Goal: Task Accomplishment & Management: Use online tool/utility

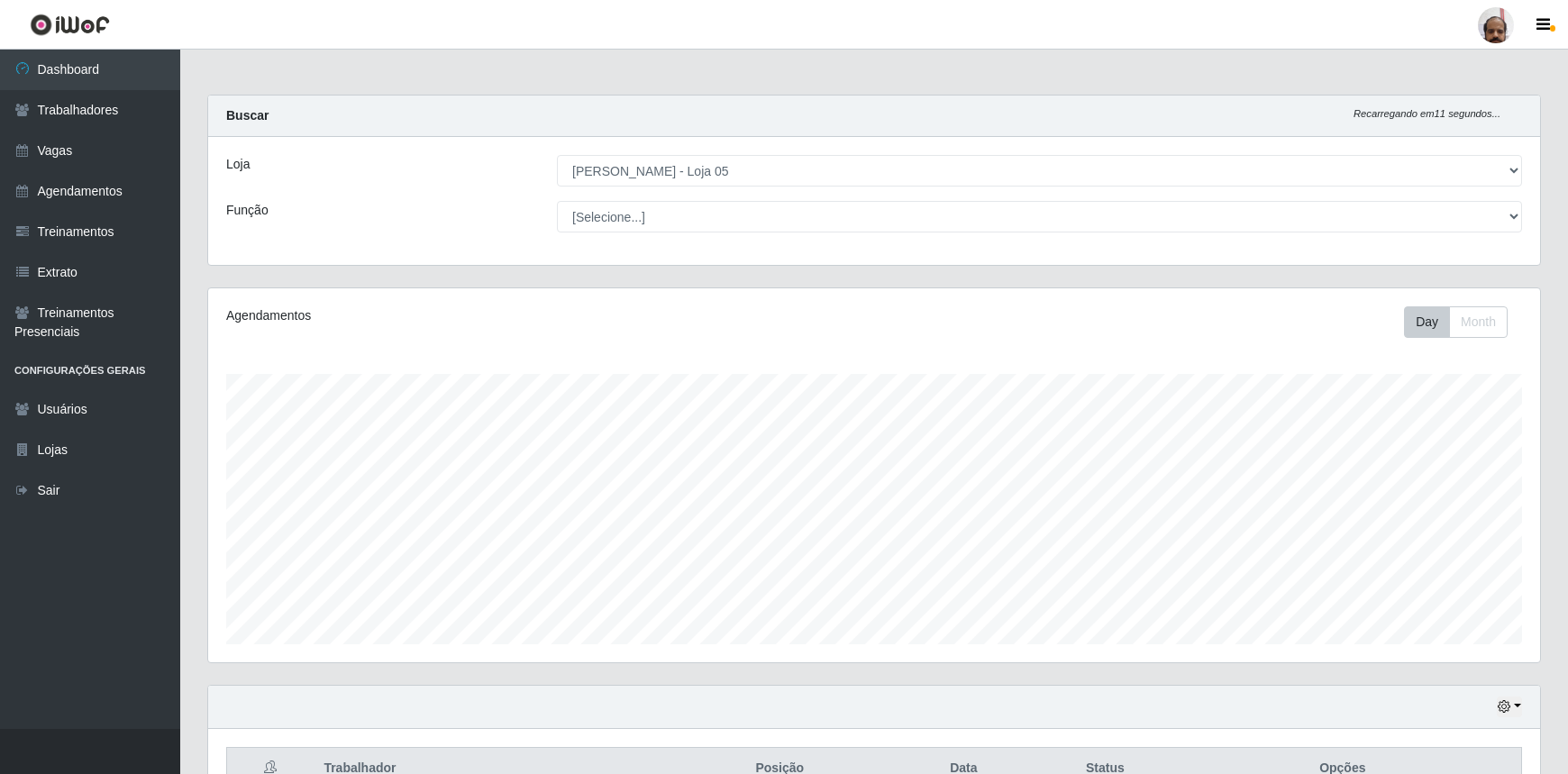
select select "252"
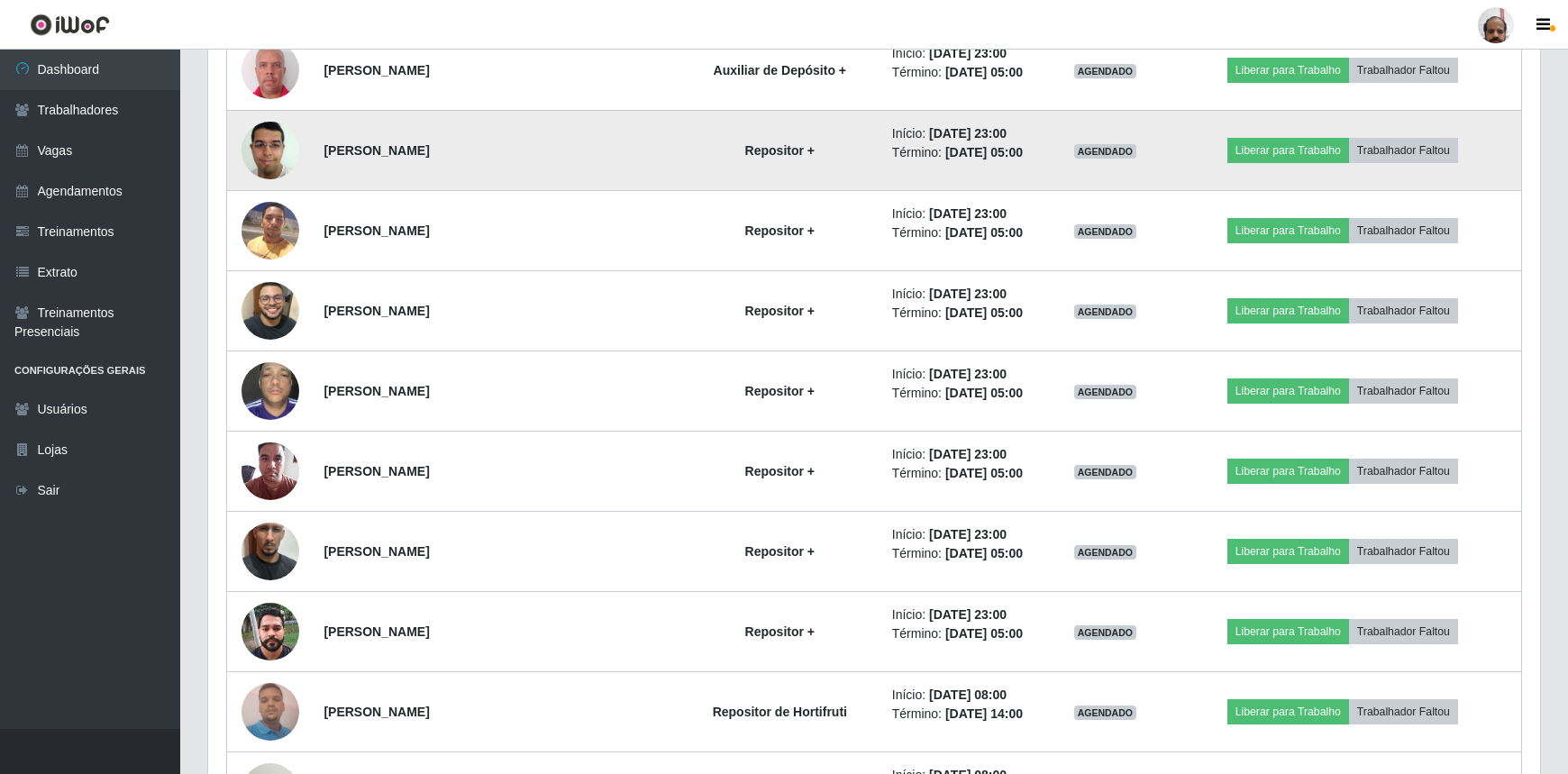
scroll to position [2980, 0]
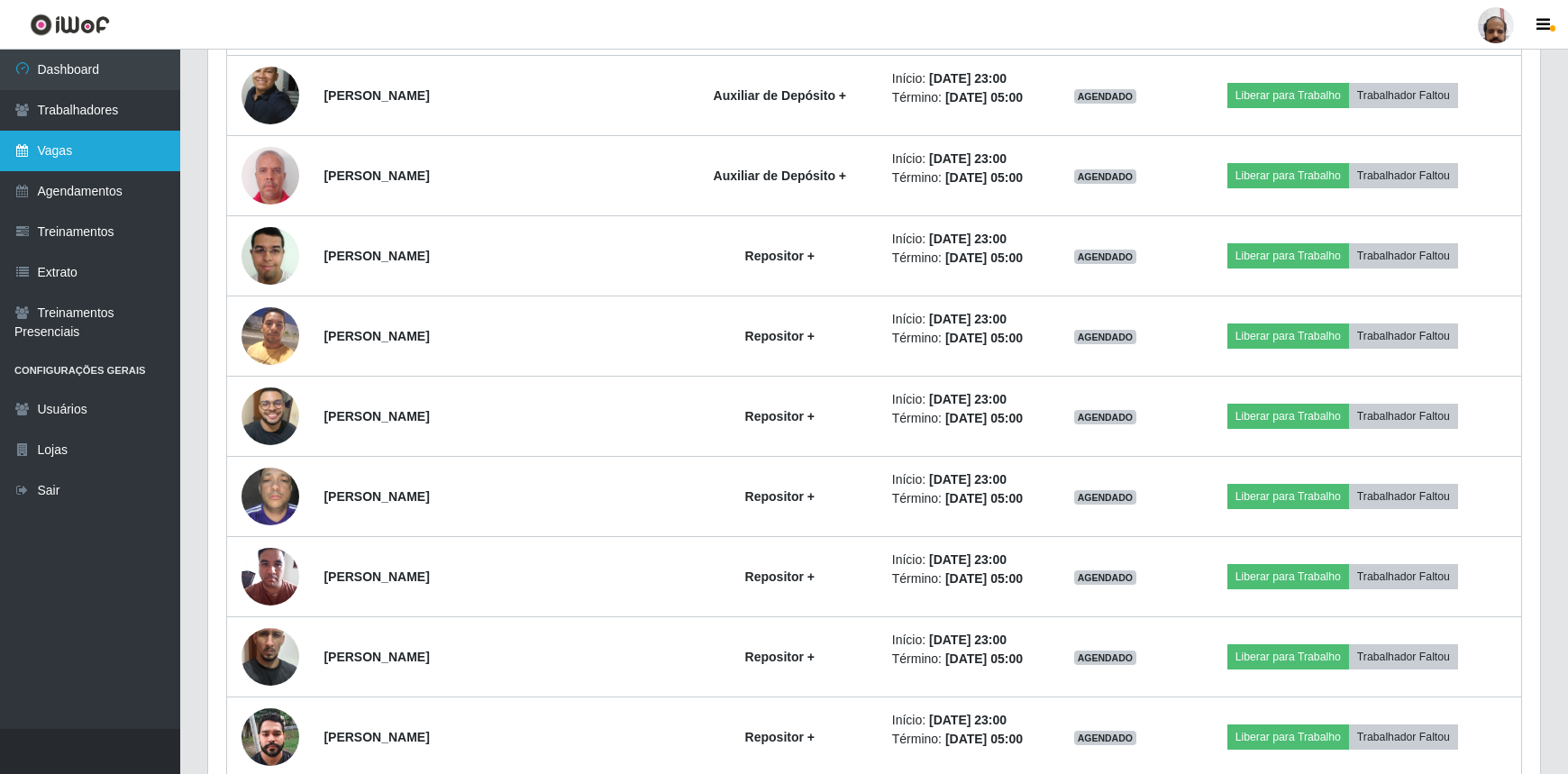
click at [100, 158] on link "Vagas" at bounding box center [90, 150] width 181 height 40
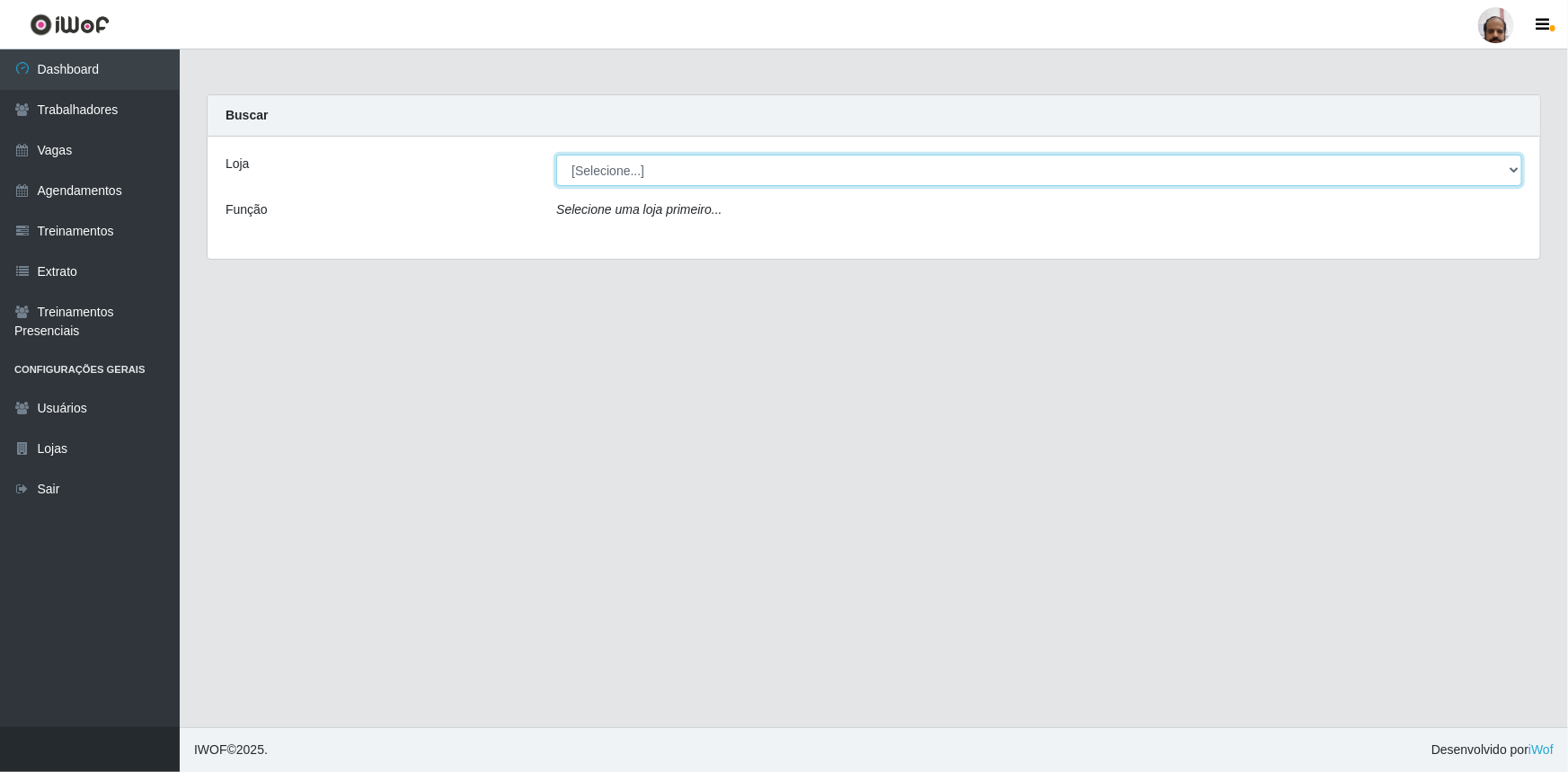
click at [1515, 168] on select "[Selecione...] Mar Vermelho - Loja 05" at bounding box center [1039, 170] width 965 height 31
select select "252"
click at [556, 155] on select "[Selecione...] Mar Vermelho - Loja 05" at bounding box center [1039, 170] width 965 height 31
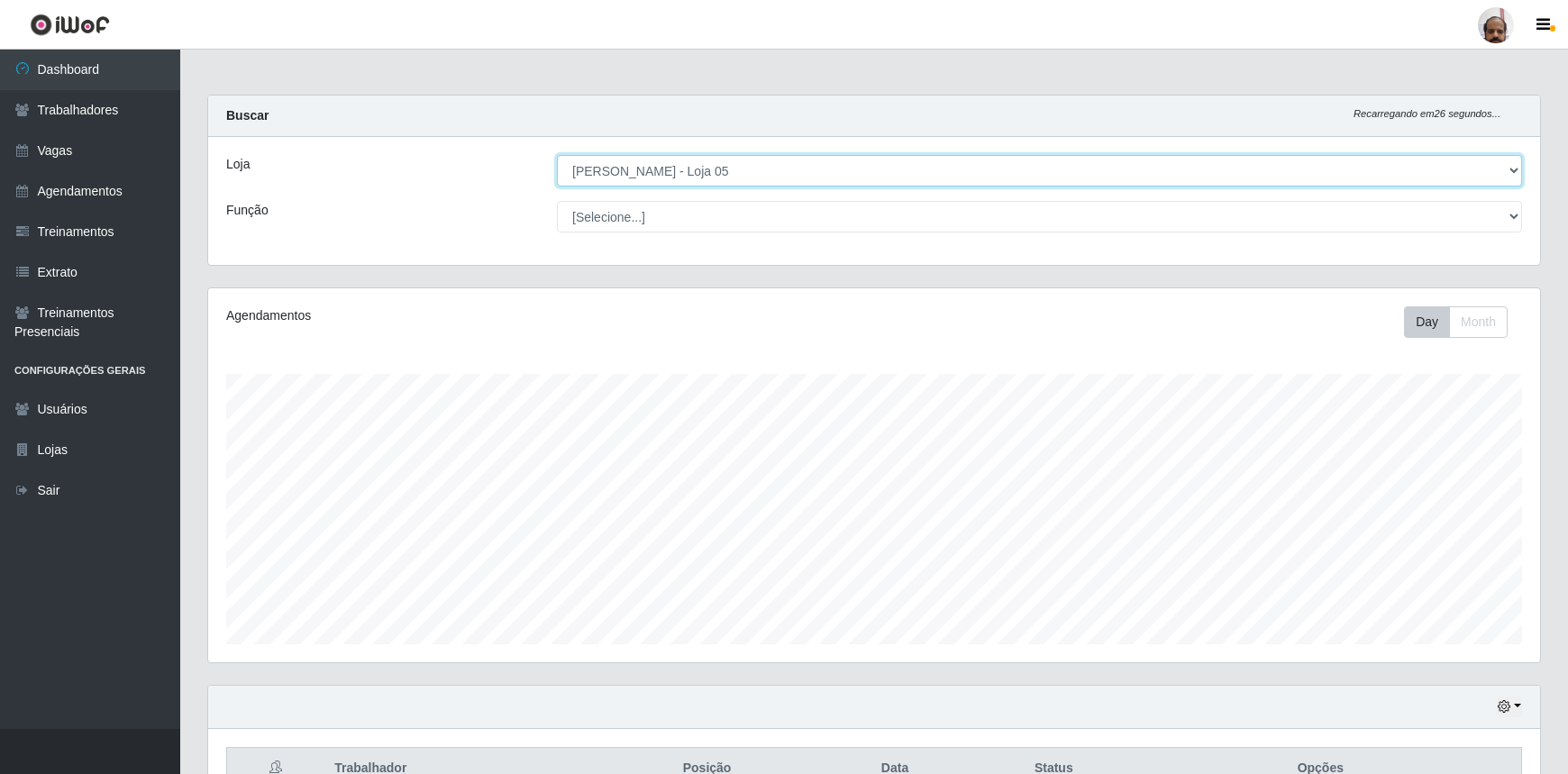
scroll to position [374, 1331]
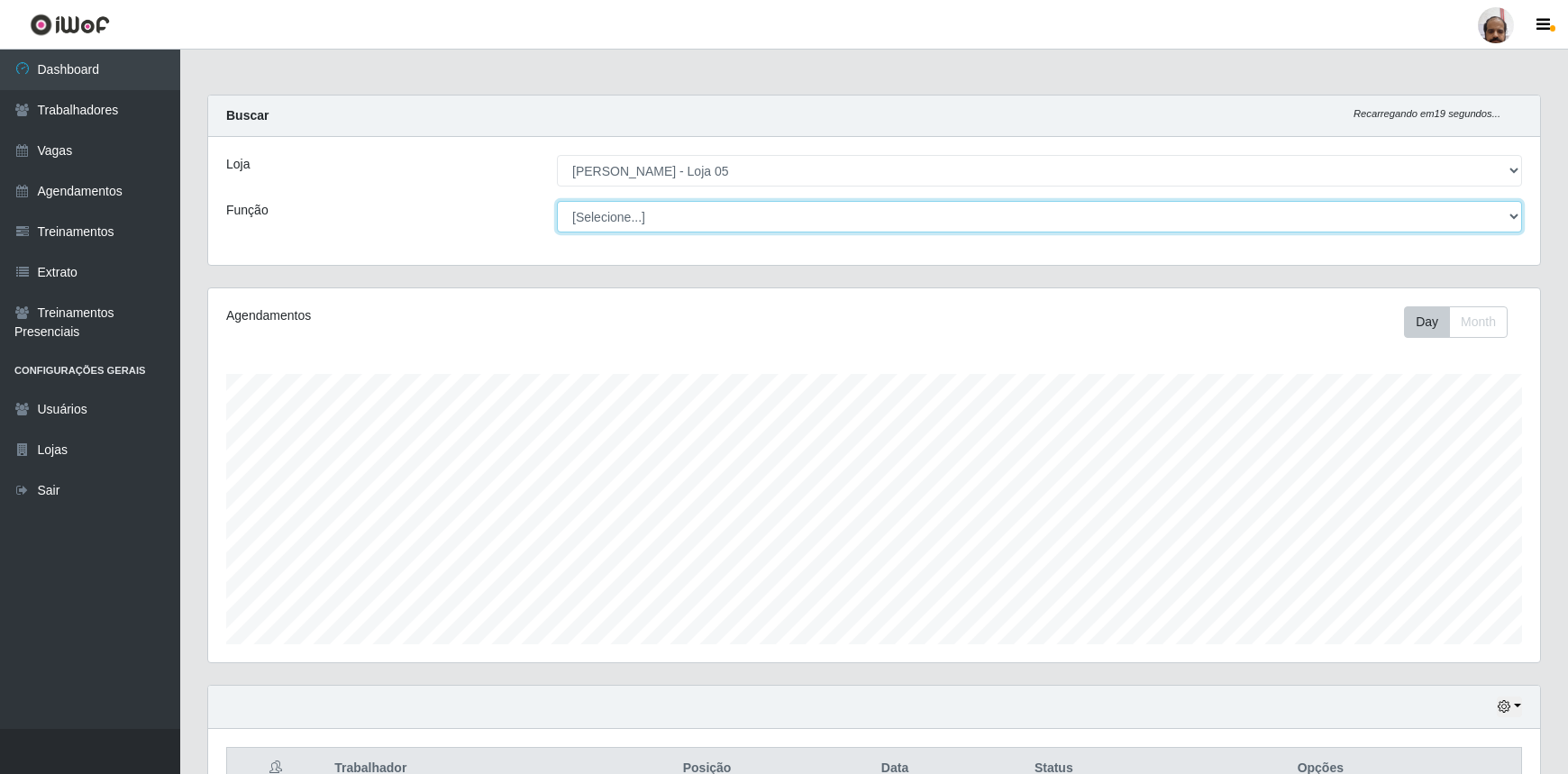
click at [1512, 216] on select "[Selecione...] ASG ASG + ASG ++ Auxiliar de Depósito Auxiliar de Depósito + Aux…" at bounding box center [1039, 216] width 965 height 31
select select "82"
click at [557, 201] on select "[Selecione...] ASG ASG + ASG ++ Auxiliar de Depósito Auxiliar de Depósito + Aux…" at bounding box center [1039, 216] width 965 height 31
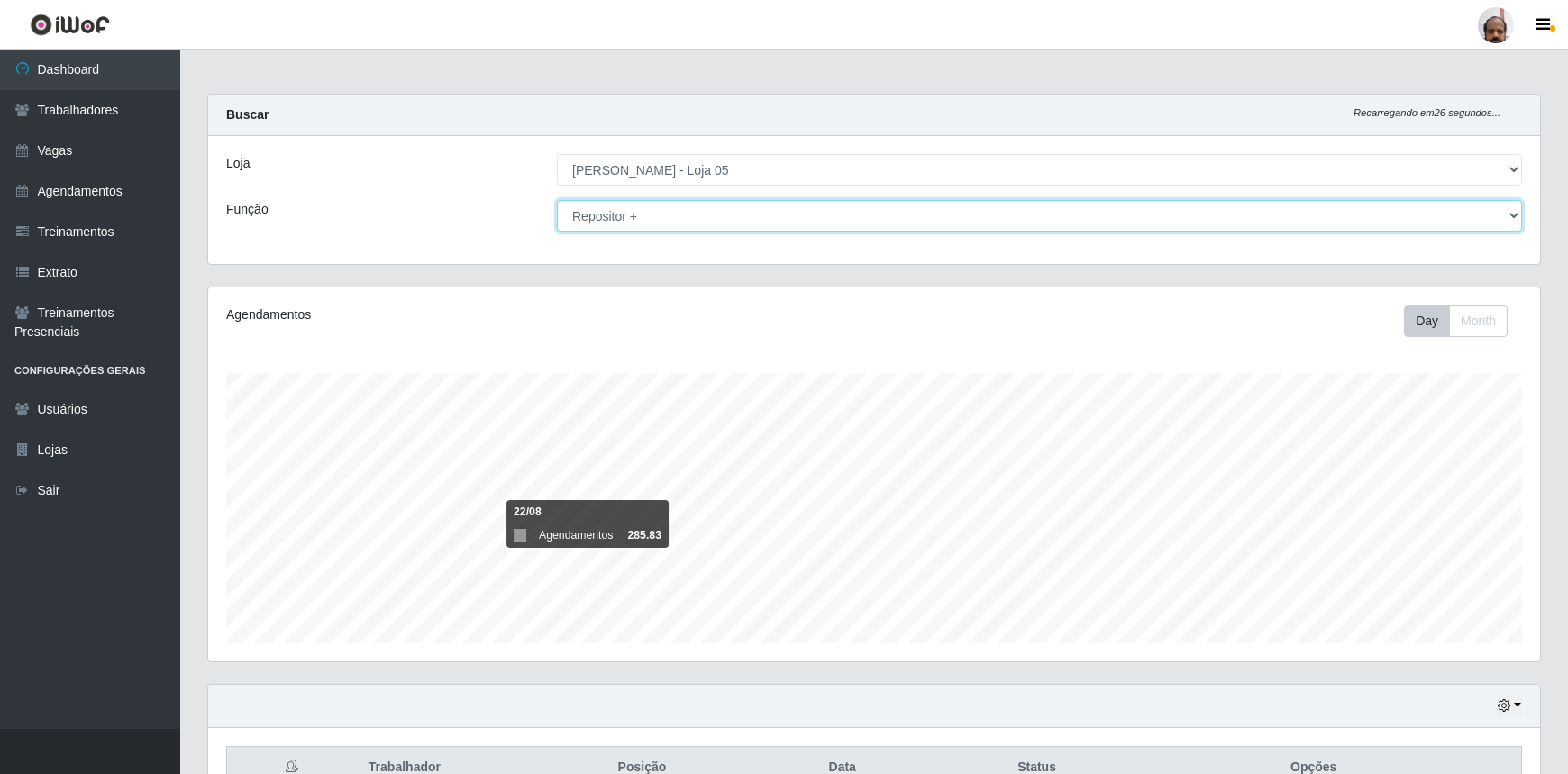
scroll to position [0, 0]
click at [98, 157] on link "Vagas" at bounding box center [90, 150] width 181 height 40
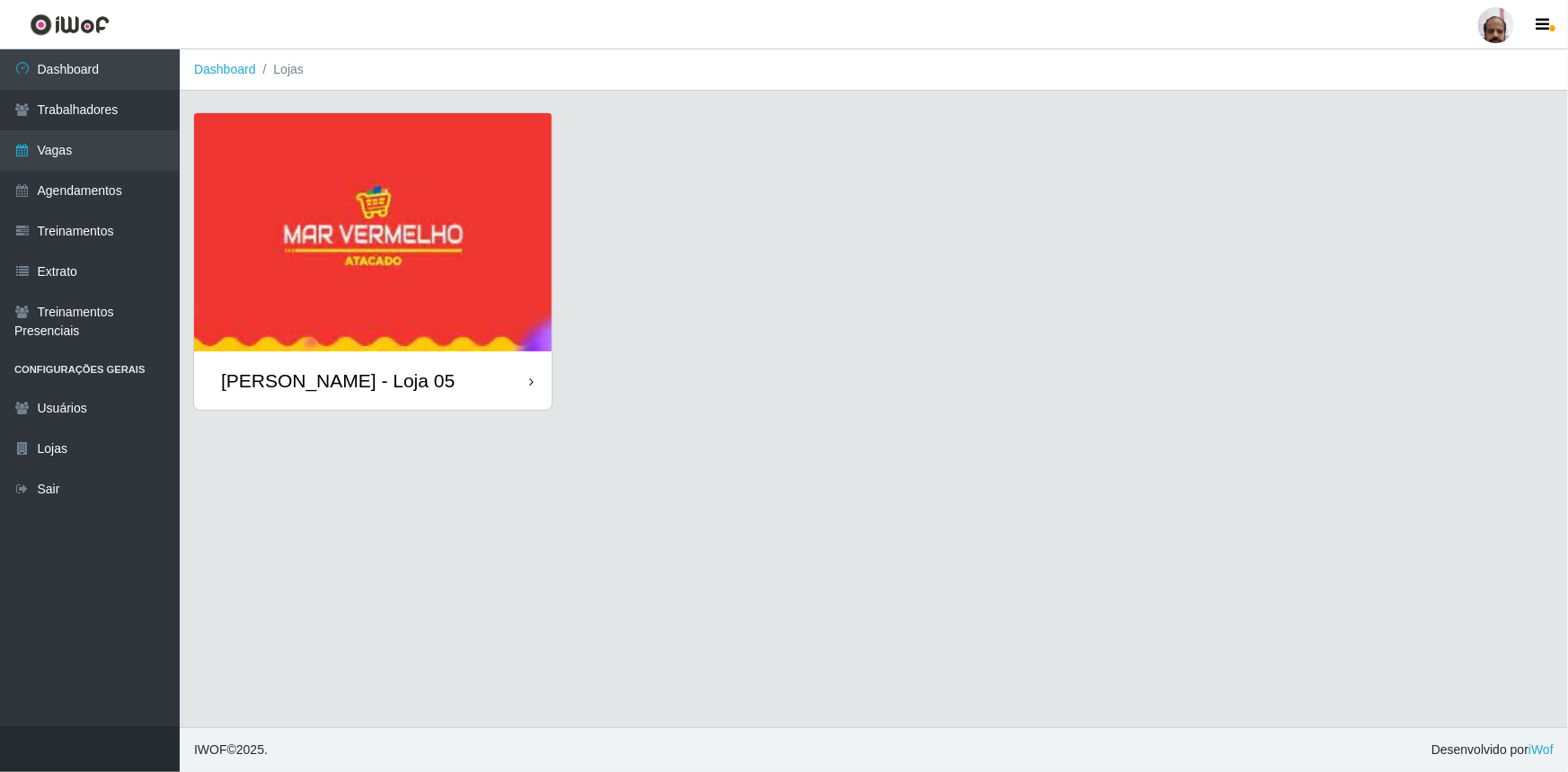
click at [368, 388] on div "[PERSON_NAME] - Loja 05" at bounding box center [337, 381] width 233 height 23
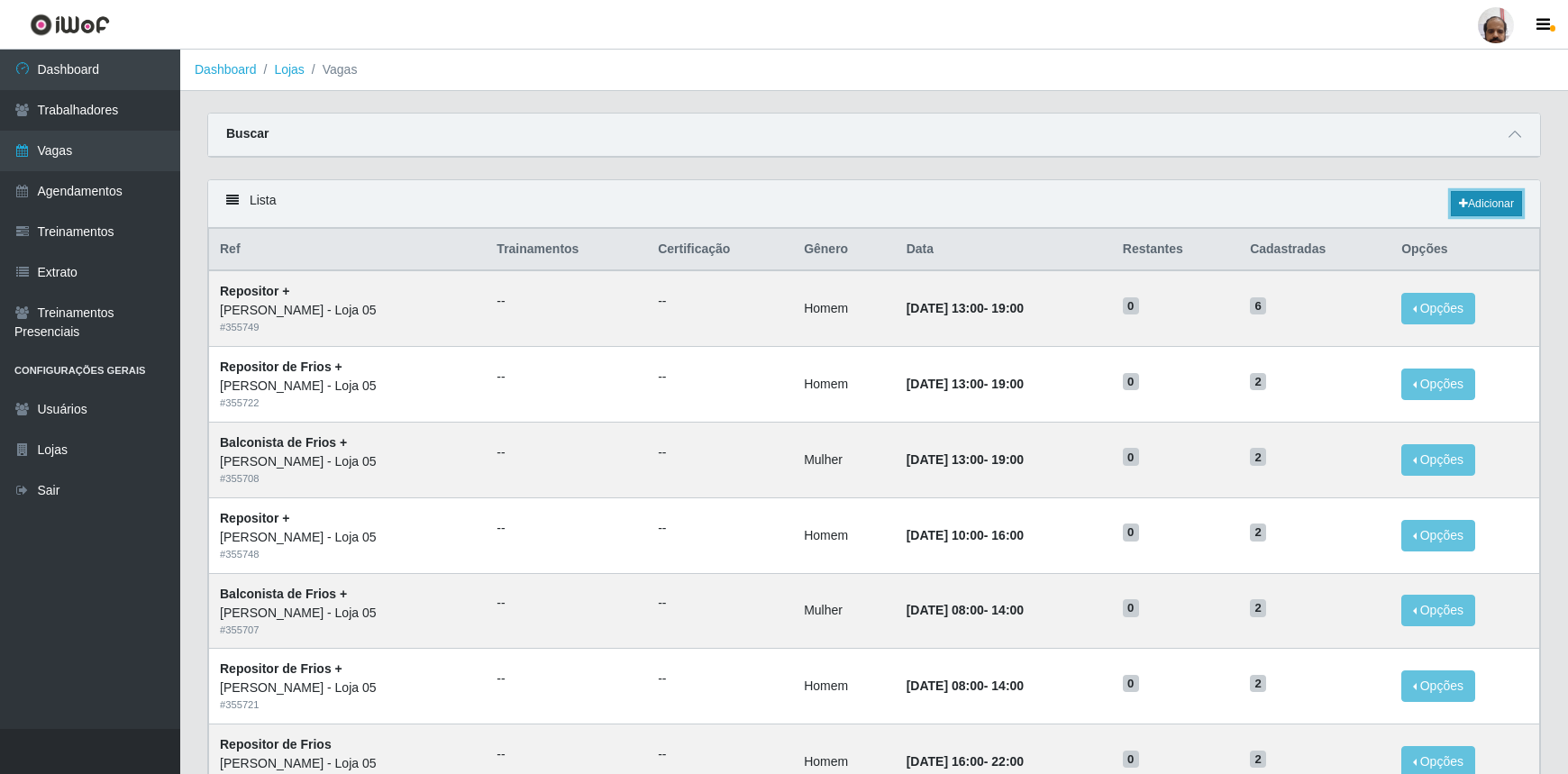
click at [1488, 205] on link "Adicionar" at bounding box center [1486, 204] width 72 height 26
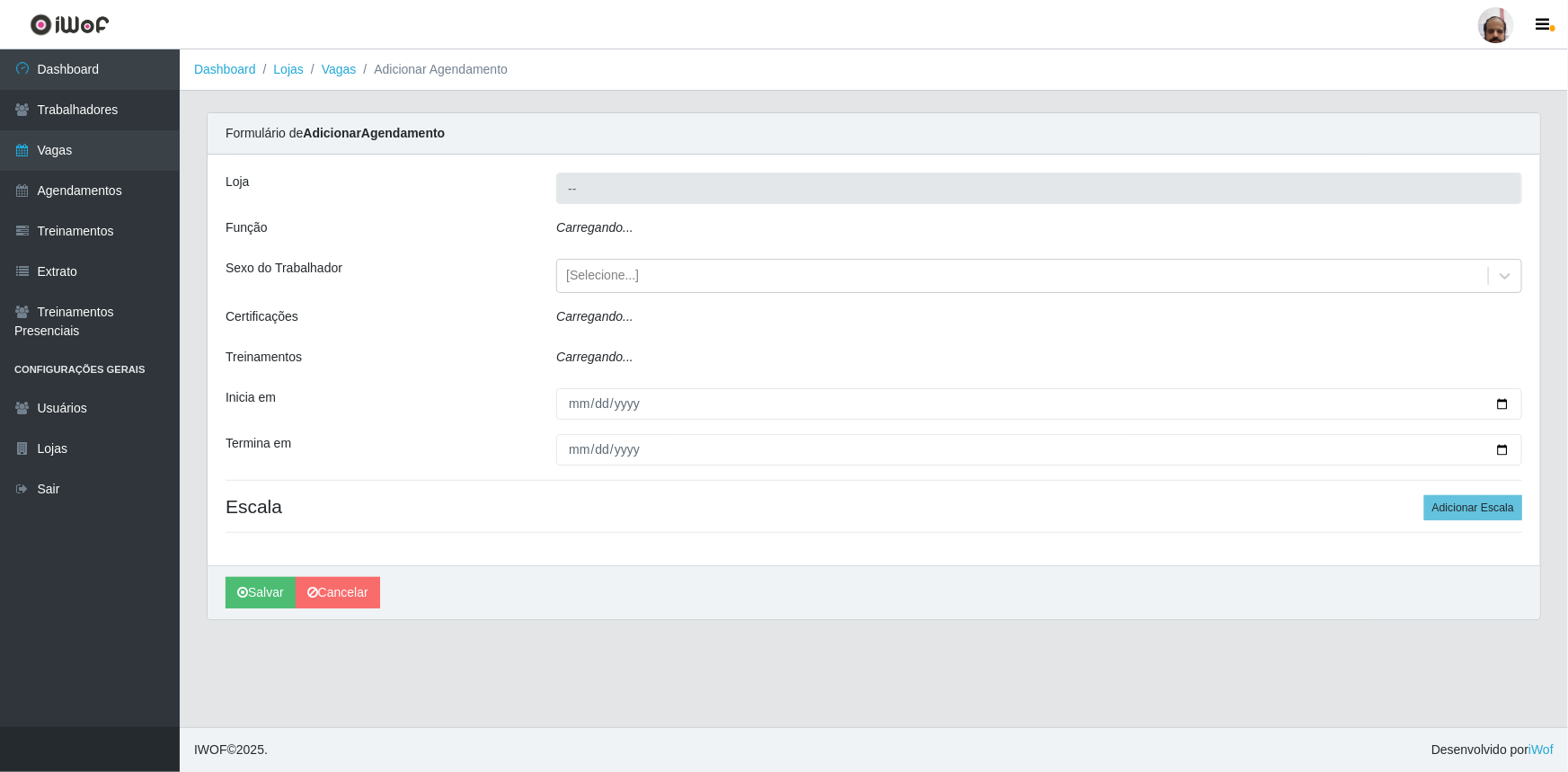
type input "[PERSON_NAME] - Loja 05"
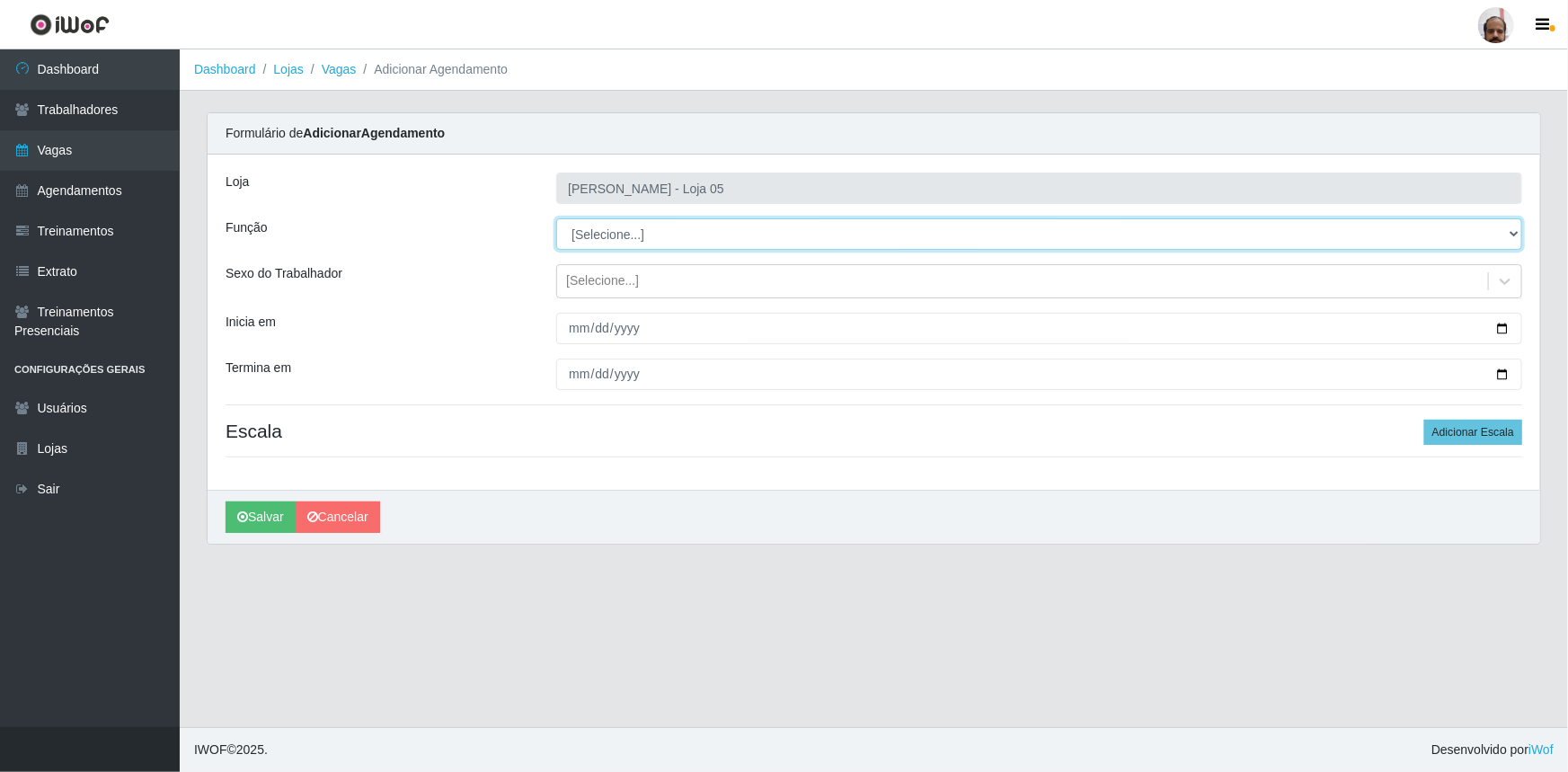
click at [1512, 231] on select "[Selecione...] ASG ASG + ASG ++ Auxiliar de Depósito Auxiliar de Depósito + Aux…" at bounding box center [1039, 234] width 965 height 31
select select "82"
click at [556, 219] on select "[Selecione...] ASG ASG + ASG ++ Auxiliar de Depósito Auxiliar de Depósito + Aux…" at bounding box center [1039, 234] width 965 height 31
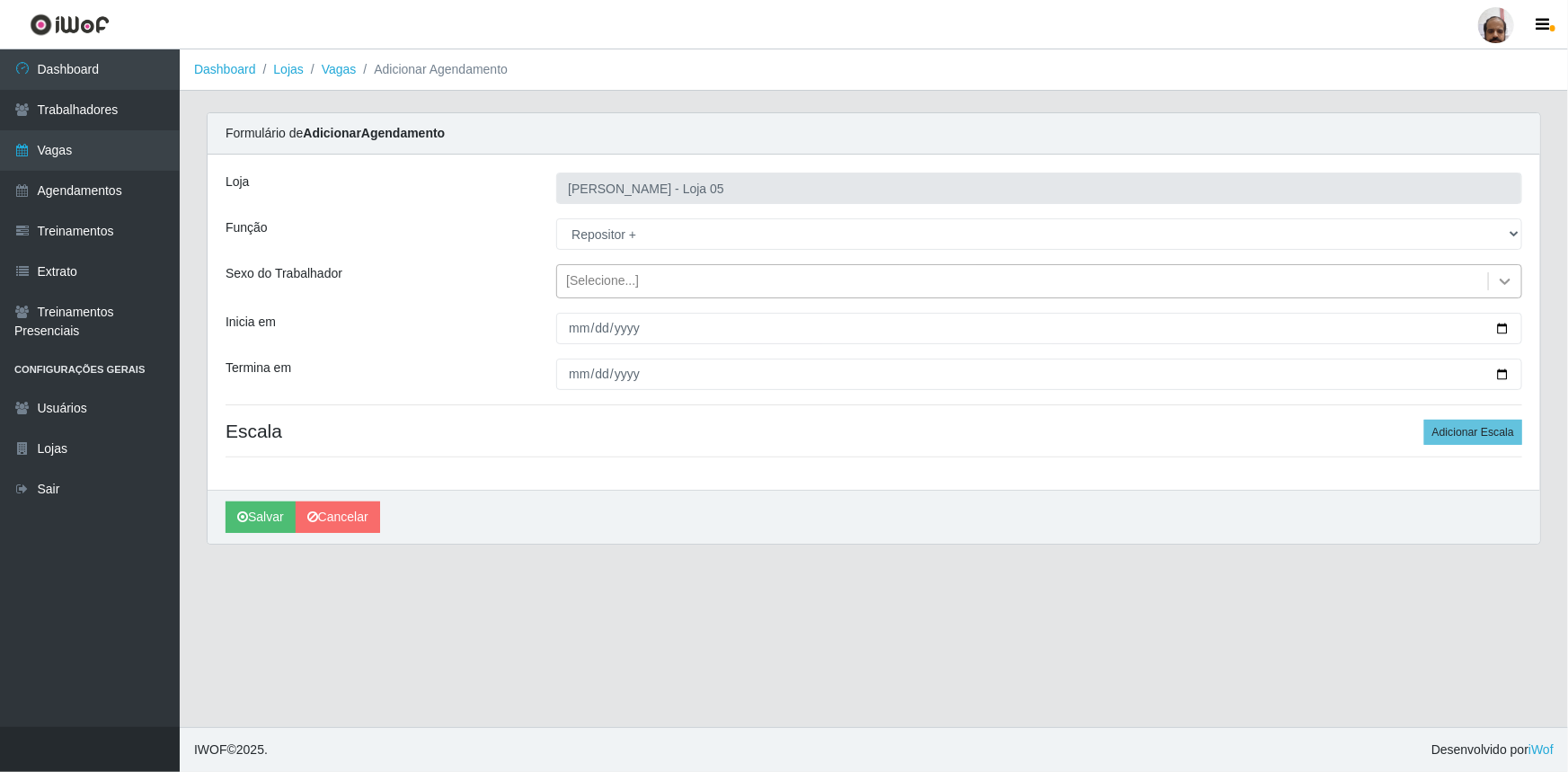
click at [1509, 281] on icon at bounding box center [1505, 282] width 11 height 6
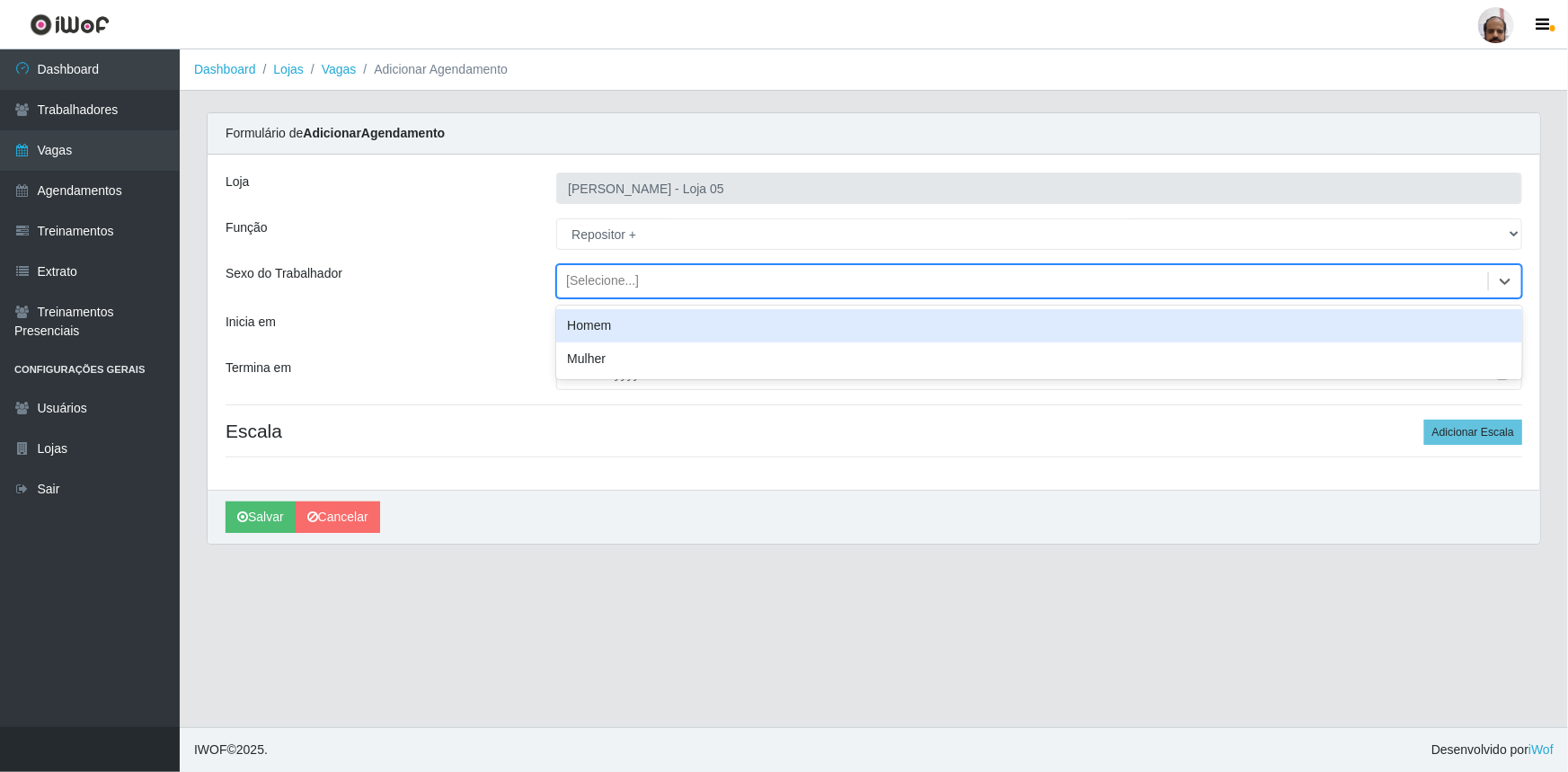
click at [687, 330] on div "Homem" at bounding box center [1039, 326] width 965 height 33
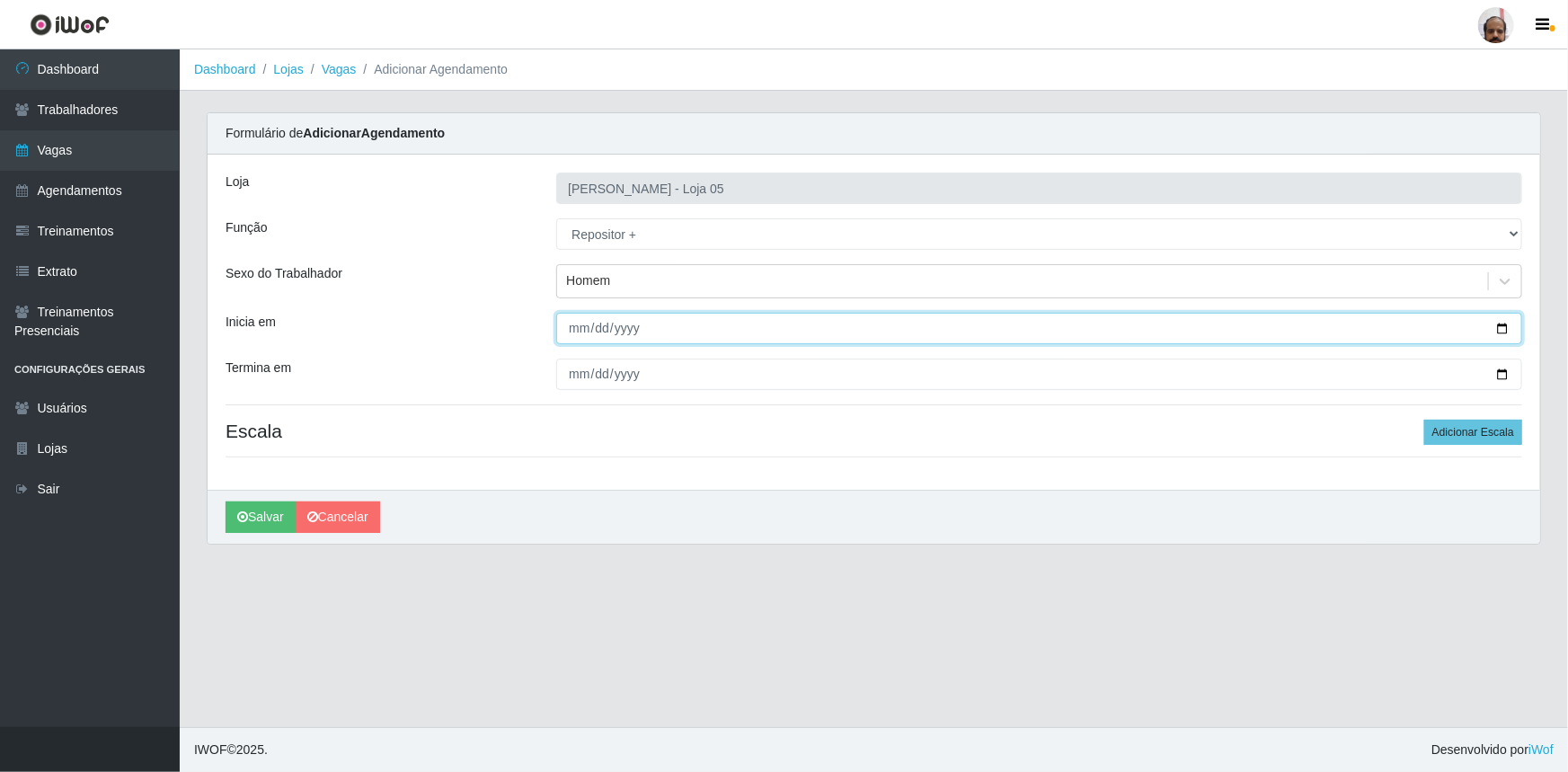
click at [1496, 325] on input "Inicia em" at bounding box center [1039, 328] width 965 height 31
type input "[DATE]"
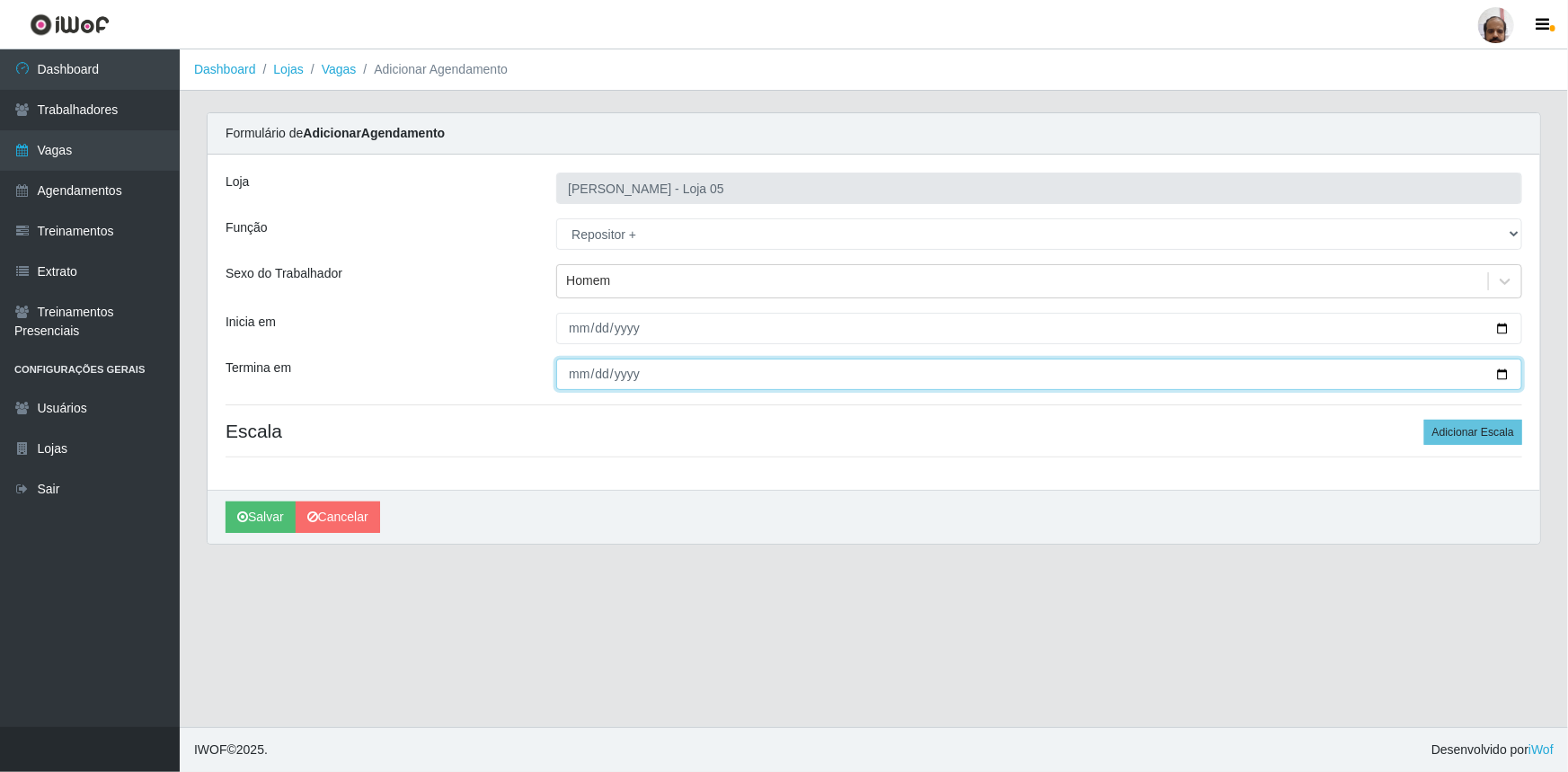
click at [1500, 370] on input "Termina em" at bounding box center [1039, 374] width 965 height 31
type input "[DATE]"
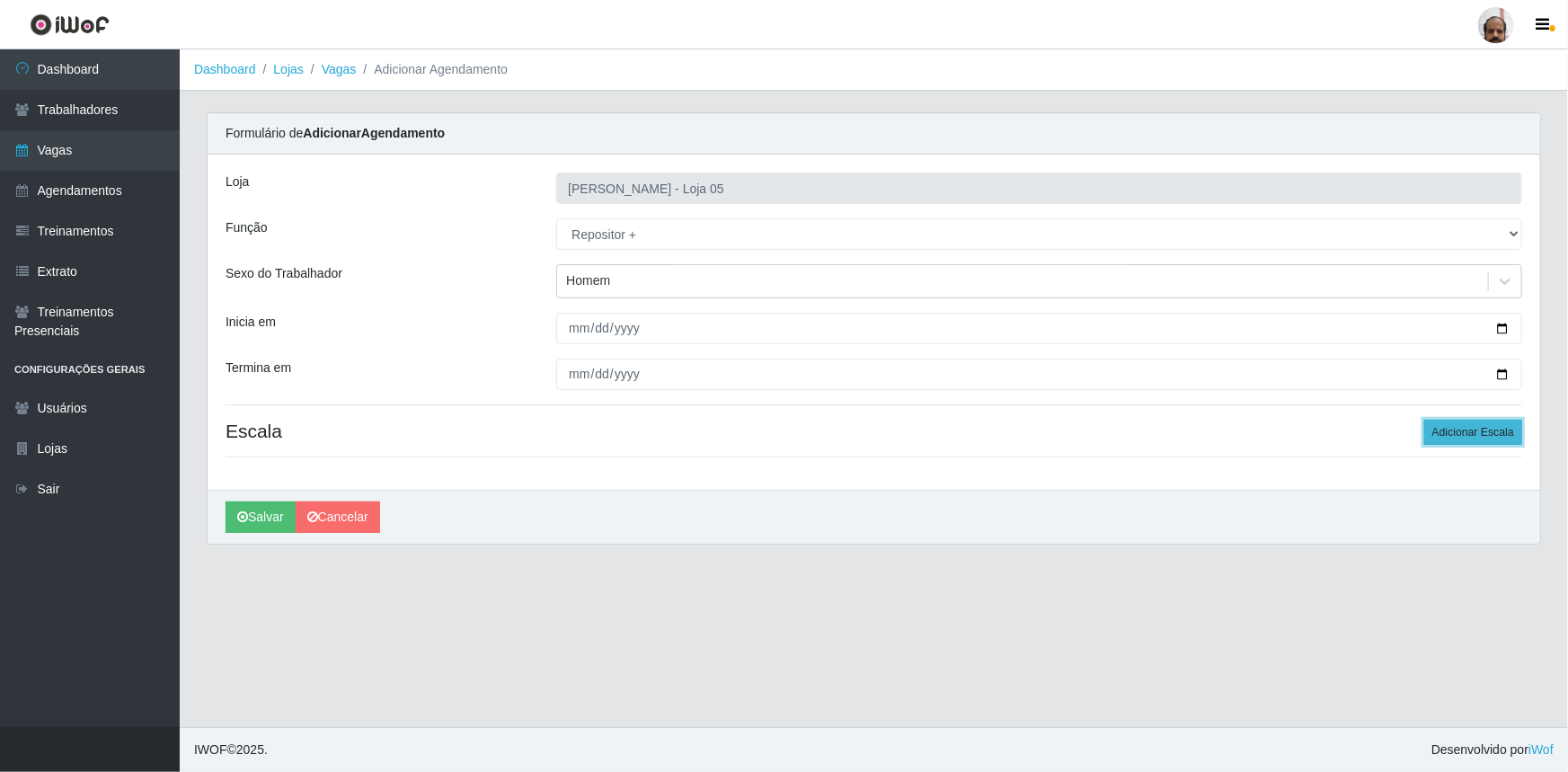
click at [1484, 432] on button "Adicionar Escala" at bounding box center [1472, 433] width 98 height 26
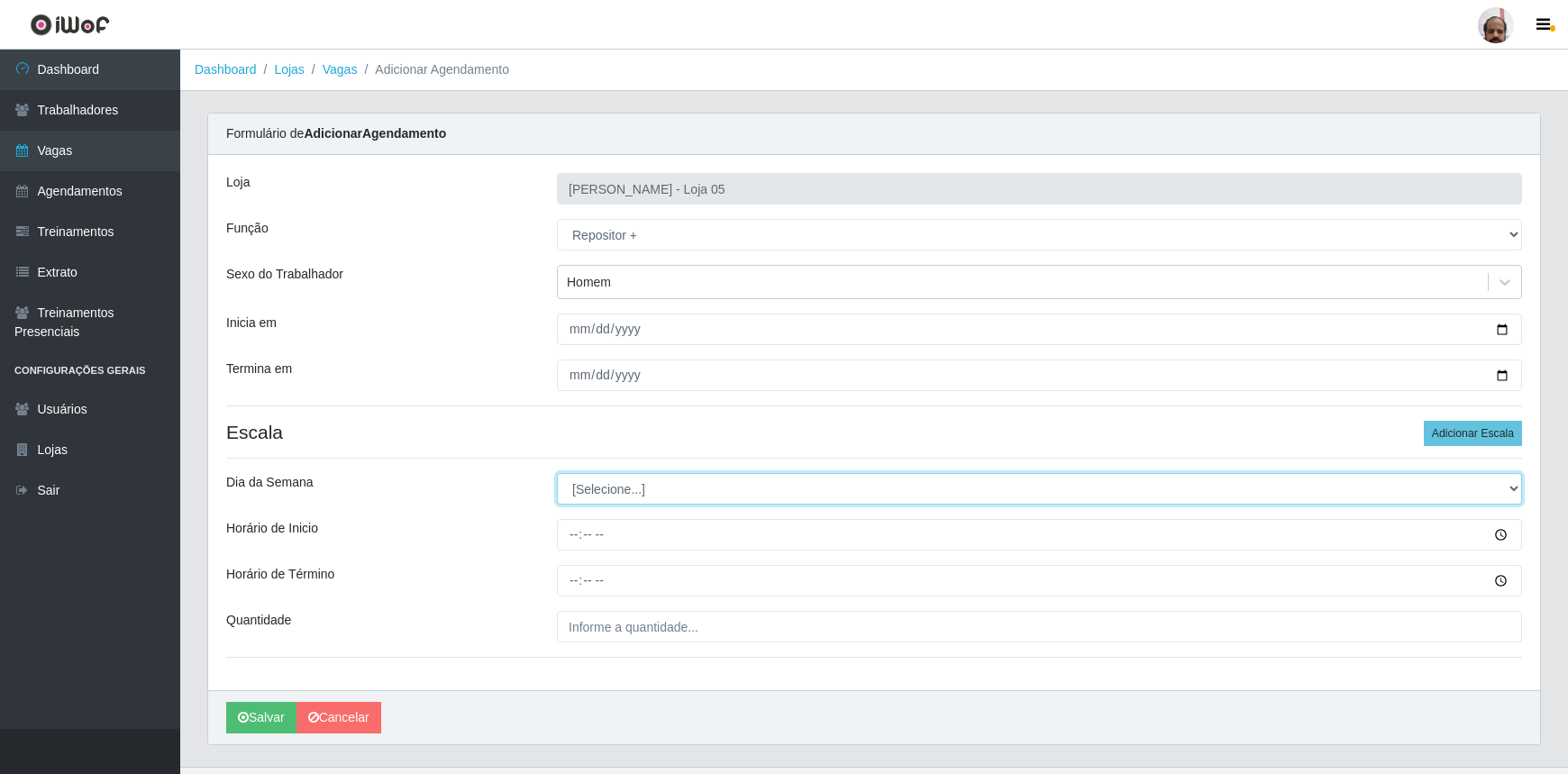
click at [1515, 488] on select "[Selecione...] Segunda Terça Quarta Quinta Sexta Sábado Domingo" at bounding box center [1039, 489] width 965 height 31
select select "2"
click at [557, 473] on select "[Selecione...] Segunda Terça Quarta Quinta Sexta Sábado Domingo" at bounding box center [1039, 489] width 965 height 31
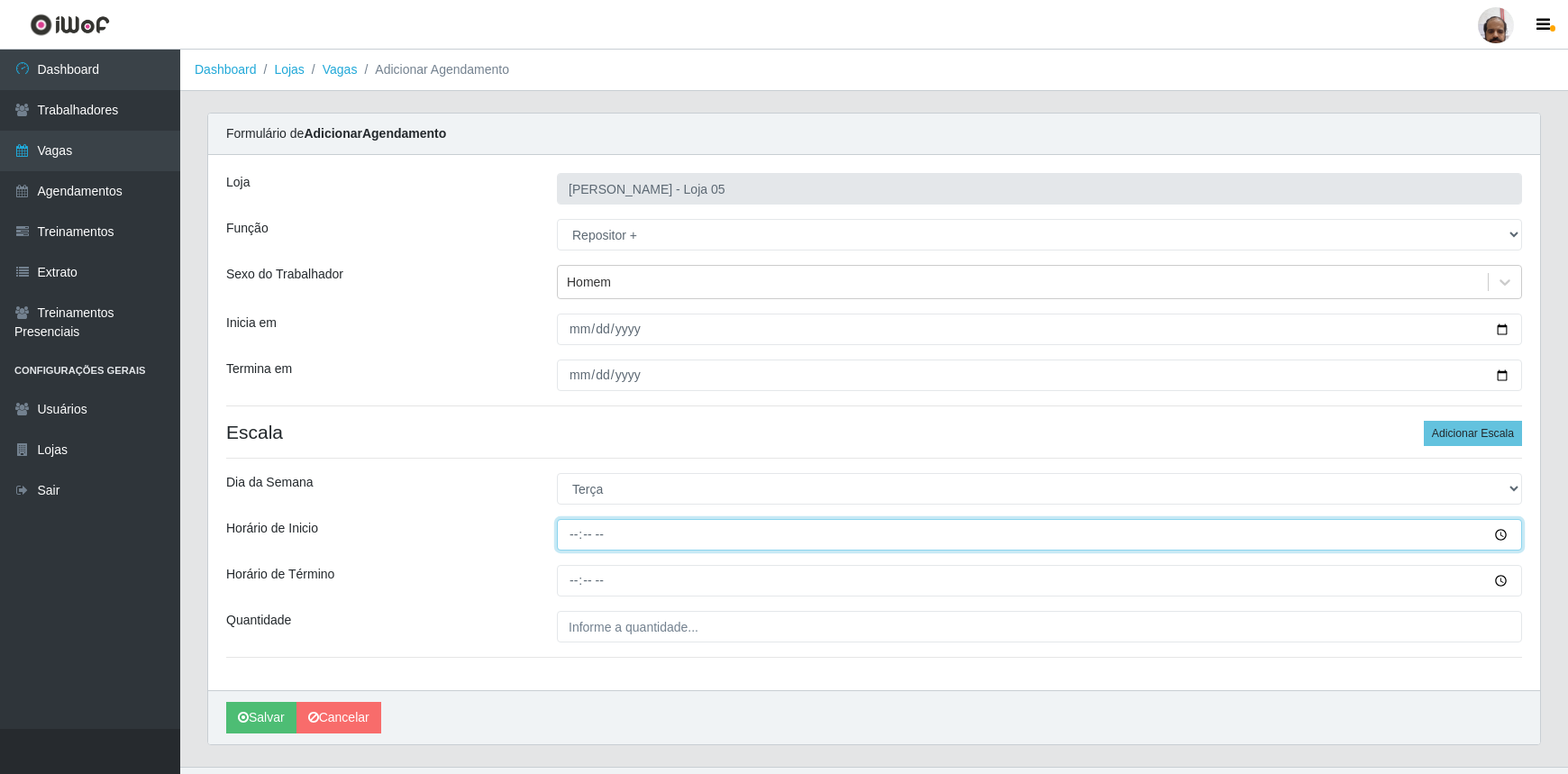
click at [568, 538] on input "Horário de Inicio" at bounding box center [1039, 535] width 965 height 31
type input "23:00"
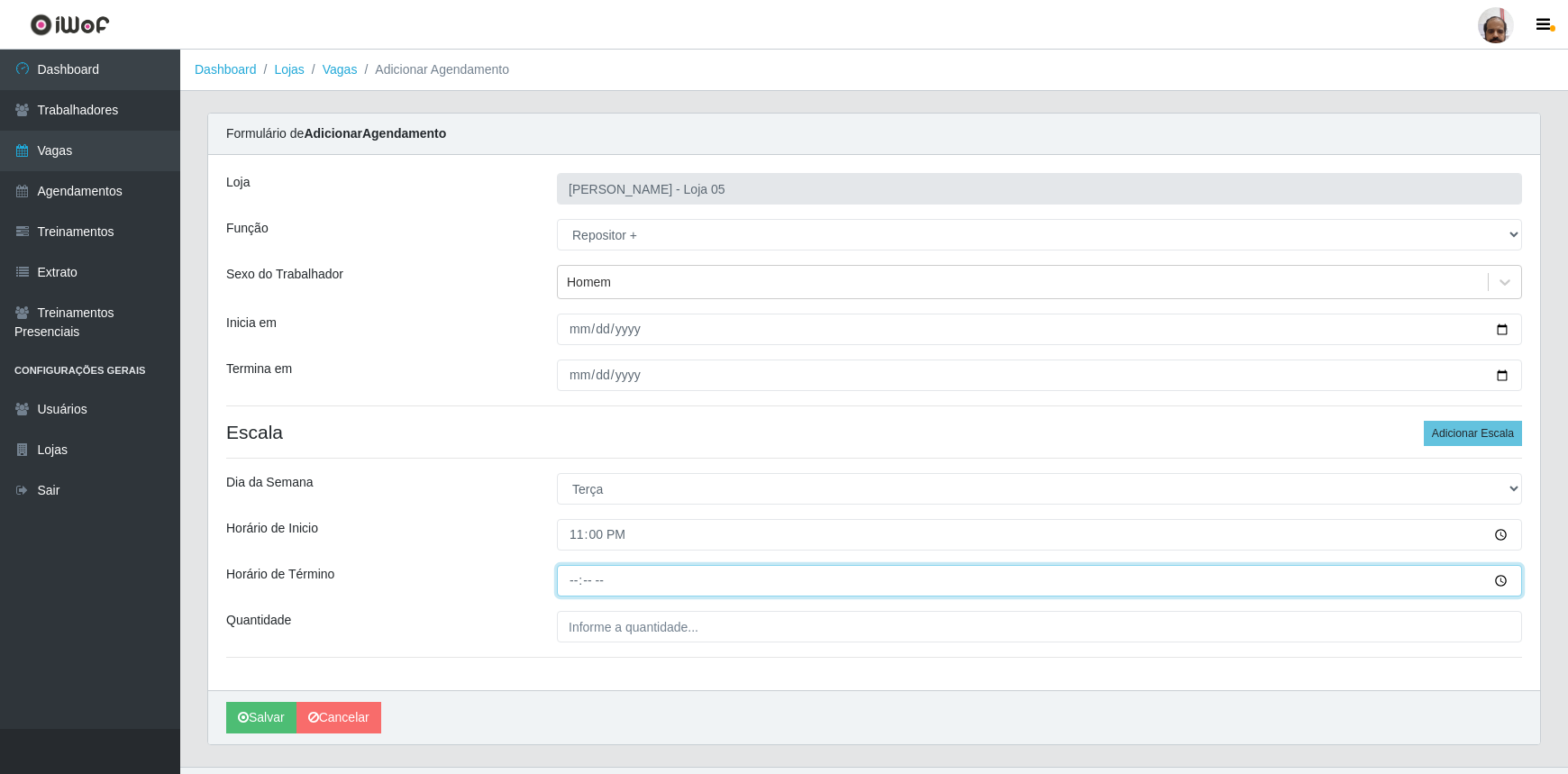
click at [568, 577] on input "Horário de Término" at bounding box center [1039, 580] width 965 height 31
type input "05:00"
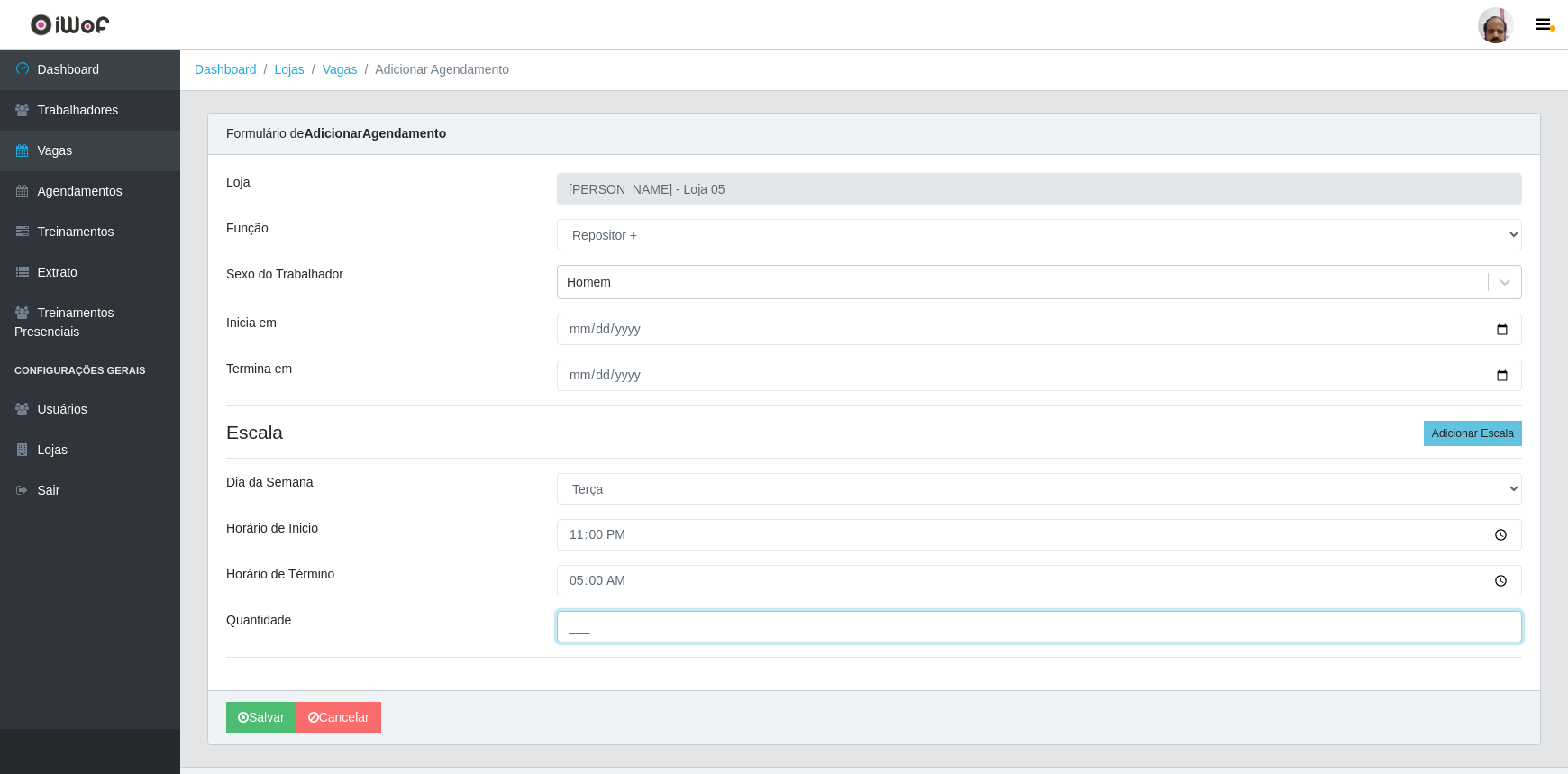
click at [631, 630] on input "___" at bounding box center [1039, 626] width 965 height 31
type input "1__"
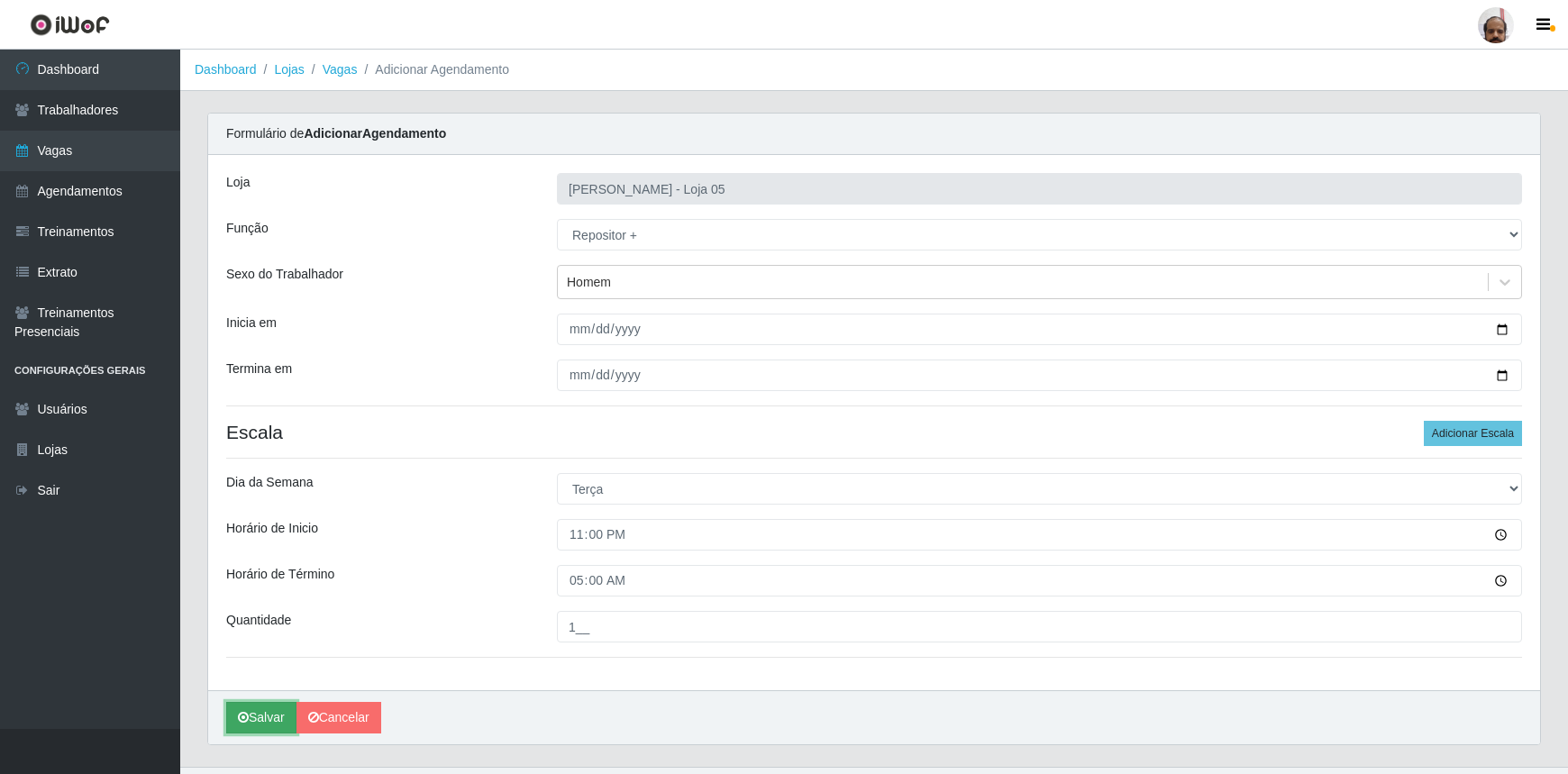
click at [259, 715] on button "Salvar" at bounding box center [261, 717] width 71 height 31
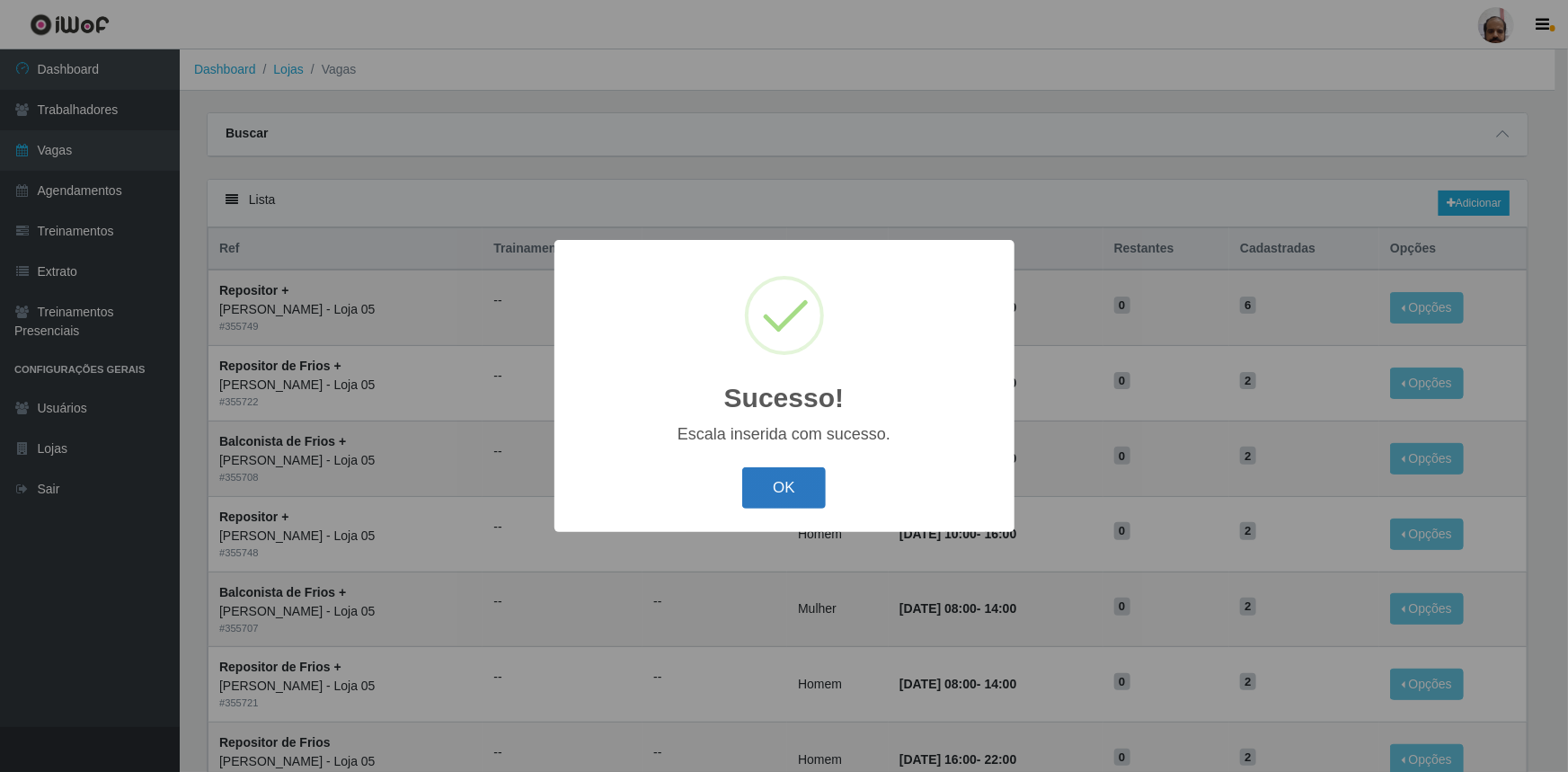
click at [781, 486] on button "OK" at bounding box center [784, 488] width 83 height 42
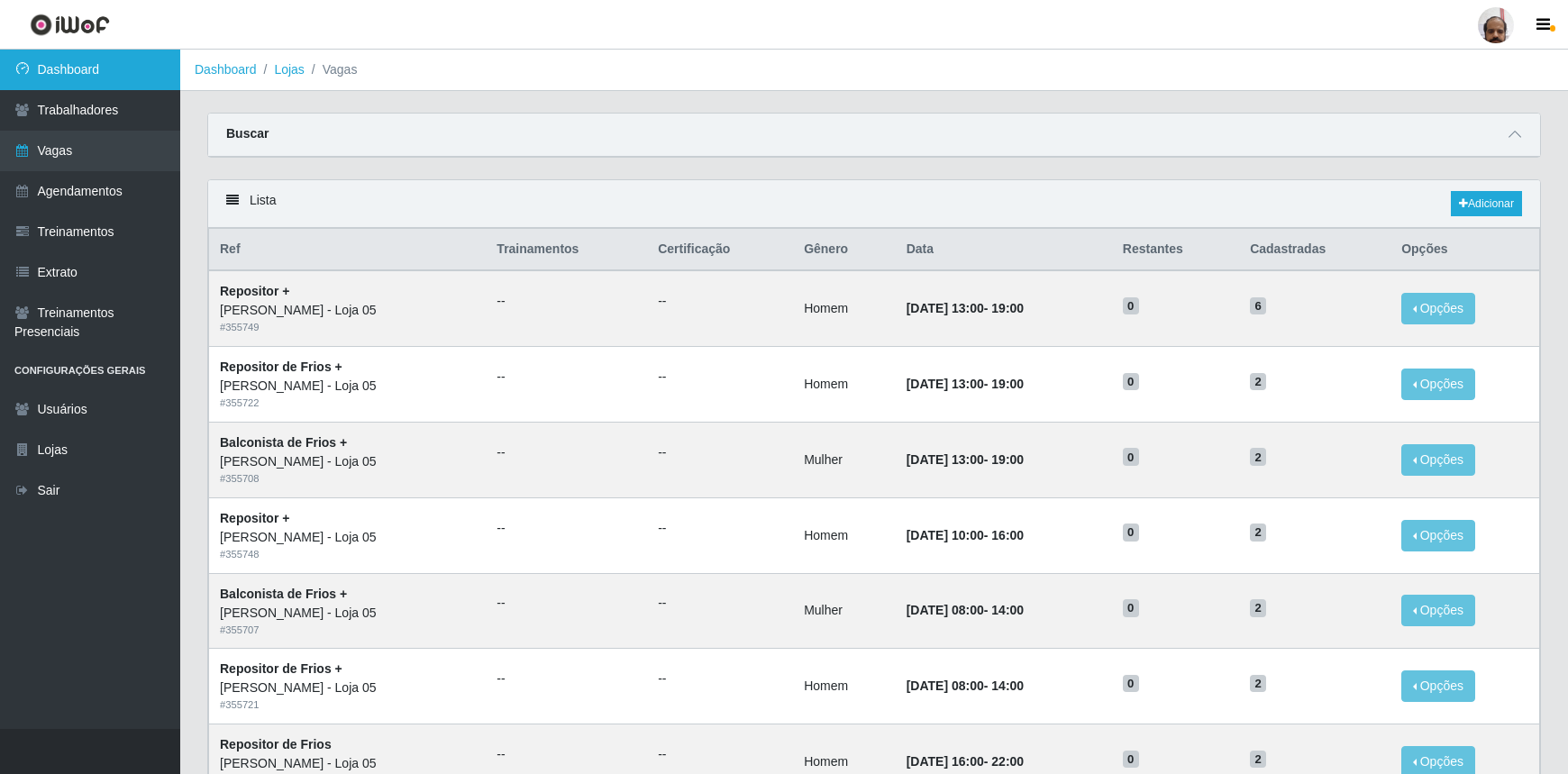
click at [84, 75] on link "Dashboard" at bounding box center [90, 70] width 181 height 40
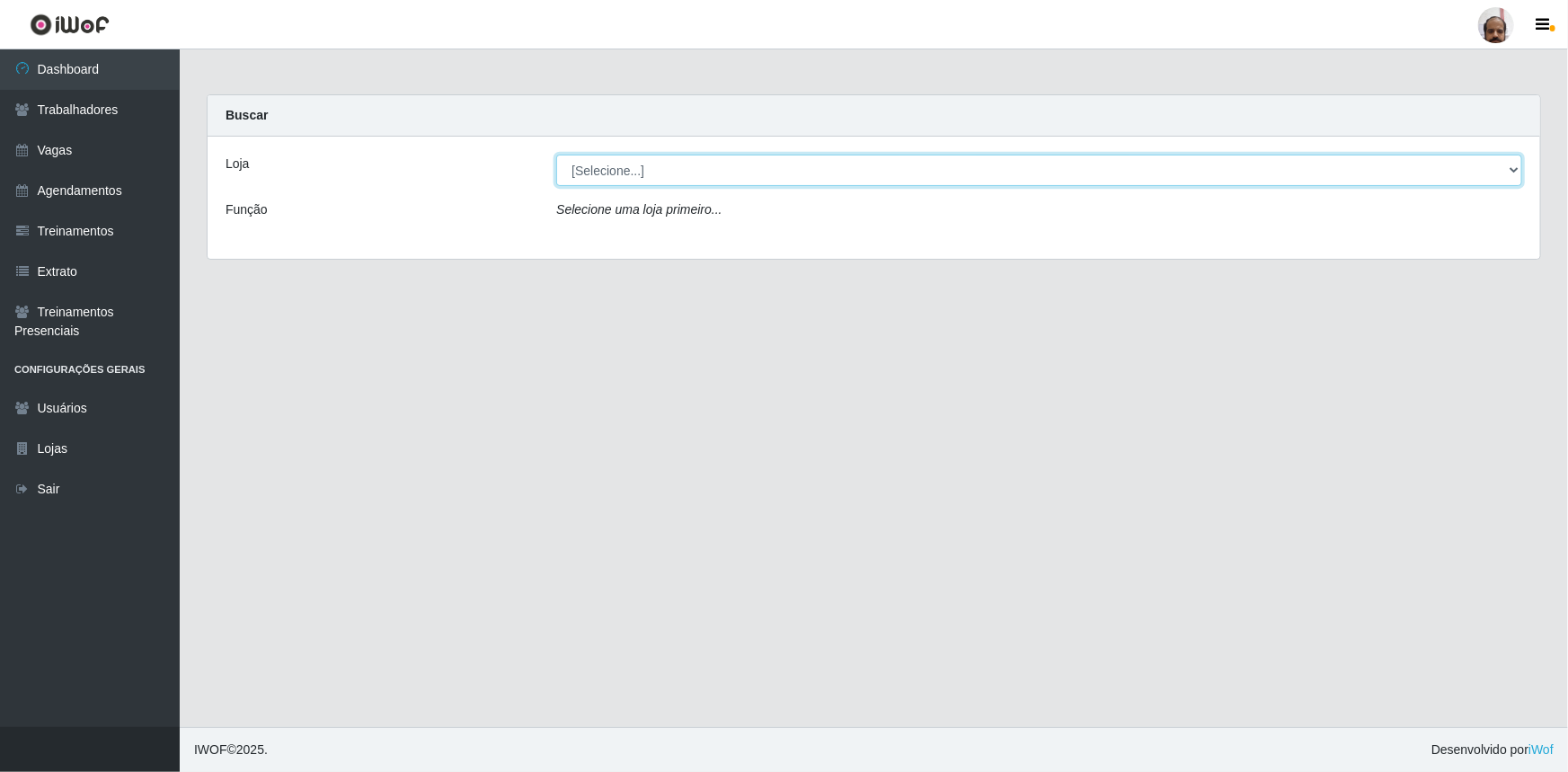
drag, startPoint x: 1515, startPoint y: 171, endPoint x: 1502, endPoint y: 170, distance: 13.0
click at [1515, 171] on select "[Selecione...] Mar Vermelho - Loja 05" at bounding box center [1039, 170] width 965 height 31
select select "252"
click at [556, 155] on select "[Selecione...] Mar Vermelho - Loja 05" at bounding box center [1039, 170] width 965 height 31
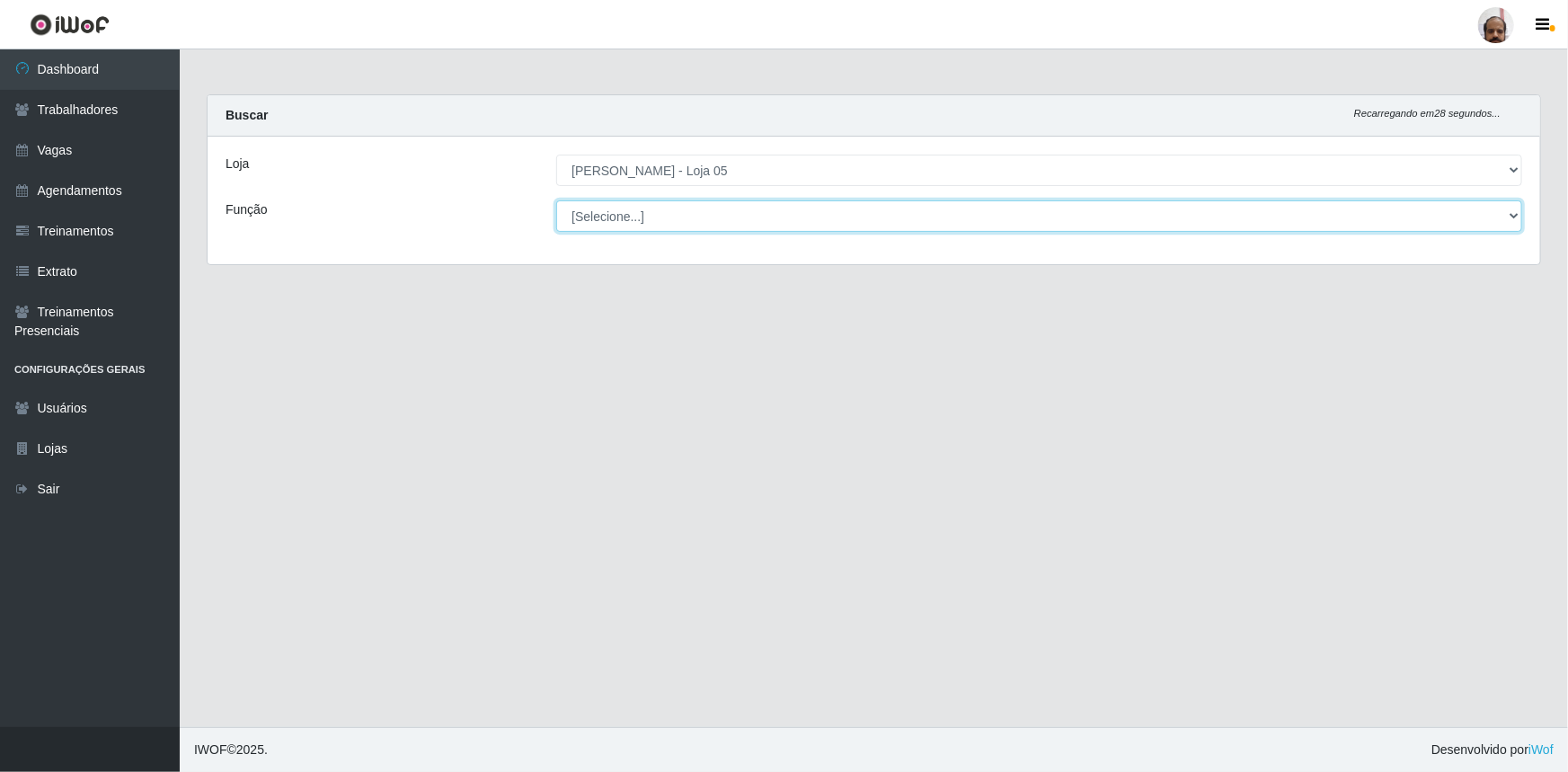
drag, startPoint x: 1511, startPoint y: 212, endPoint x: 1499, endPoint y: 214, distance: 12.2
click at [1511, 212] on select "[Selecione...] ASG ASG + ASG ++ Auxiliar de Depósito Auxiliar de Depósito + Aux…" at bounding box center [1039, 216] width 965 height 31
click at [206, 290] on main "Carregando... Buscar Recarregando em 27 segundos... Loja [Selecione...] Mar Ver…" at bounding box center [874, 388] width 1388 height 678
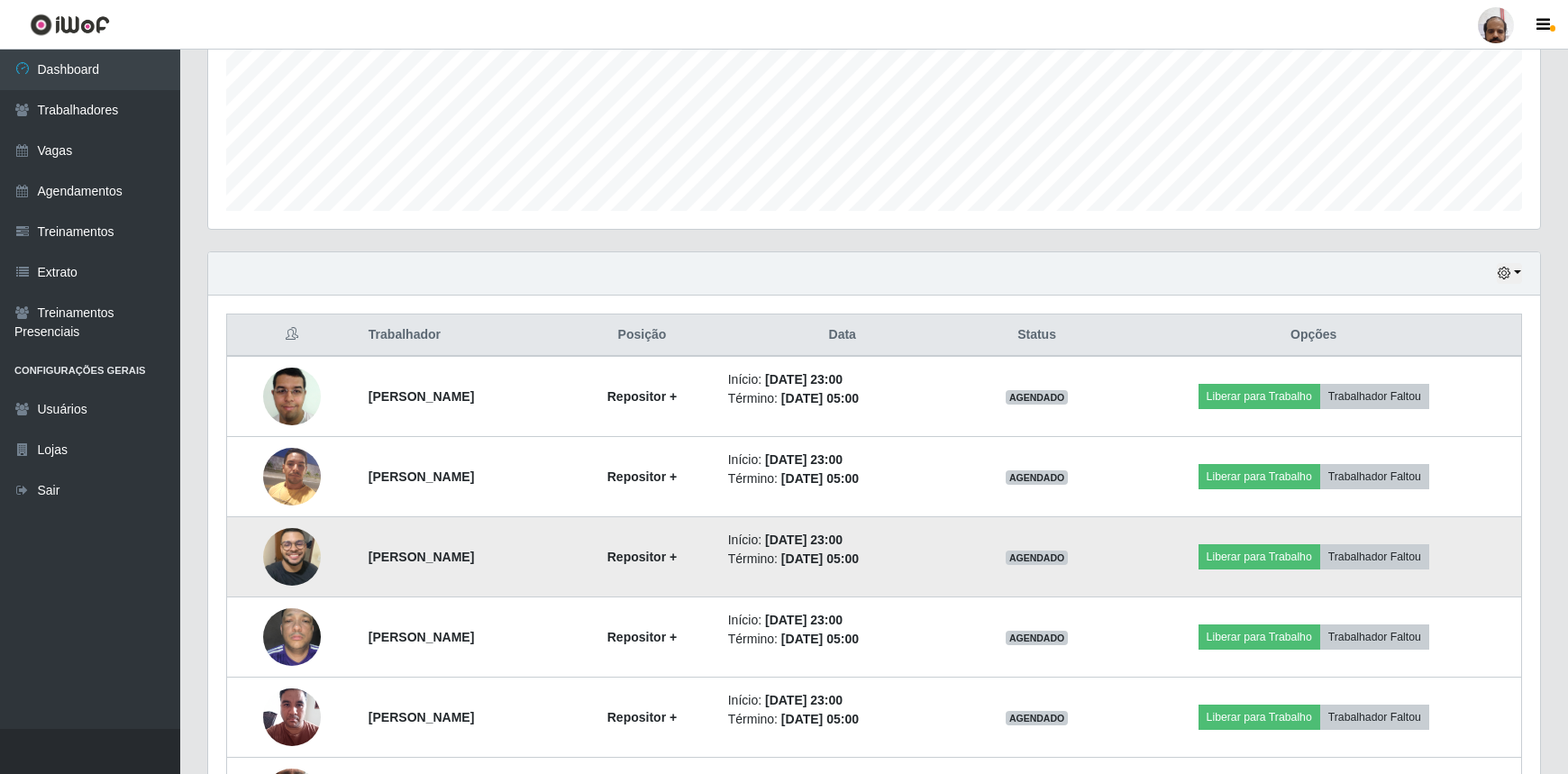
scroll to position [415, 0]
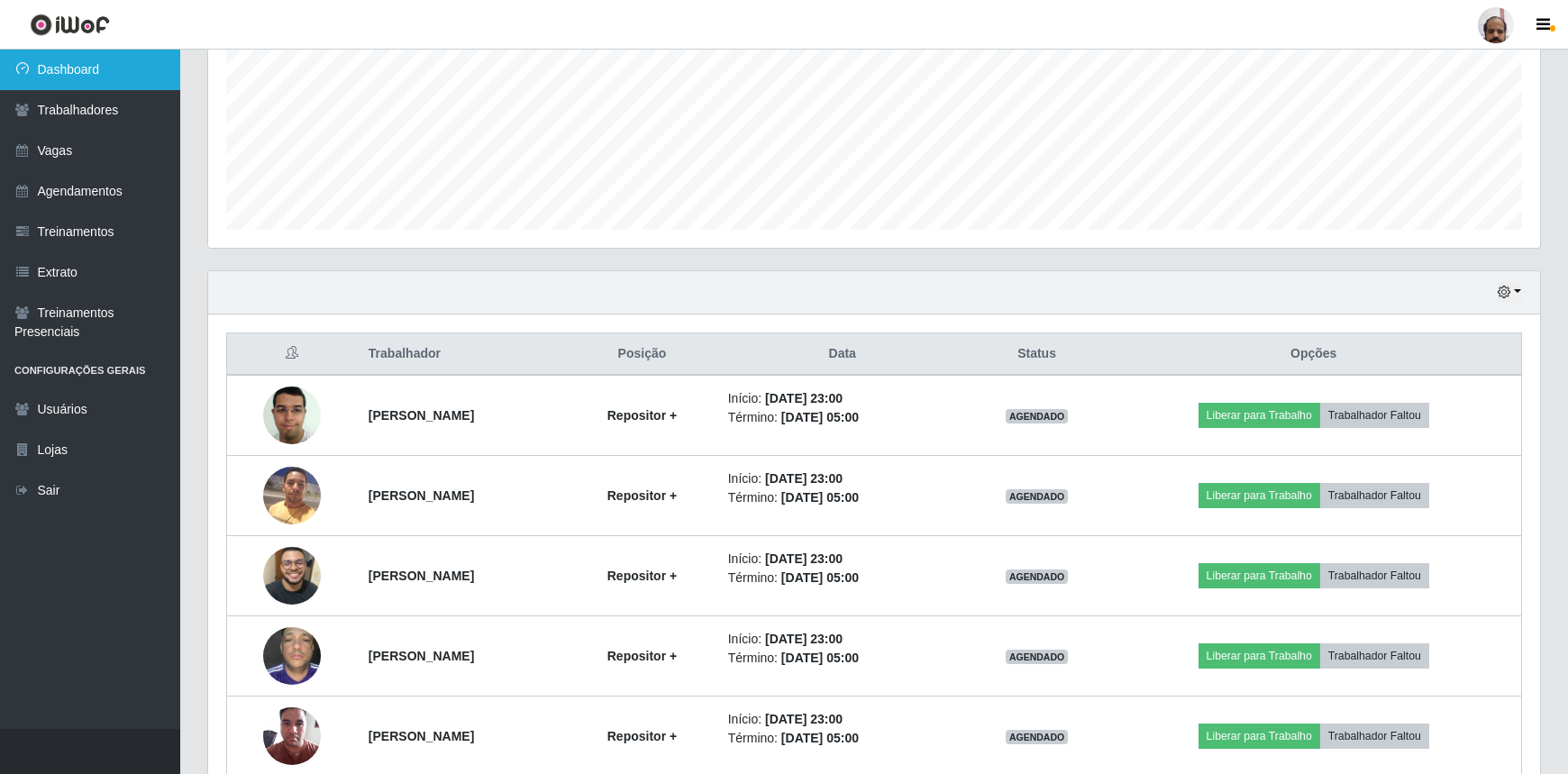
click at [91, 77] on link "Dashboard" at bounding box center [90, 70] width 181 height 40
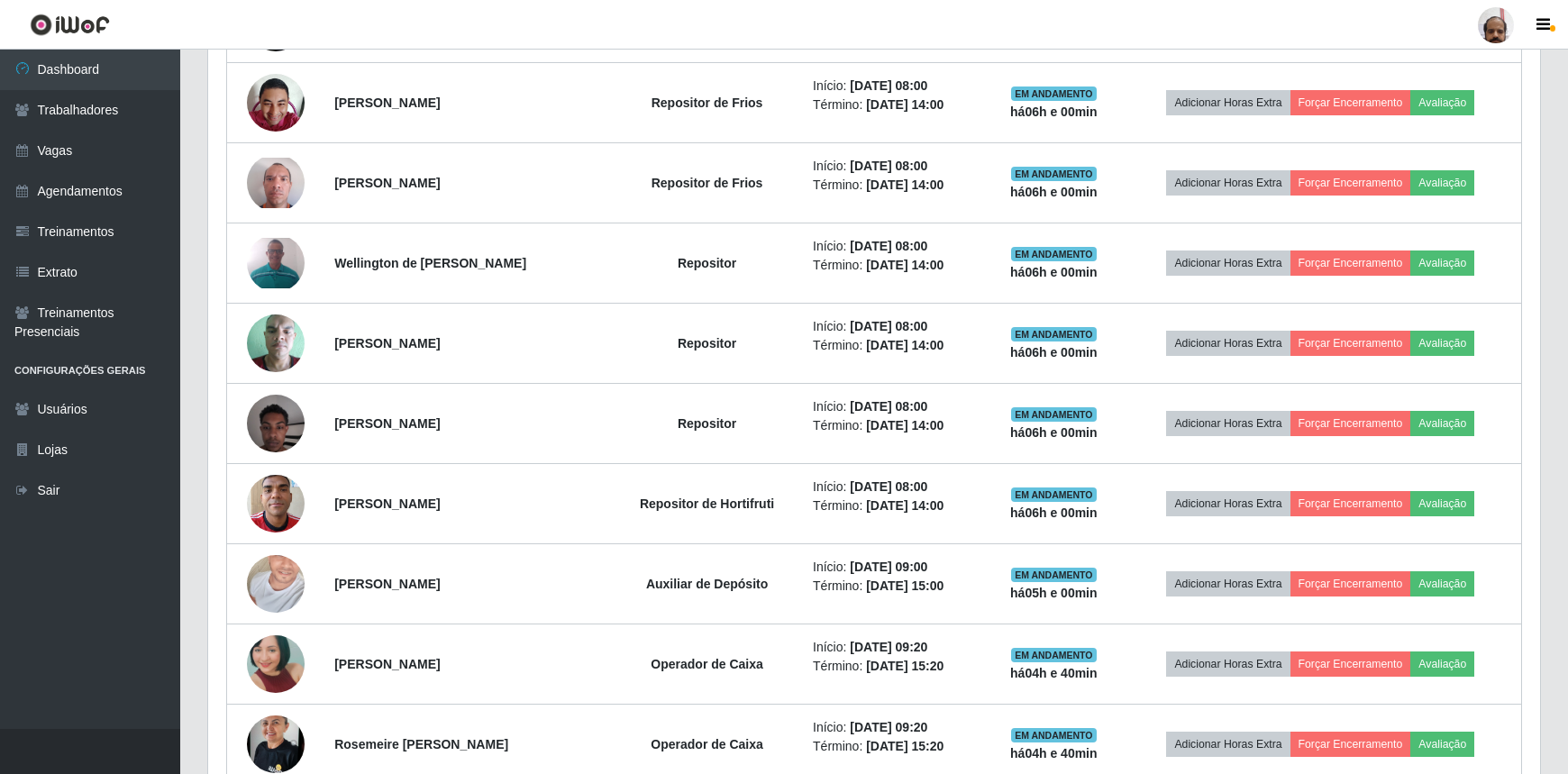
scroll to position [989, 0]
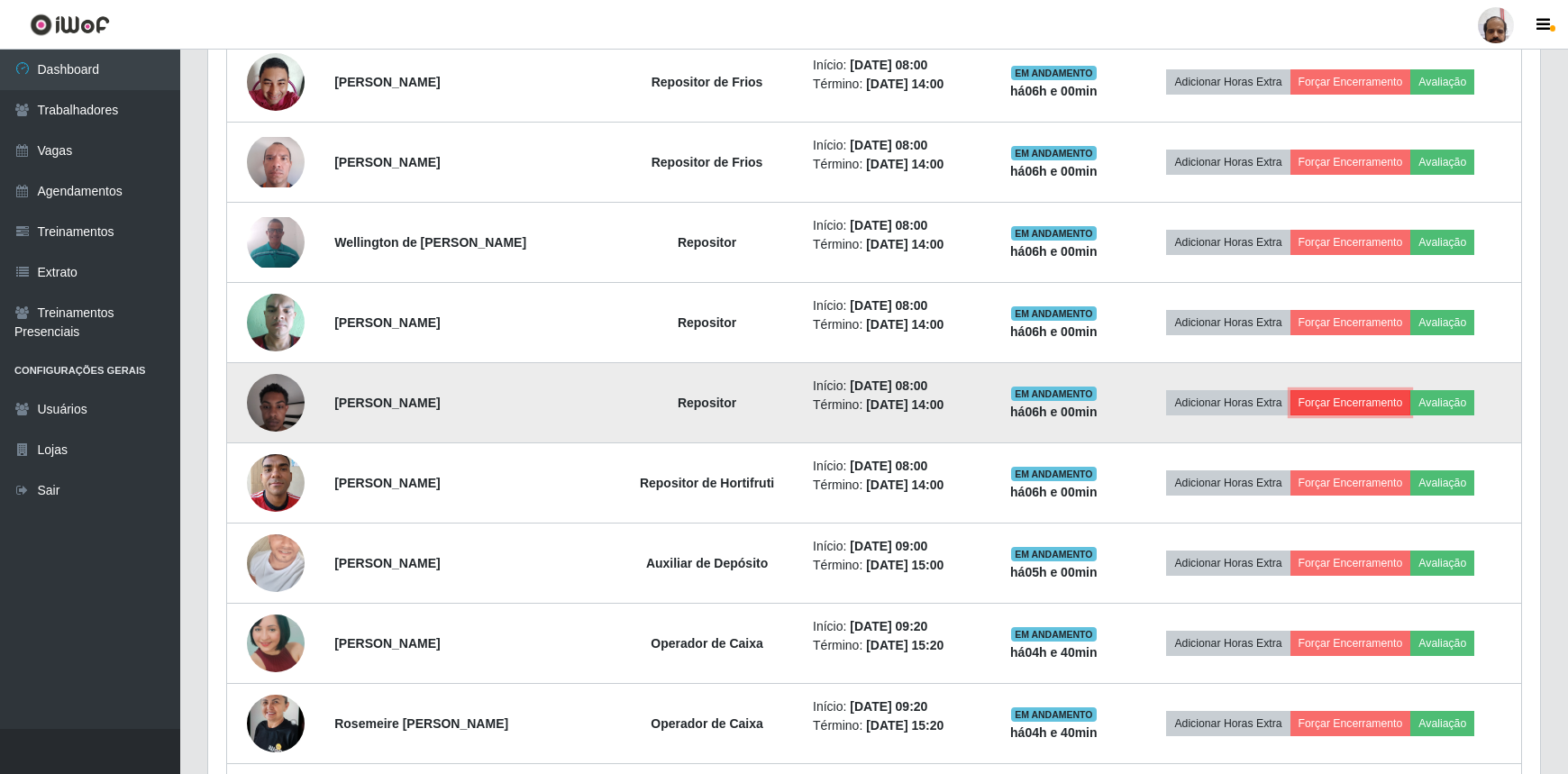
click at [1366, 391] on button "Forçar Encerramento" at bounding box center [1351, 403] width 121 height 26
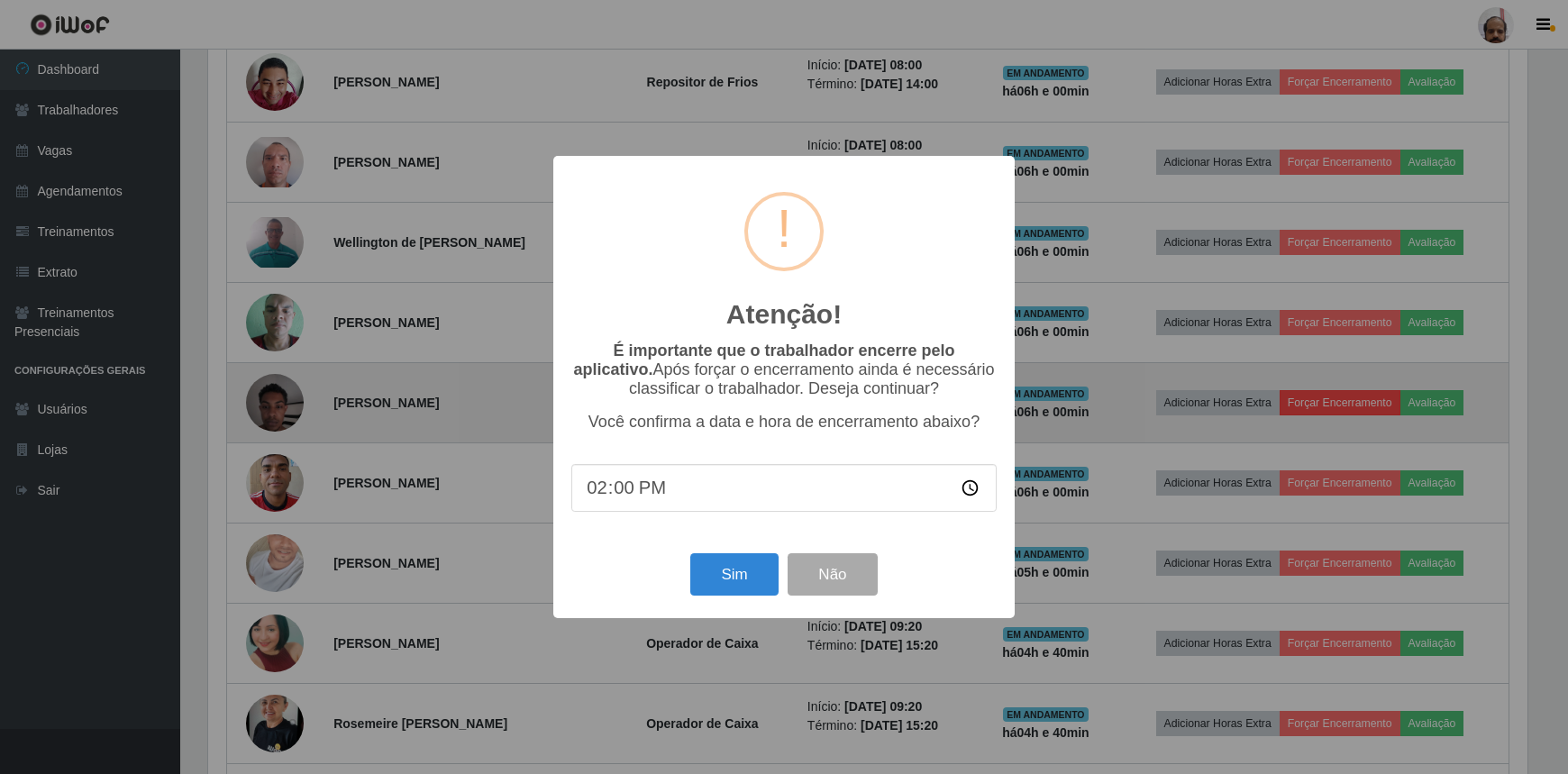
scroll to position [374, 1323]
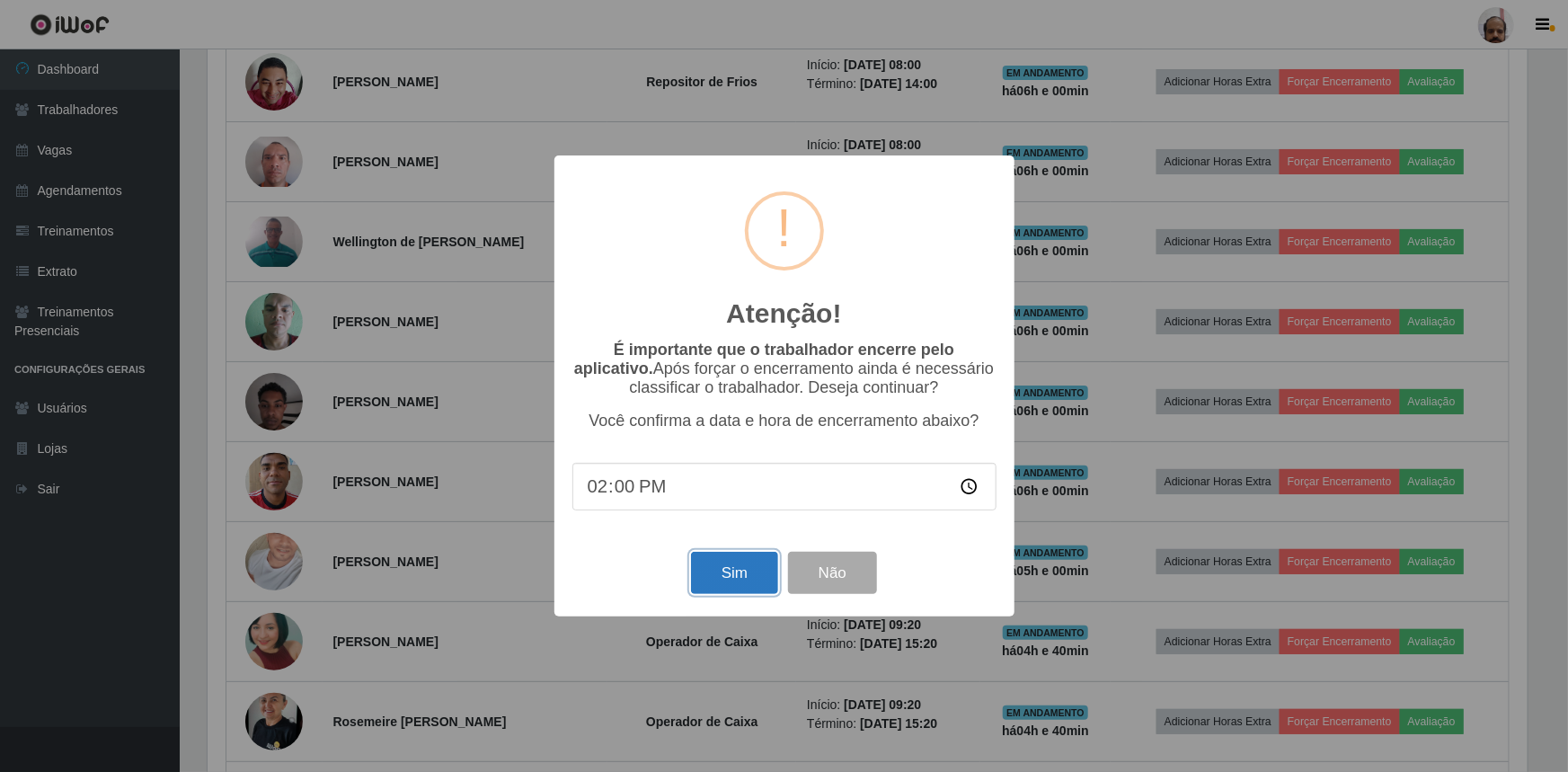
click at [766, 588] on button "Sim" at bounding box center [734, 573] width 87 height 42
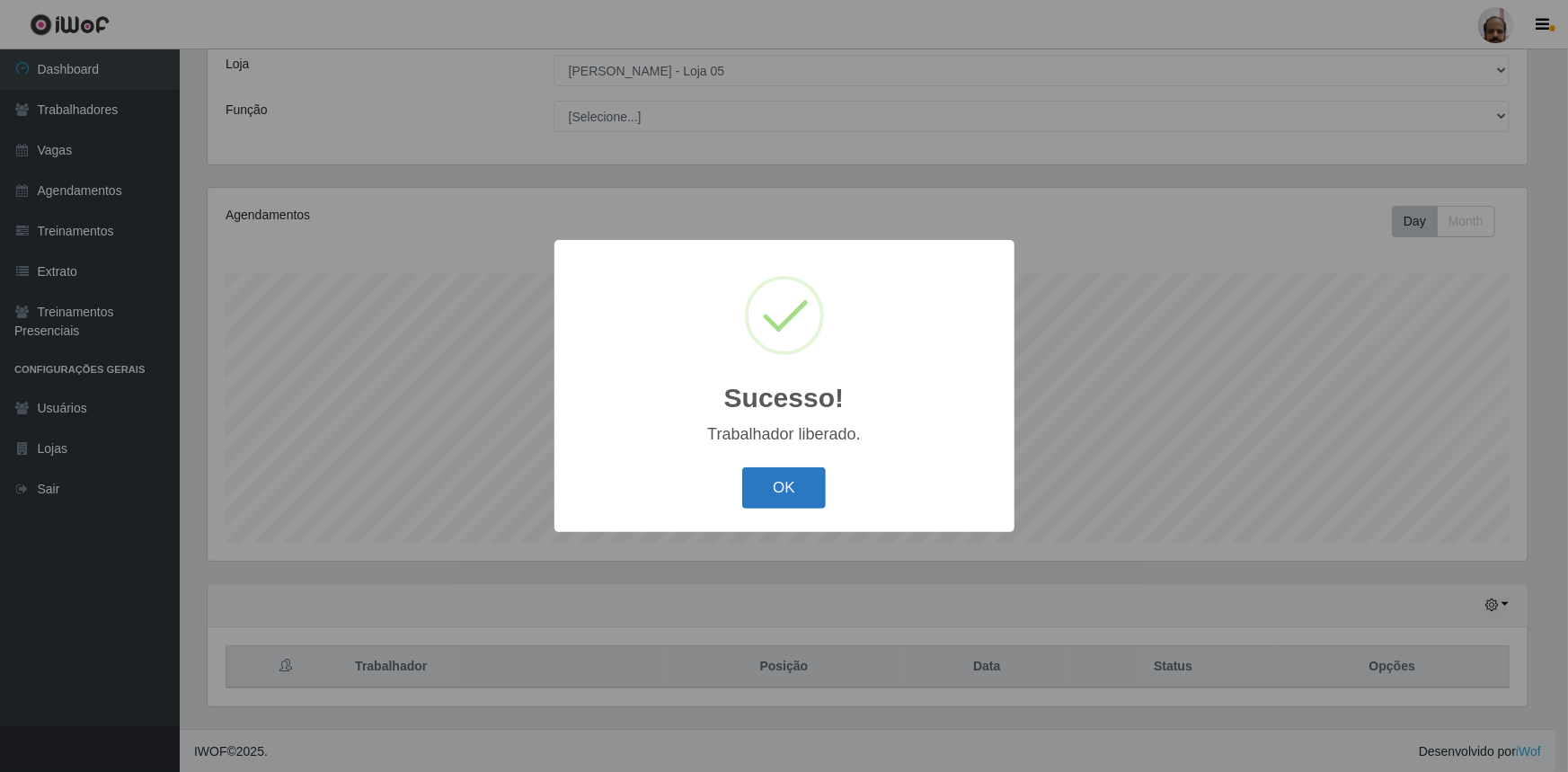
click at [780, 493] on button "OK" at bounding box center [784, 488] width 83 height 42
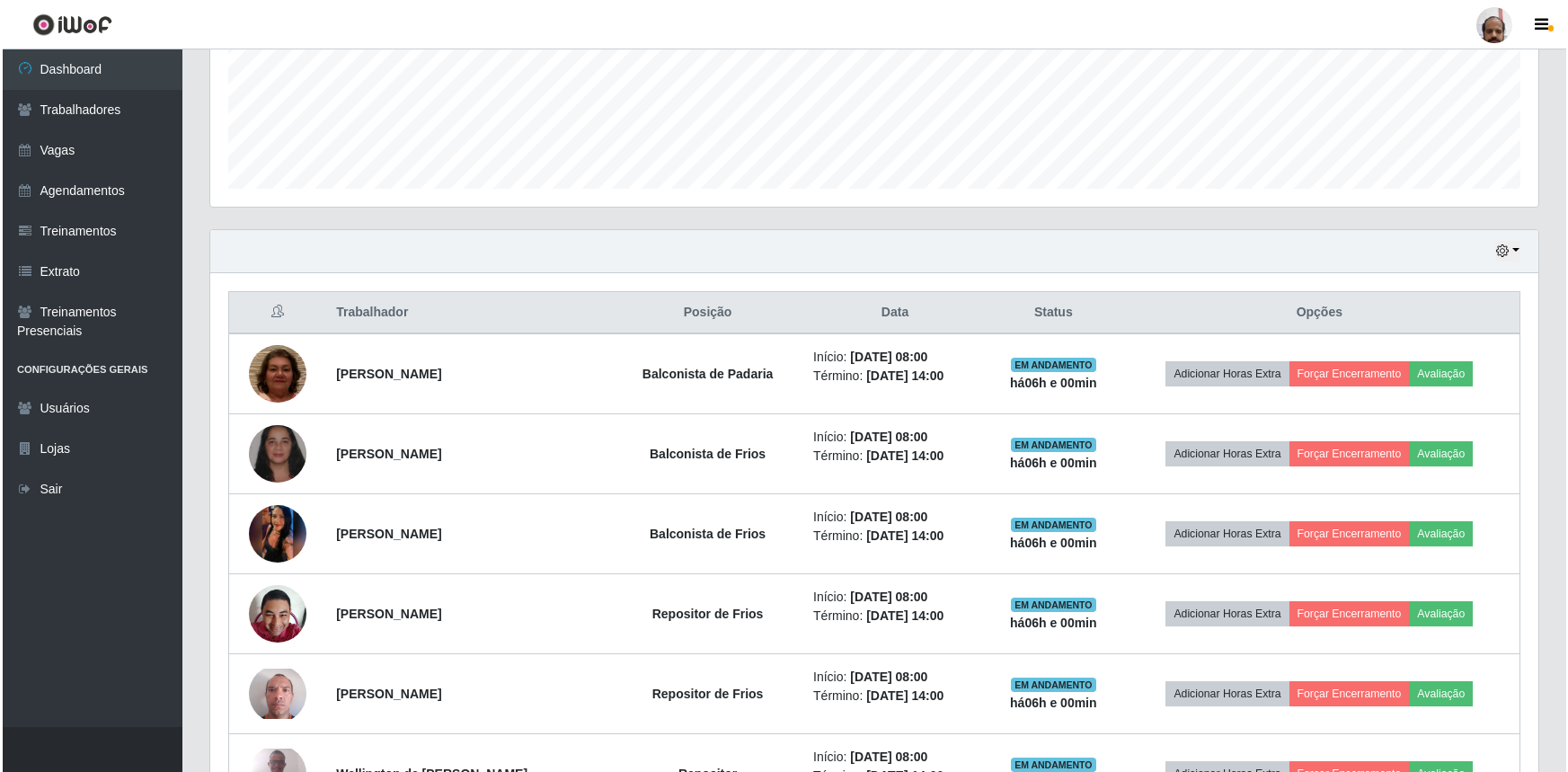
scroll to position [509, 0]
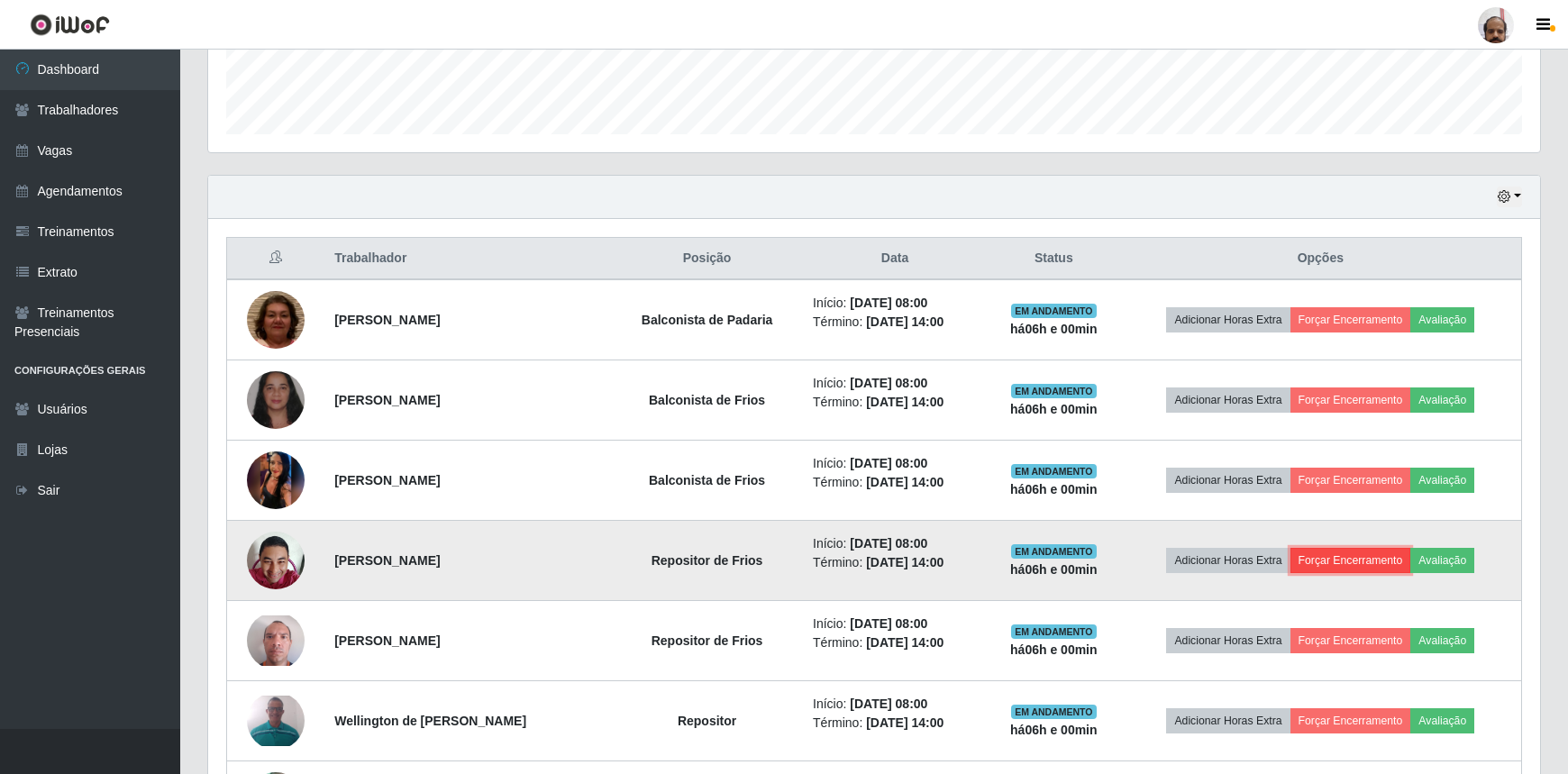
click at [1362, 550] on button "Forçar Encerramento" at bounding box center [1351, 560] width 121 height 26
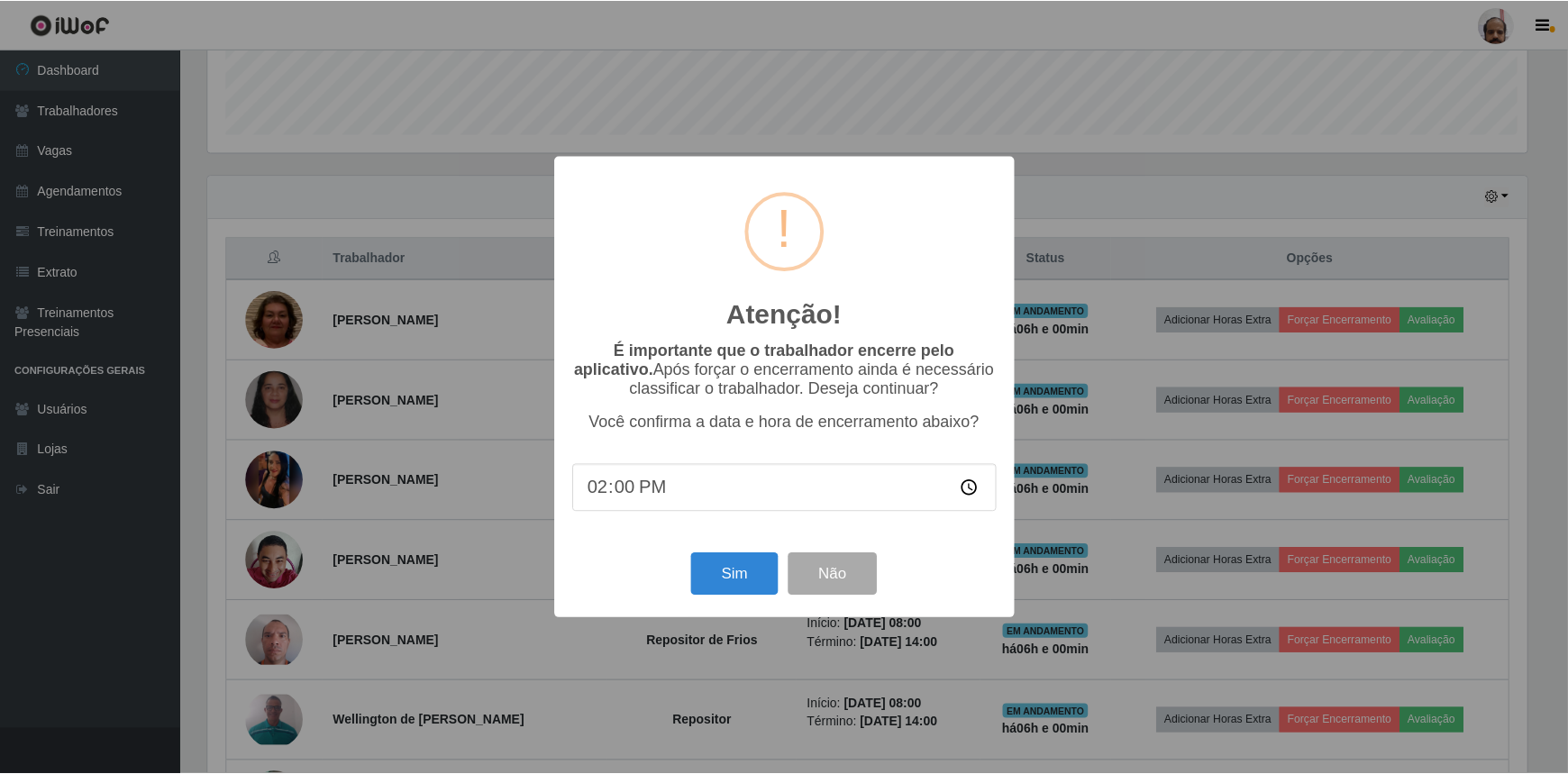
scroll to position [374, 1323]
click at [749, 580] on button "Sim" at bounding box center [736, 574] width 87 height 42
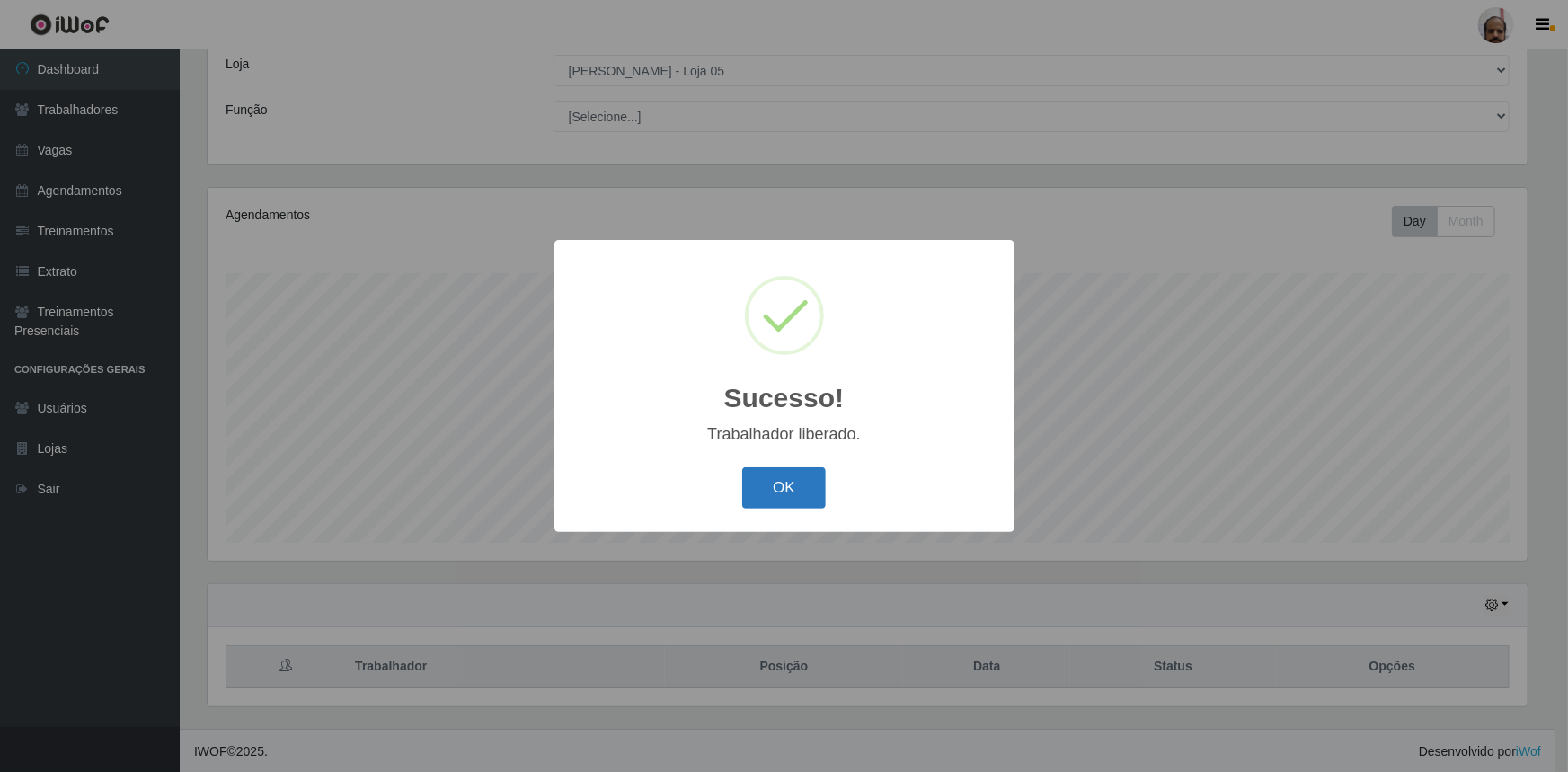
click at [782, 497] on button "OK" at bounding box center [784, 488] width 83 height 42
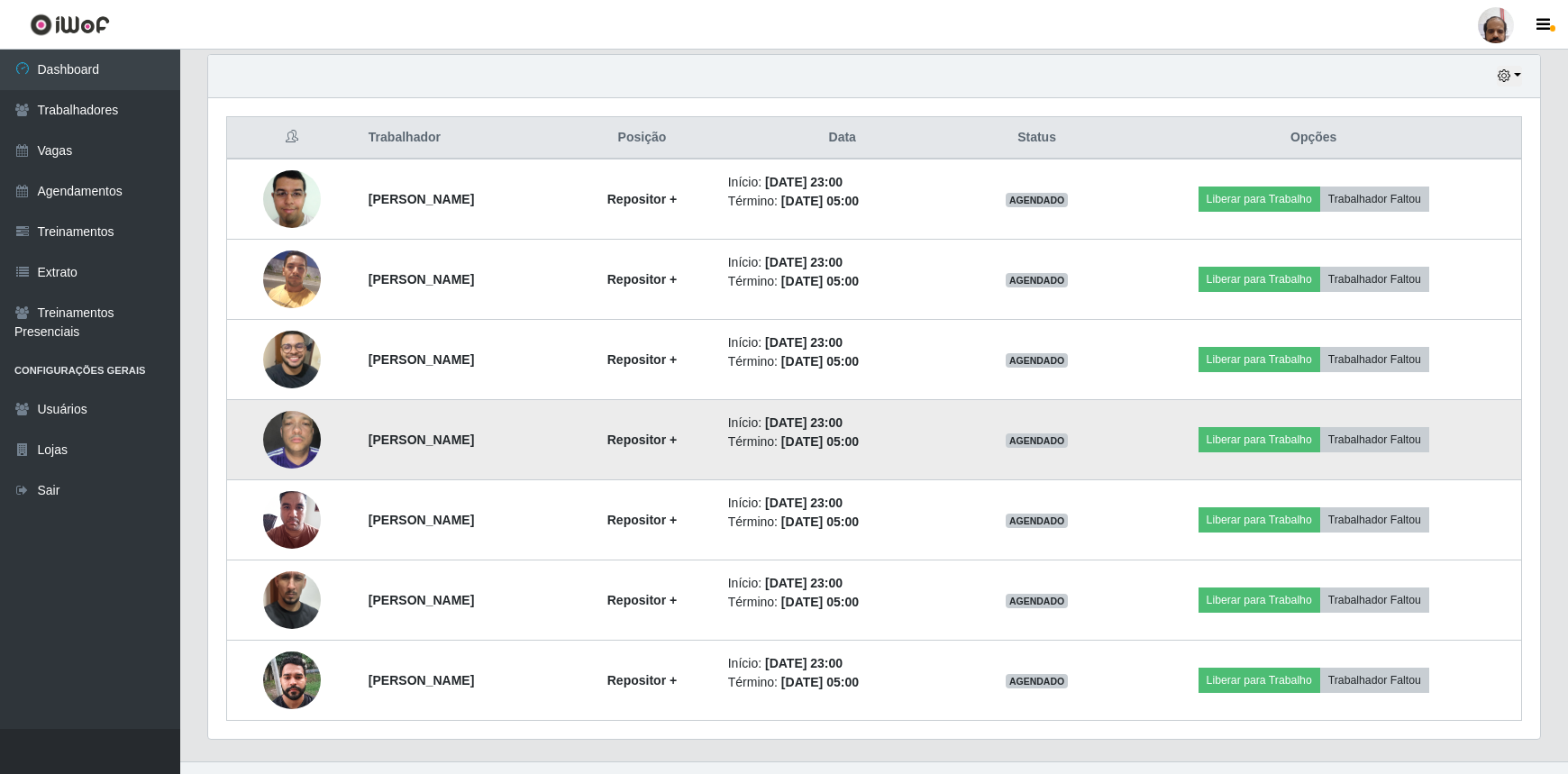
scroll to position [660, 0]
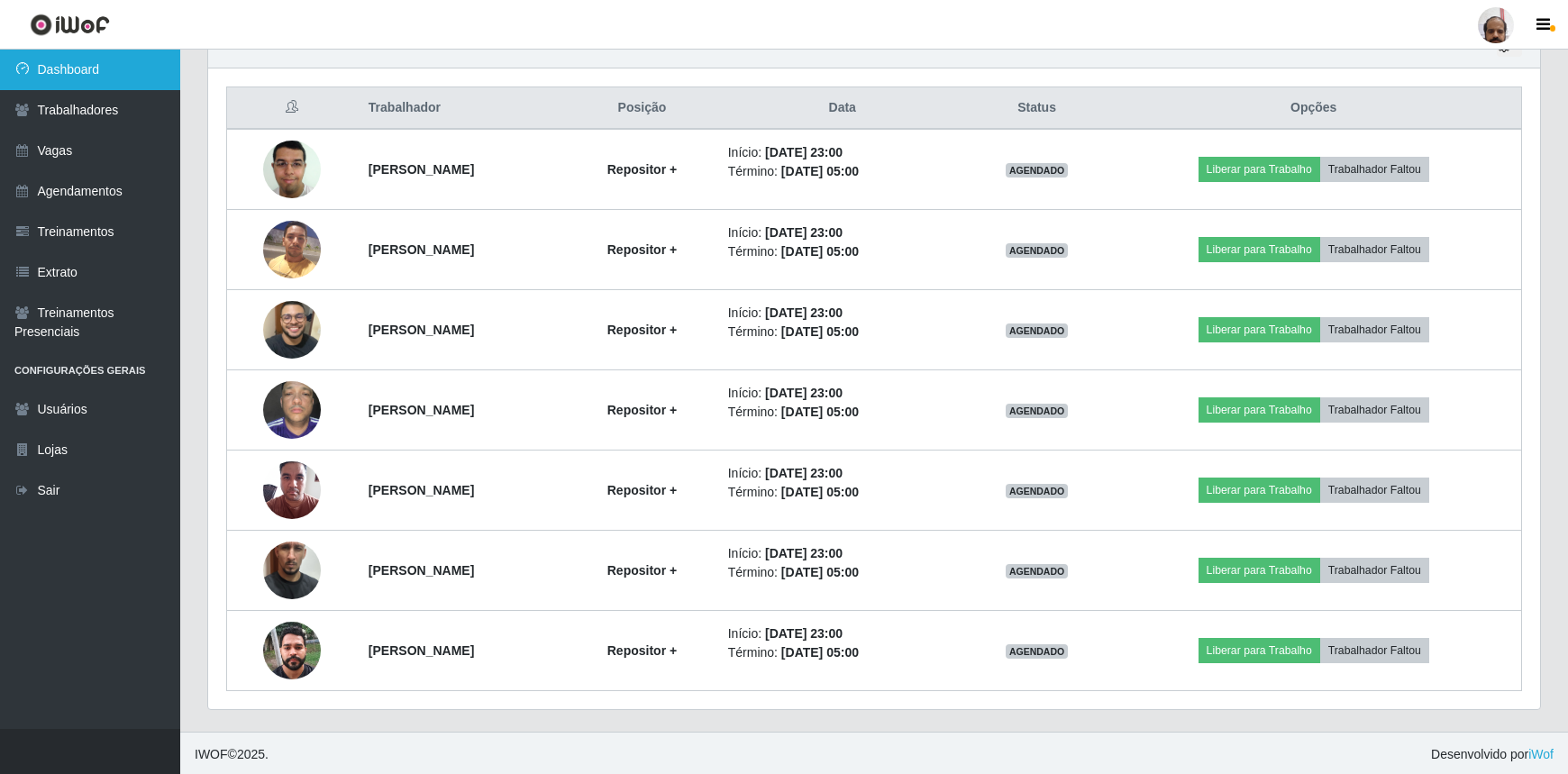
click at [63, 78] on link "Dashboard" at bounding box center [90, 70] width 181 height 40
click at [92, 78] on link "Dashboard" at bounding box center [90, 70] width 181 height 40
click at [82, 61] on link "Dashboard" at bounding box center [90, 70] width 181 height 40
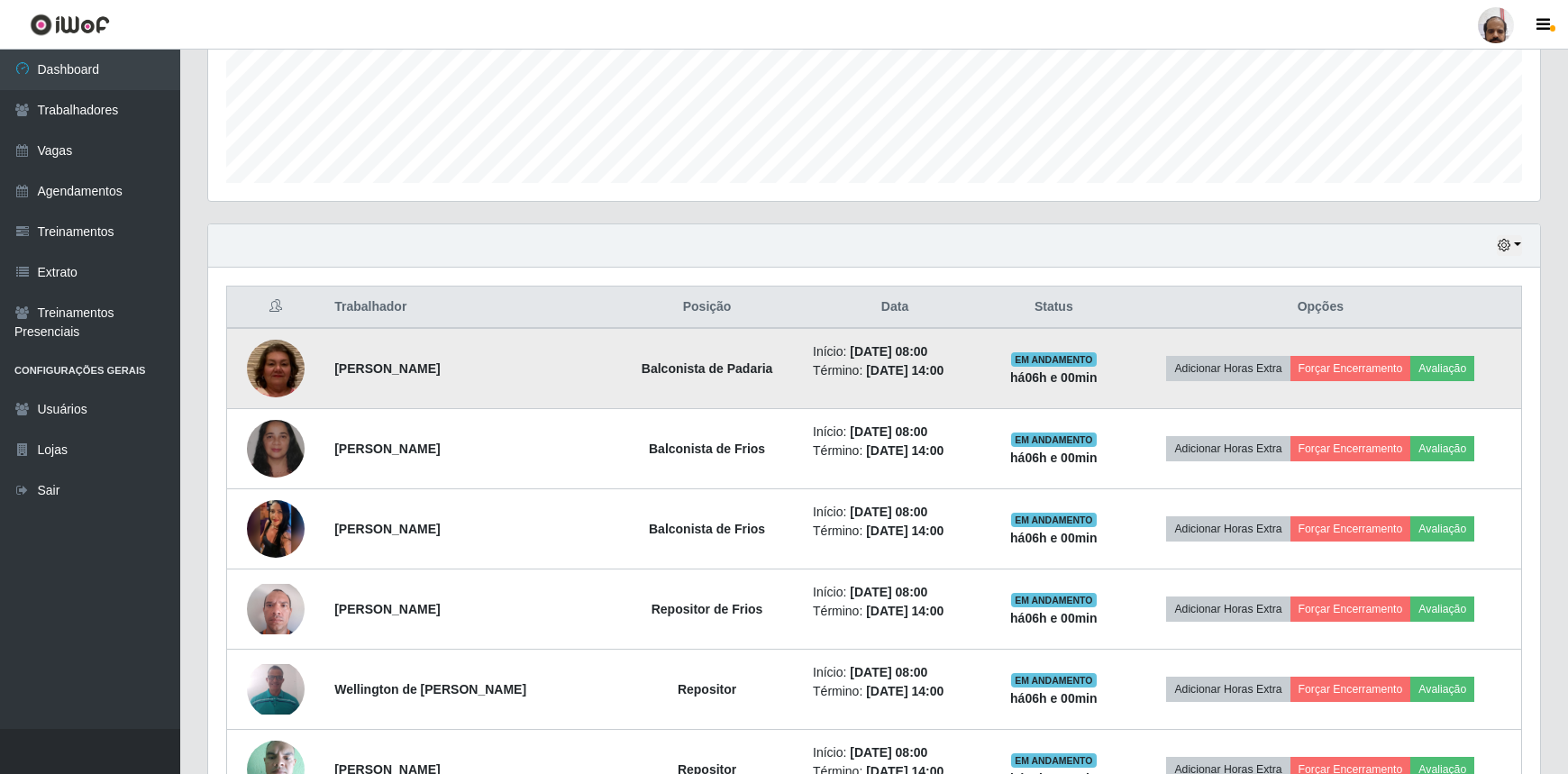
scroll to position [743, 0]
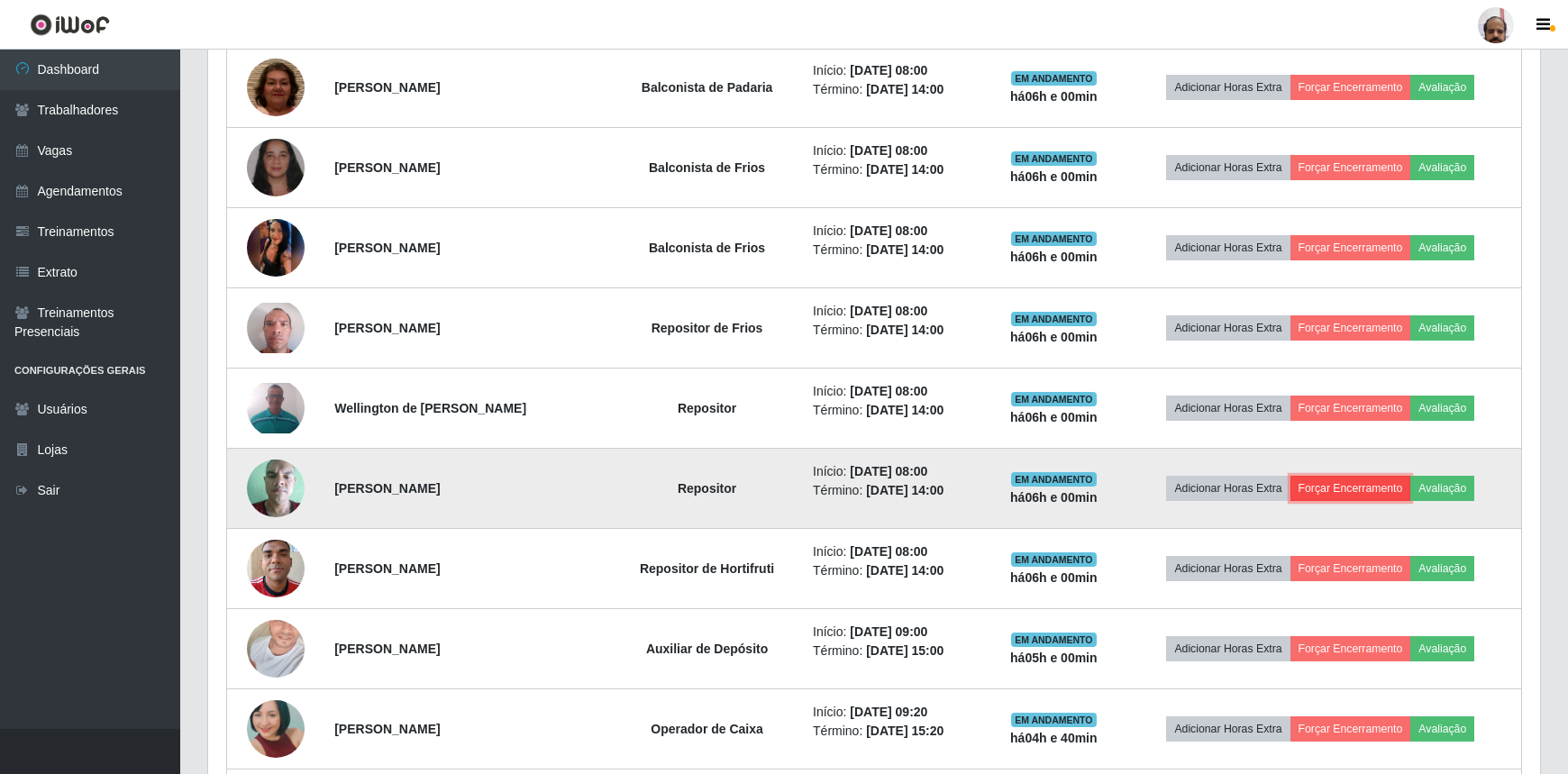
click at [1331, 480] on button "Forçar Encerramento" at bounding box center [1351, 489] width 121 height 26
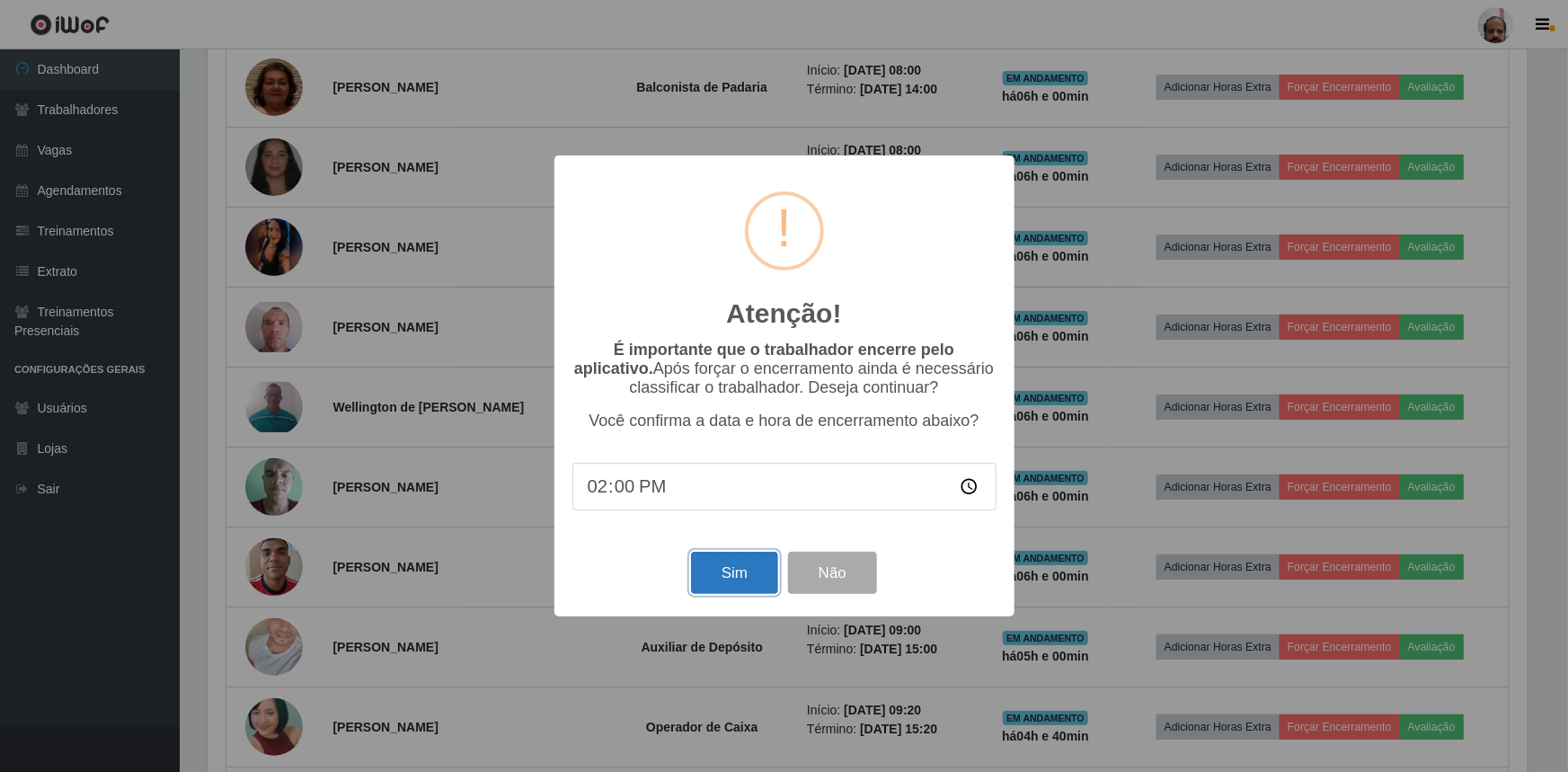
click at [722, 583] on button "Sim" at bounding box center [734, 573] width 87 height 42
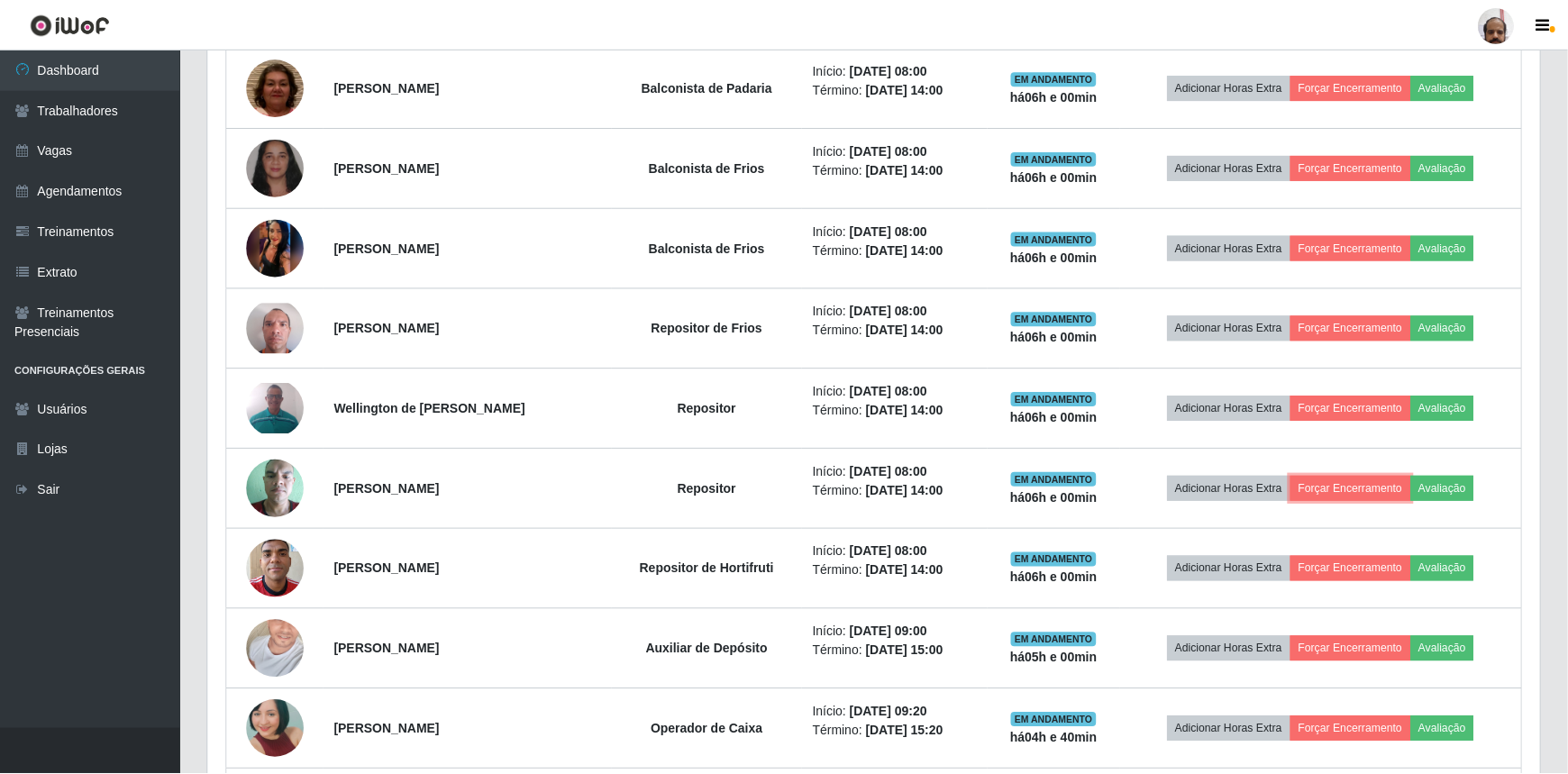
scroll to position [0, 0]
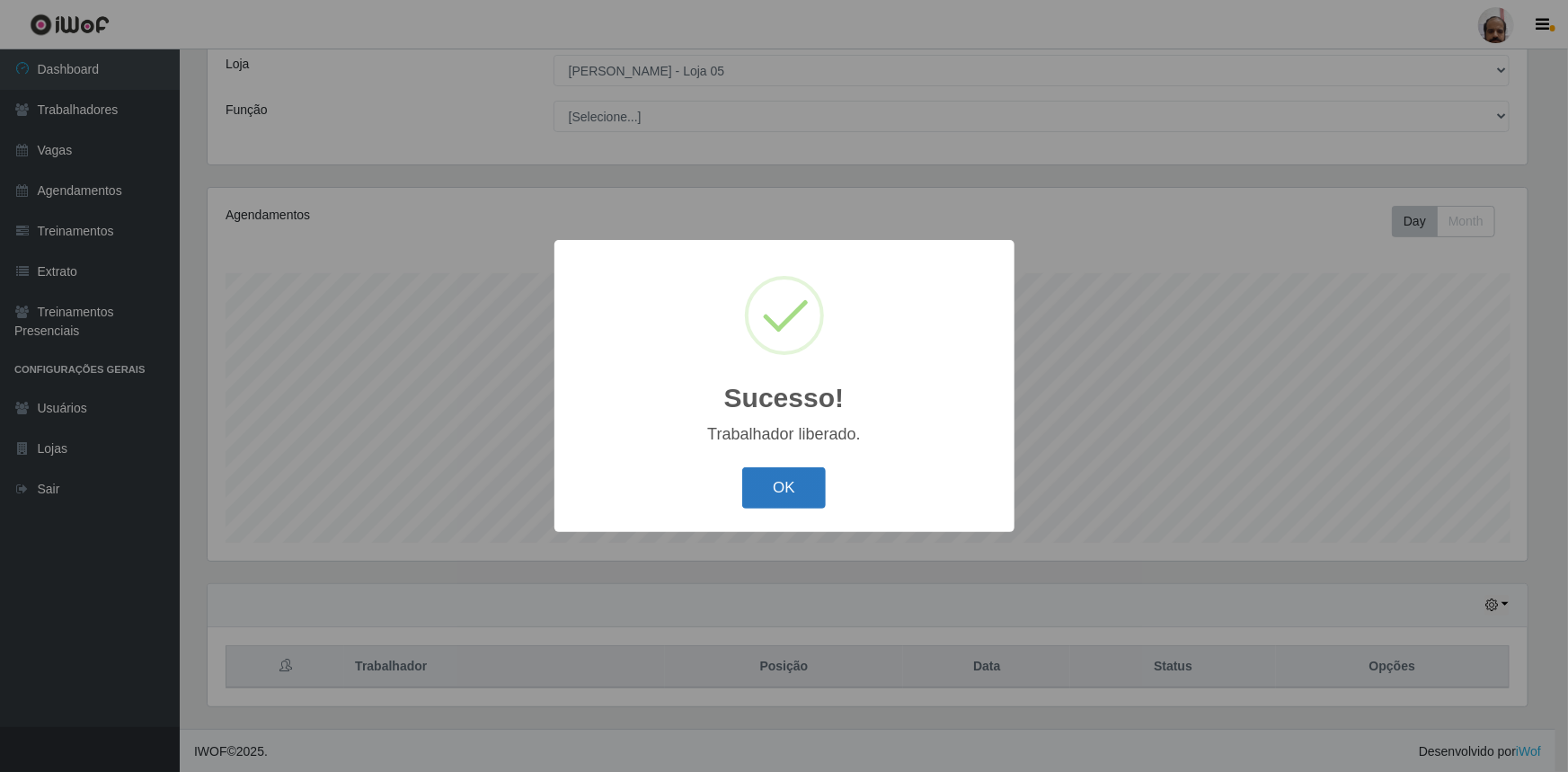
click at [766, 488] on button "OK" at bounding box center [784, 488] width 83 height 42
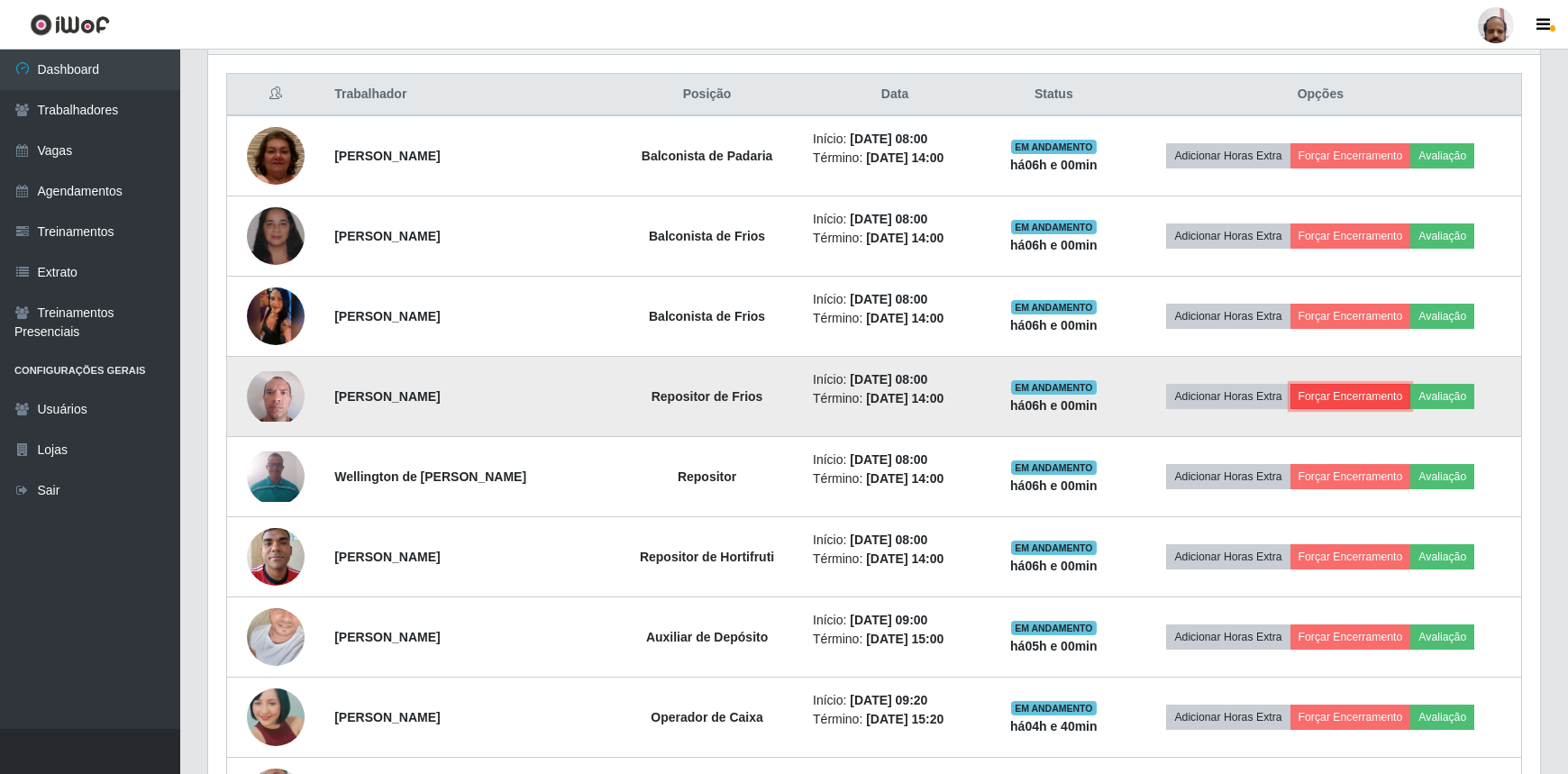
click at [1338, 389] on button "Forçar Encerramento" at bounding box center [1351, 397] width 121 height 26
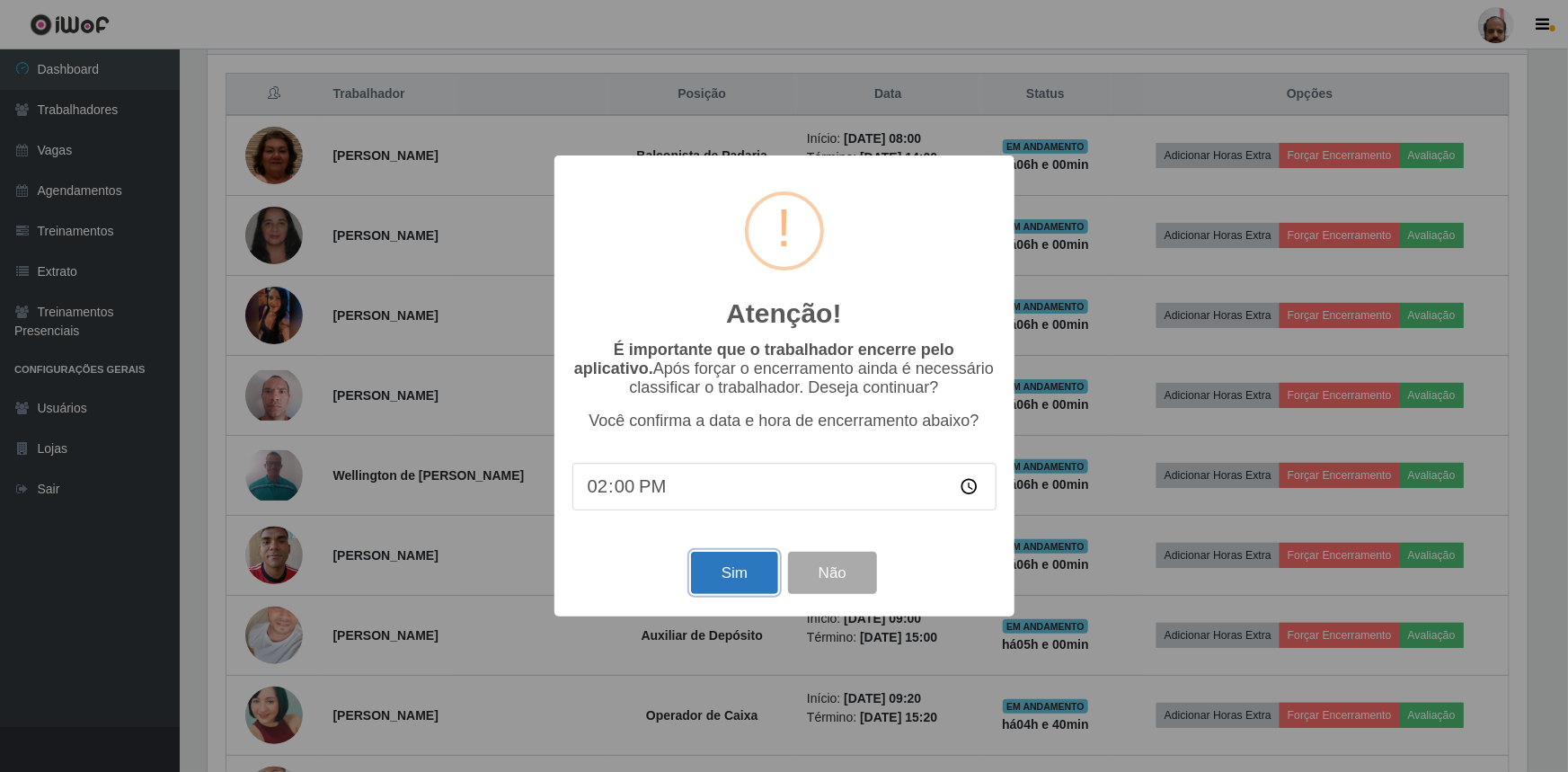
click at [722, 584] on button "Sim" at bounding box center [734, 573] width 87 height 42
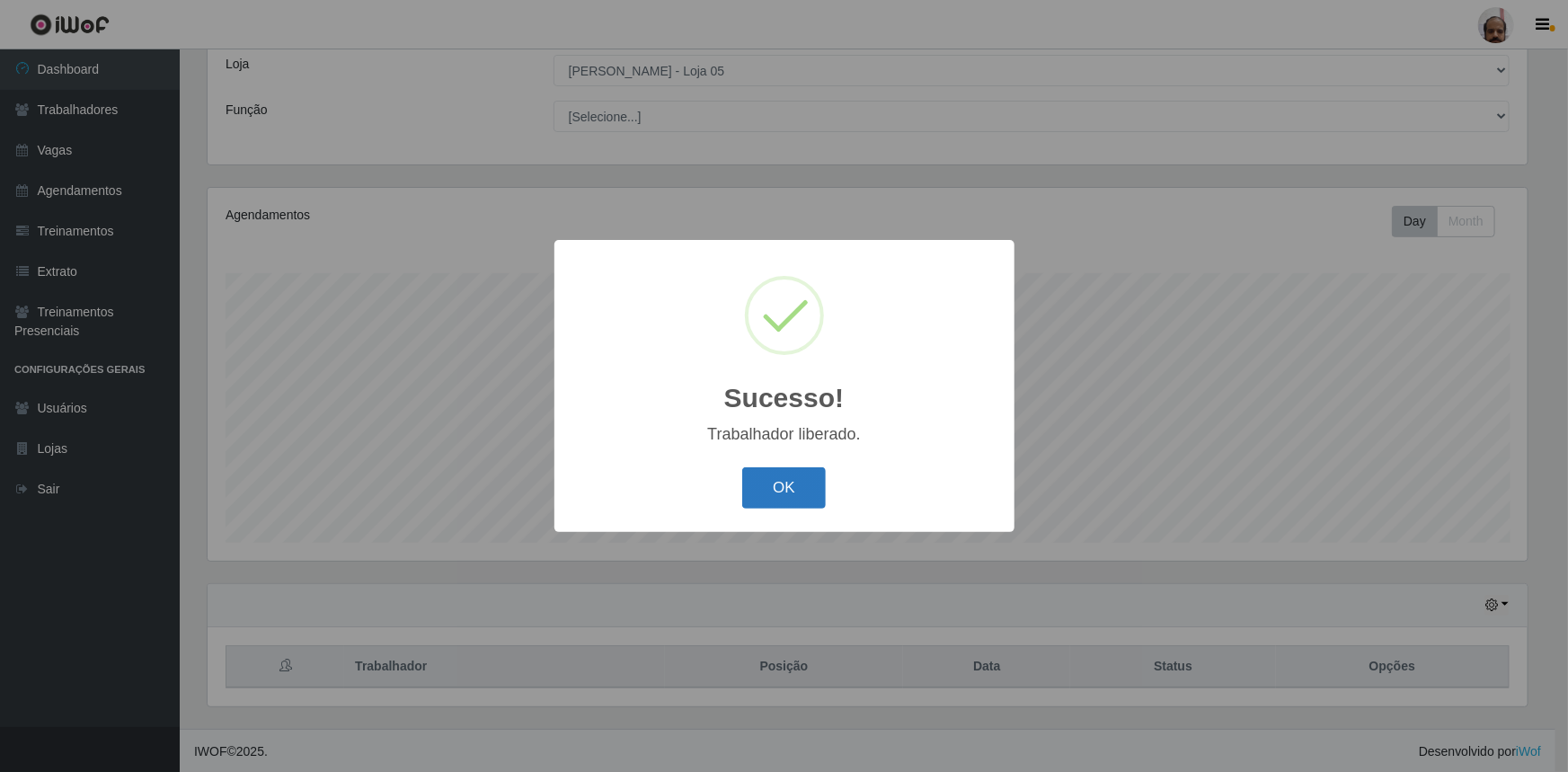
click at [752, 489] on button "OK" at bounding box center [784, 488] width 83 height 42
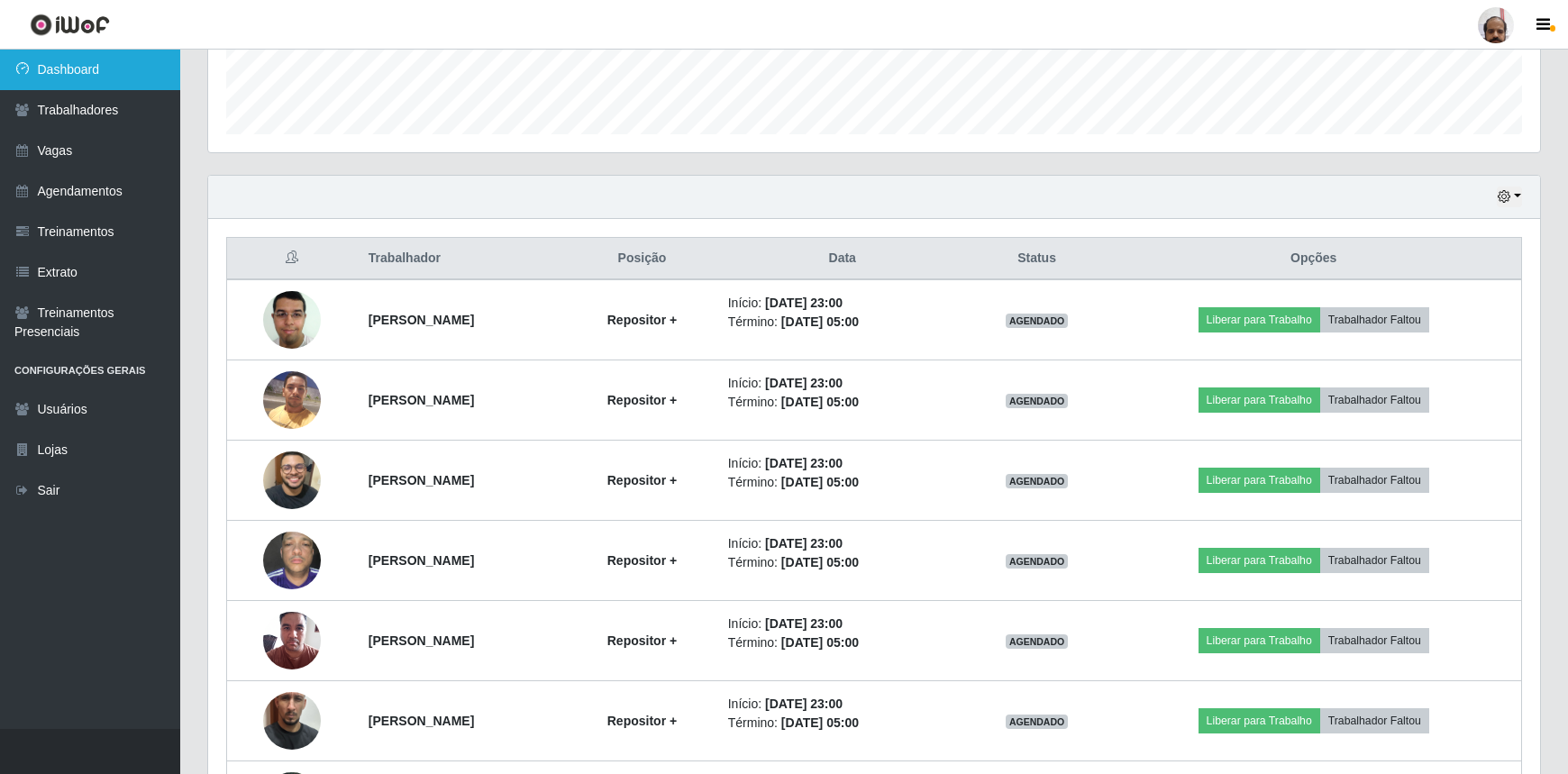
click at [52, 71] on link "Dashboard" at bounding box center [90, 70] width 181 height 40
click at [98, 67] on link "Dashboard" at bounding box center [90, 70] width 181 height 40
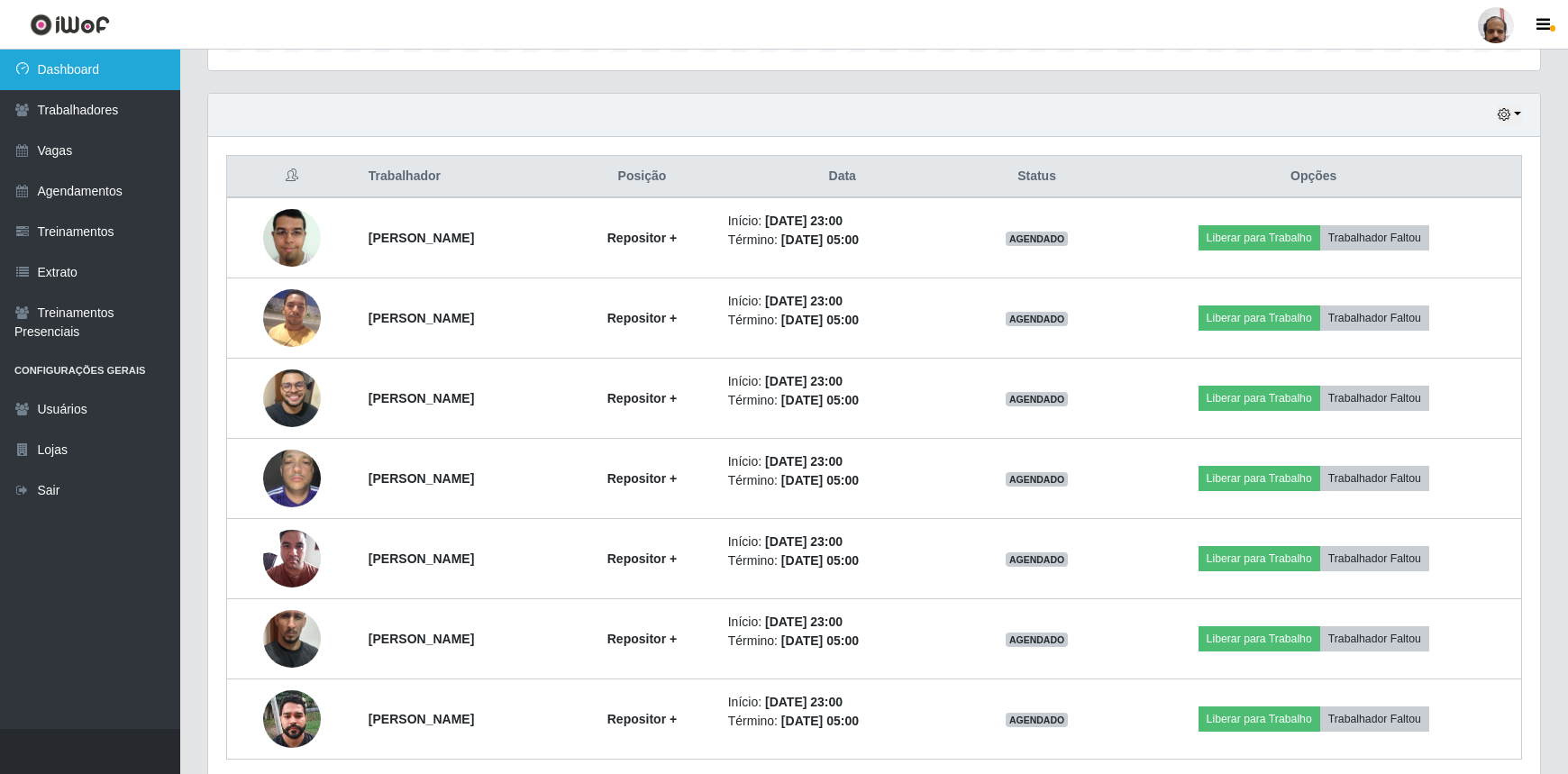
click at [70, 70] on link "Dashboard" at bounding box center [90, 70] width 181 height 40
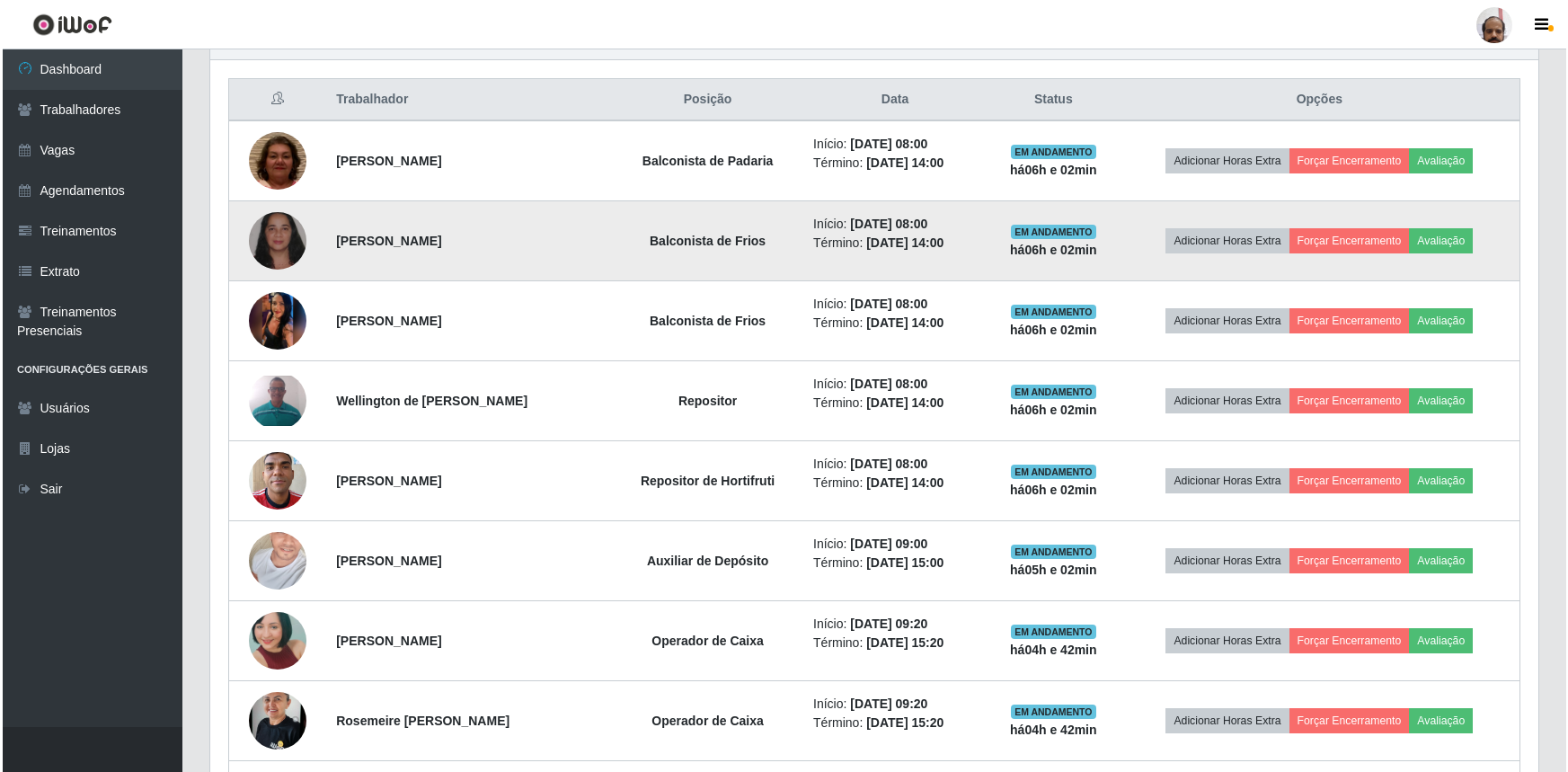
scroll to position [754, 0]
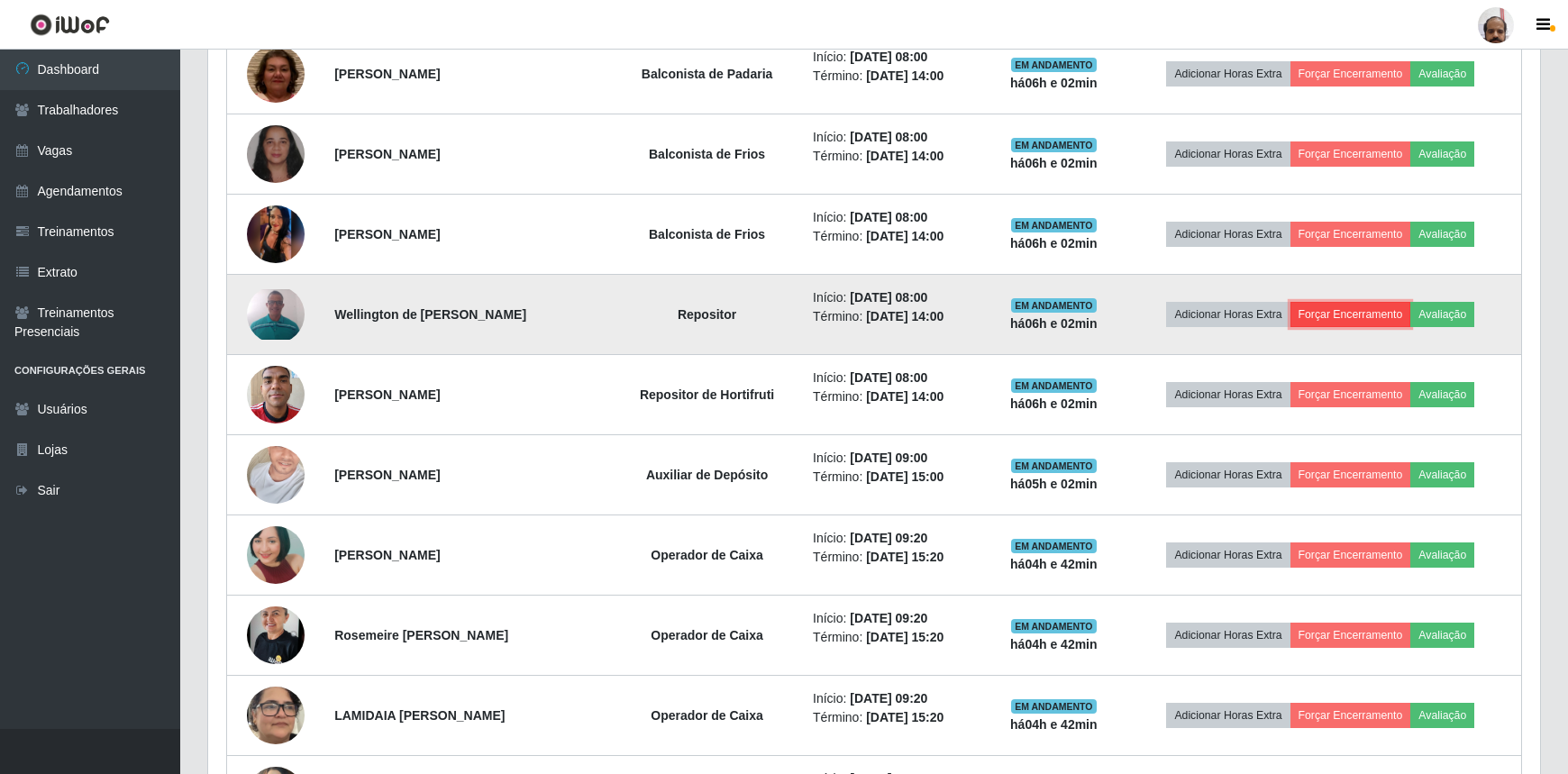
click at [1330, 309] on button "Forçar Encerramento" at bounding box center [1351, 315] width 121 height 26
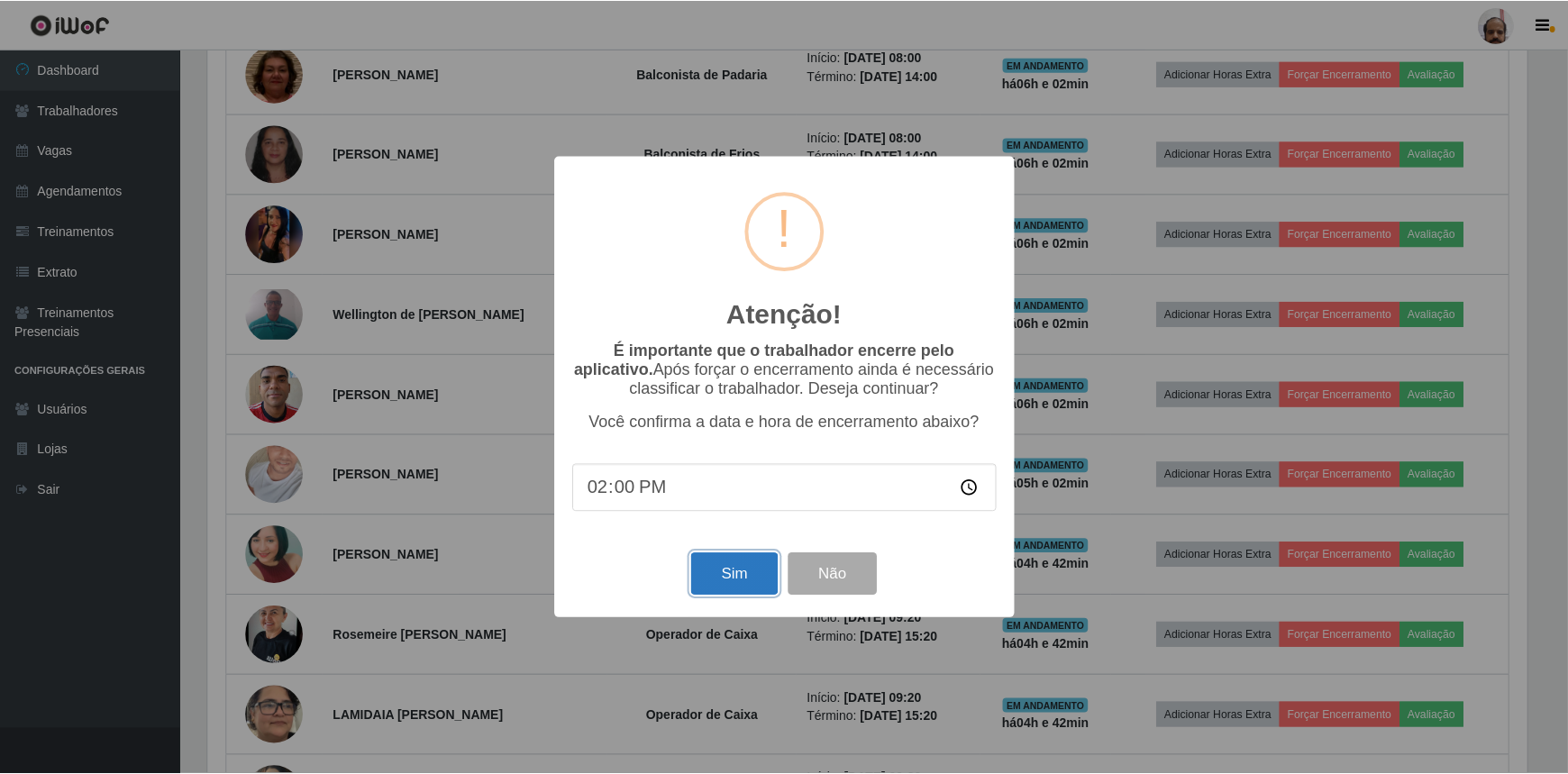
scroll to position [660, 0]
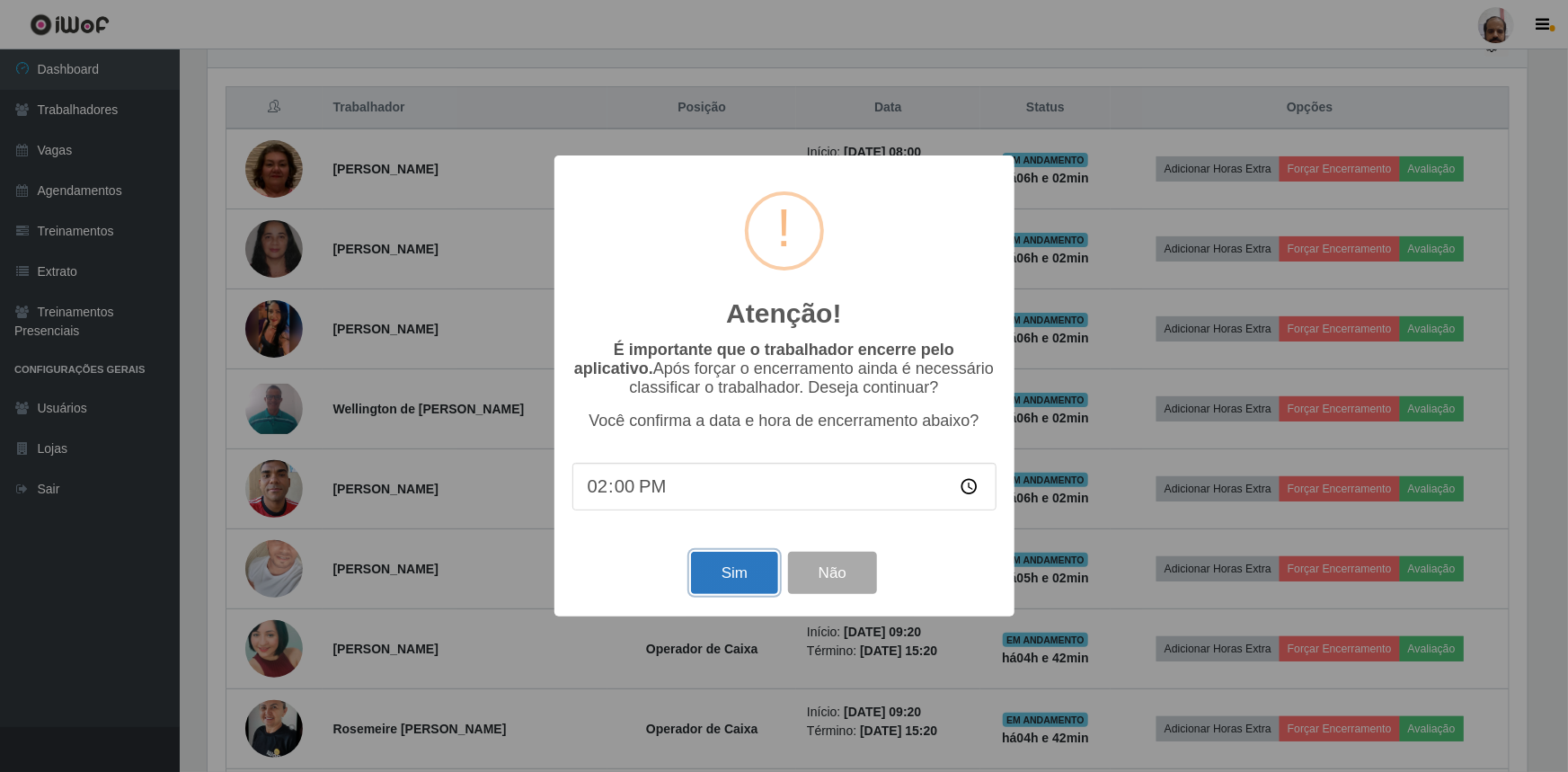
click at [734, 572] on button "Sim" at bounding box center [734, 573] width 87 height 42
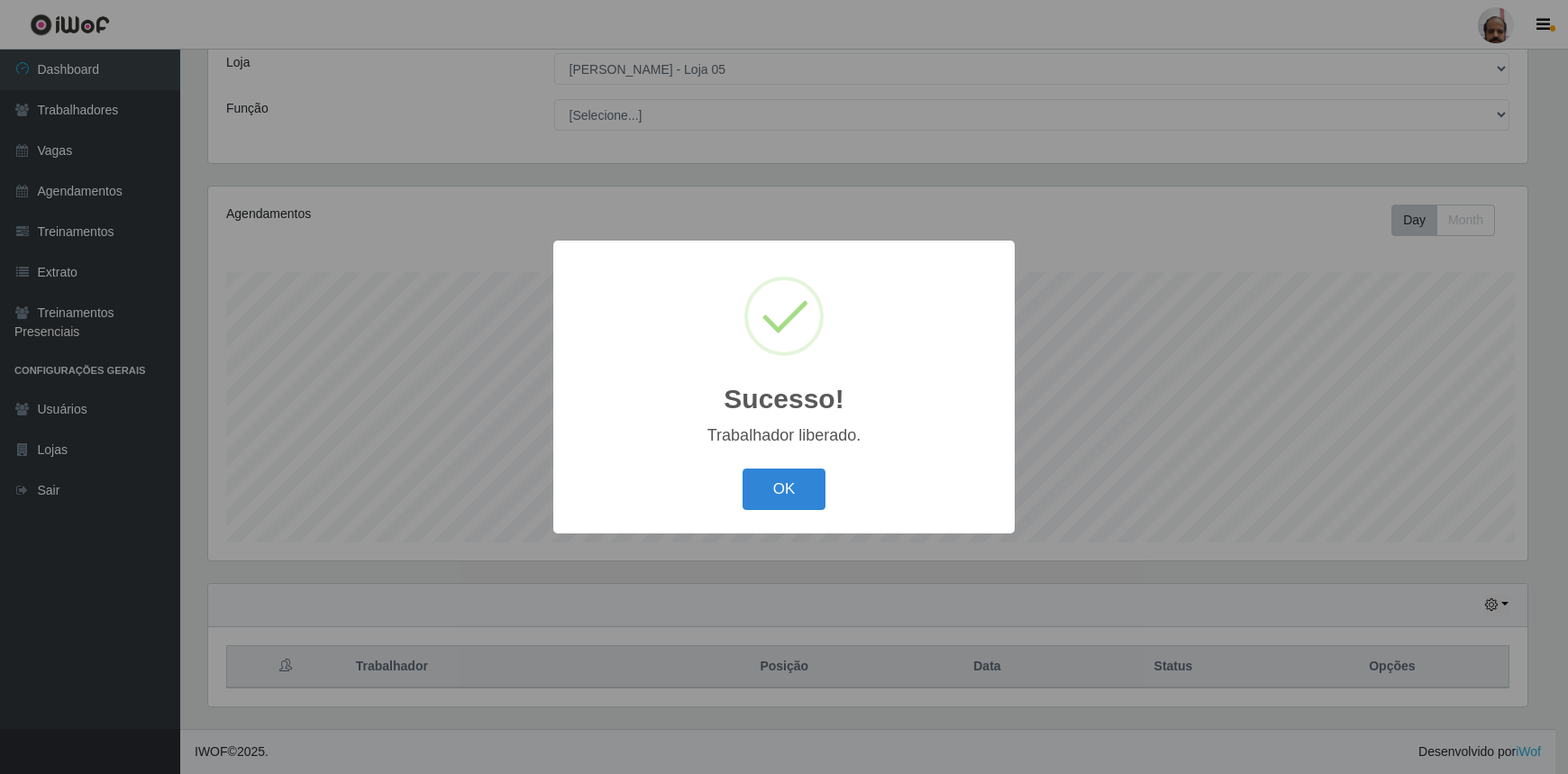
scroll to position [374, 1323]
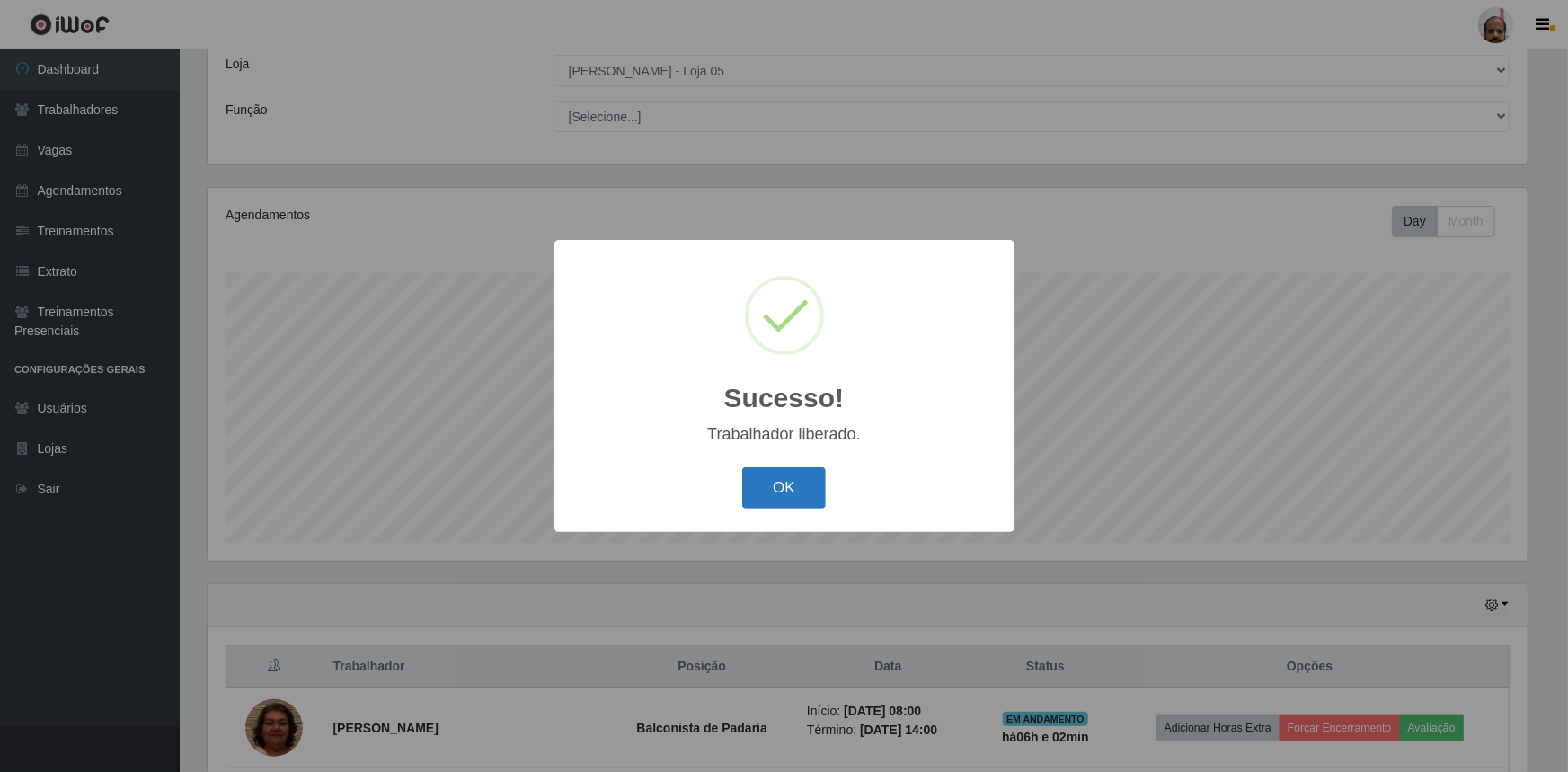
click at [821, 486] on button "OK" at bounding box center [784, 488] width 83 height 42
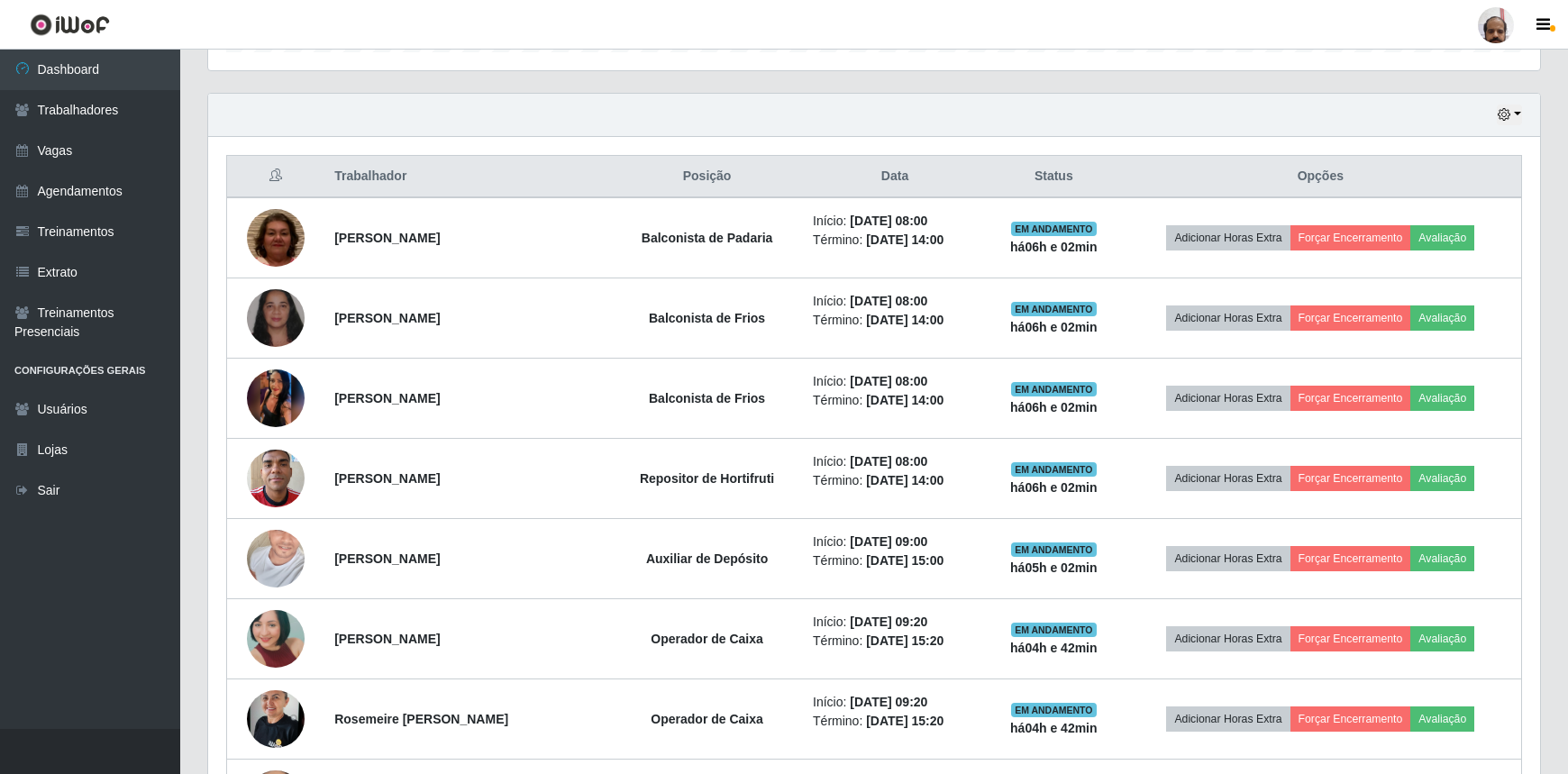
scroll to position [756, 0]
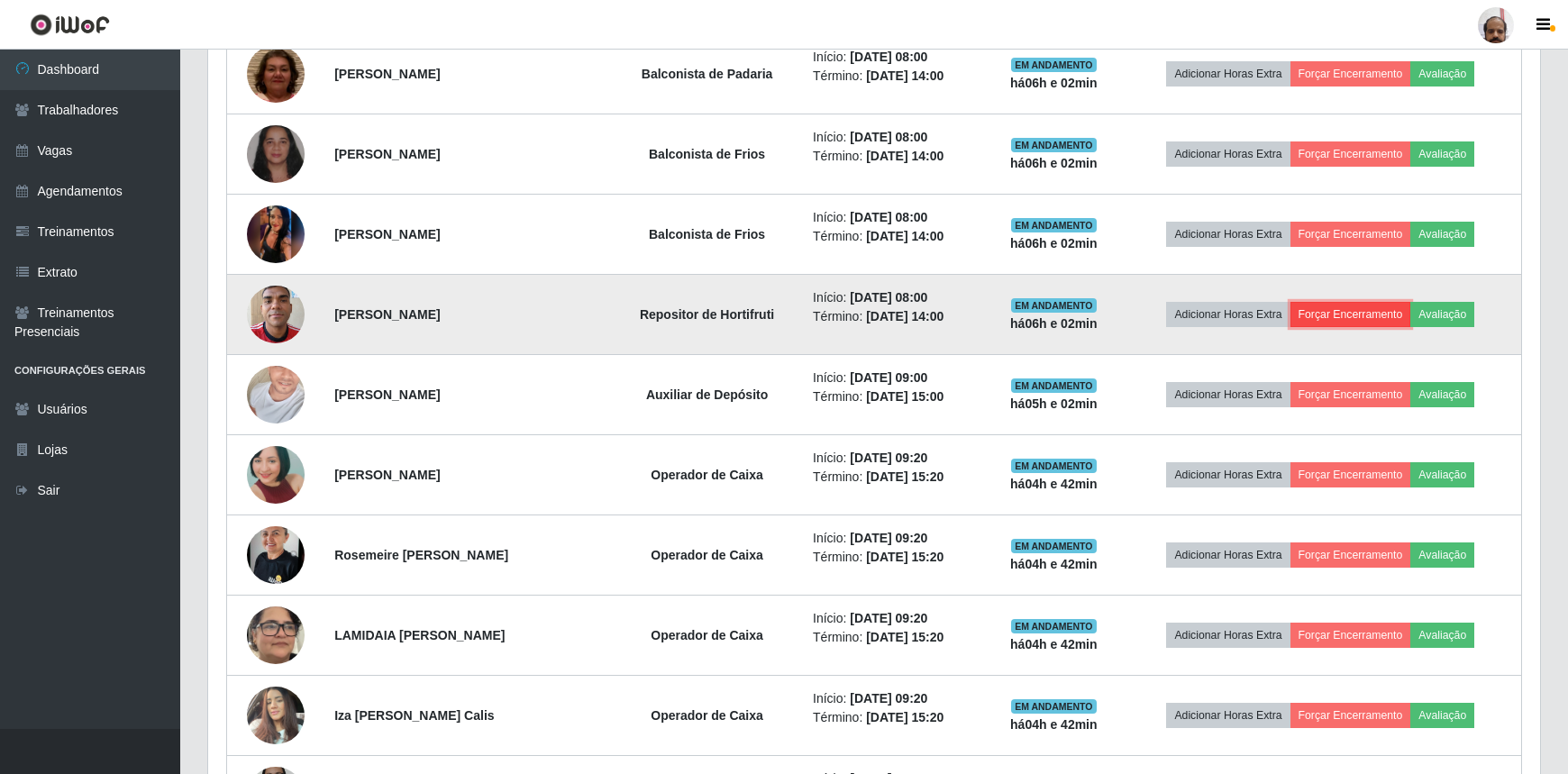
click at [1331, 307] on button "Forçar Encerramento" at bounding box center [1351, 315] width 121 height 26
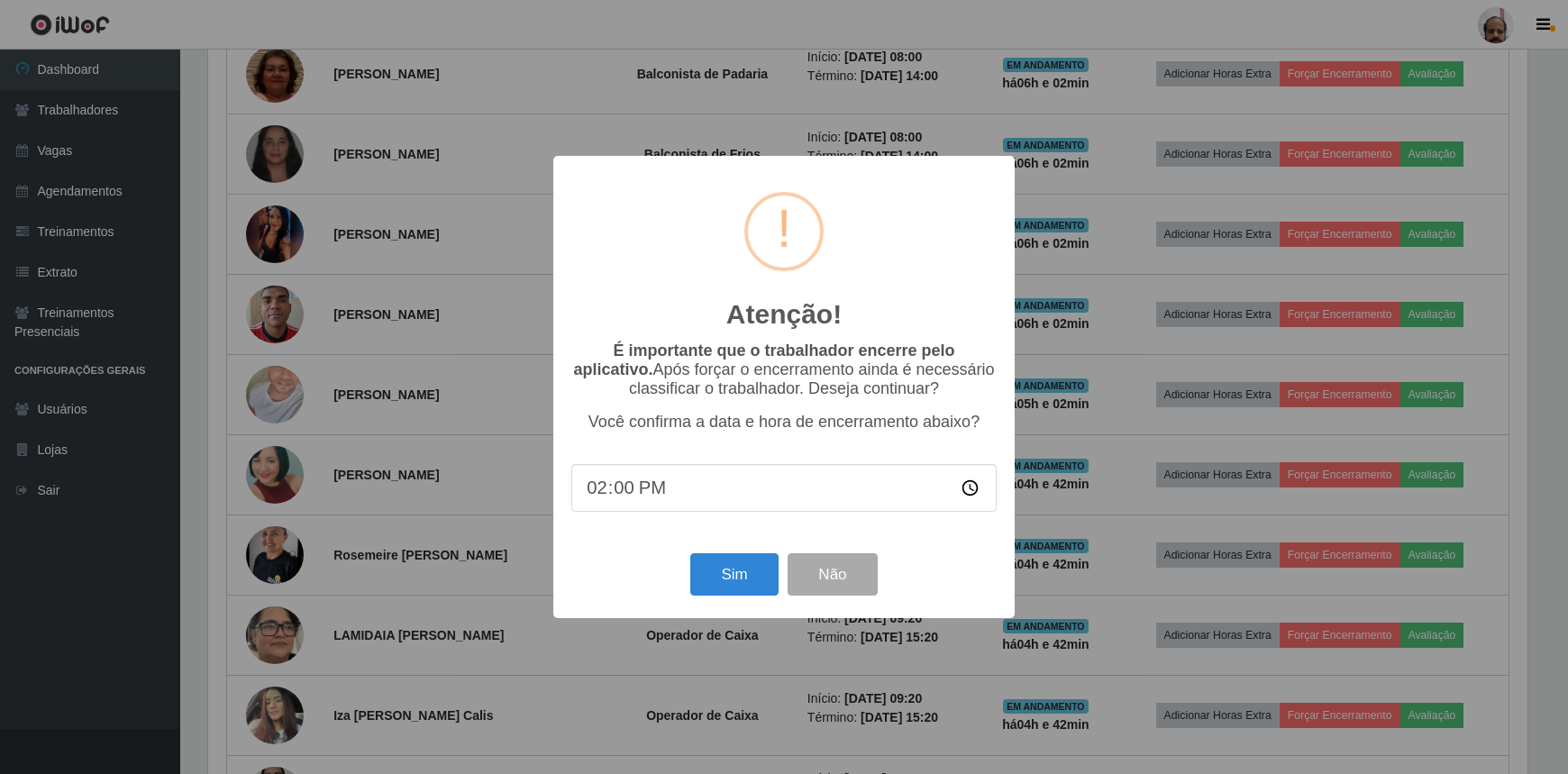
scroll to position [374, 1323]
click at [728, 584] on button "Sim" at bounding box center [736, 574] width 87 height 42
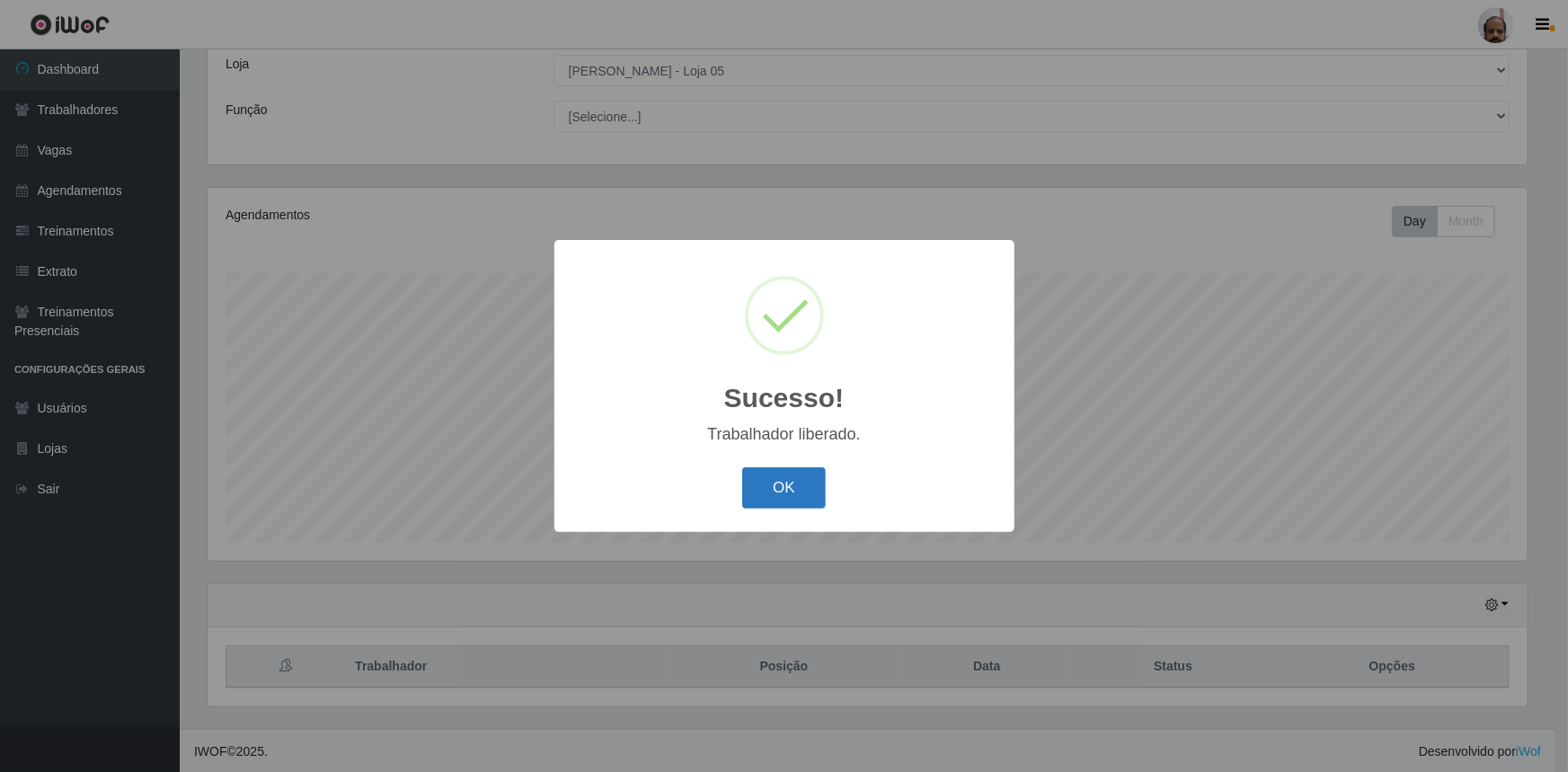
click at [784, 492] on button "OK" at bounding box center [784, 488] width 83 height 42
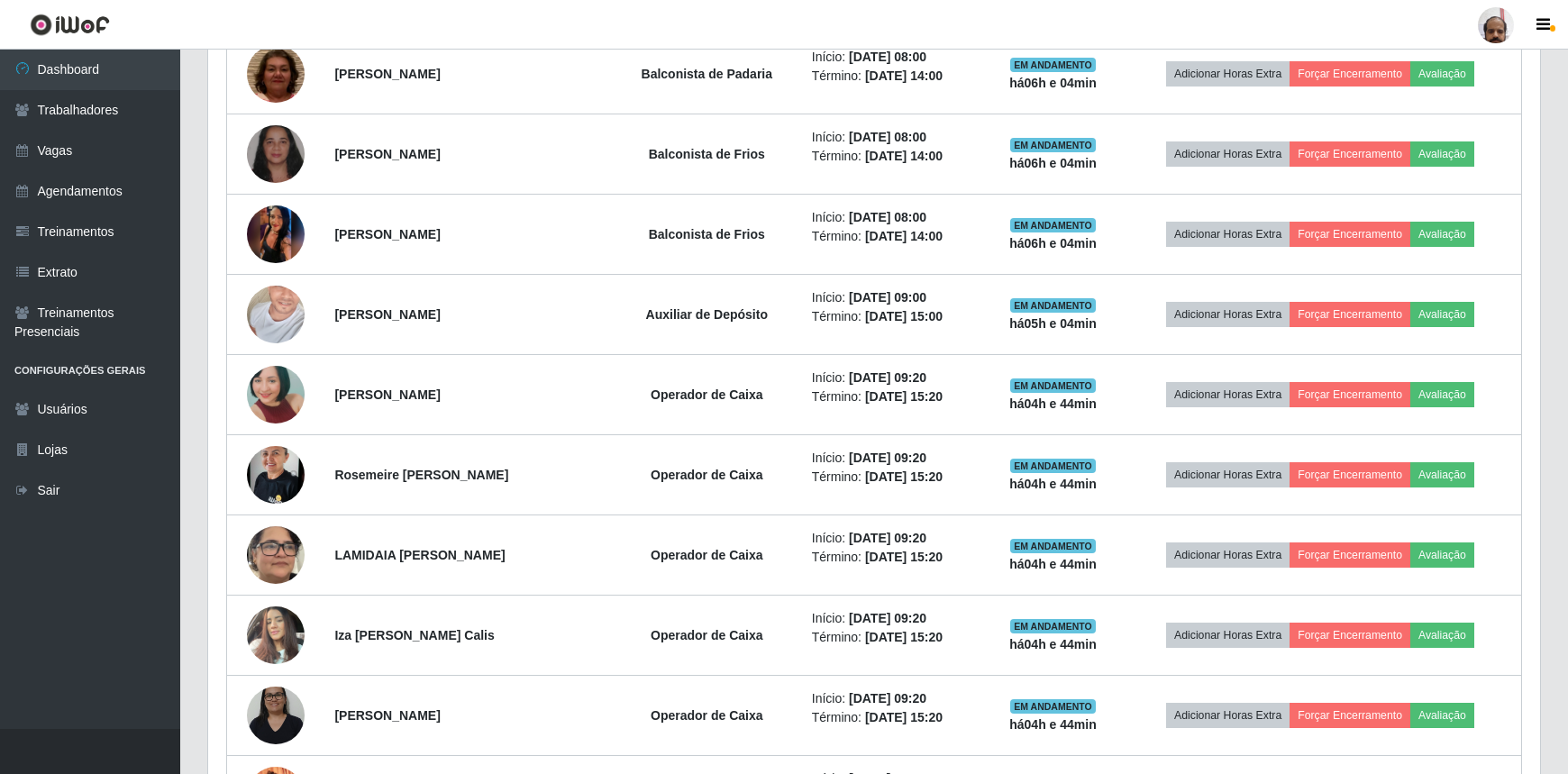
scroll to position [660, 0]
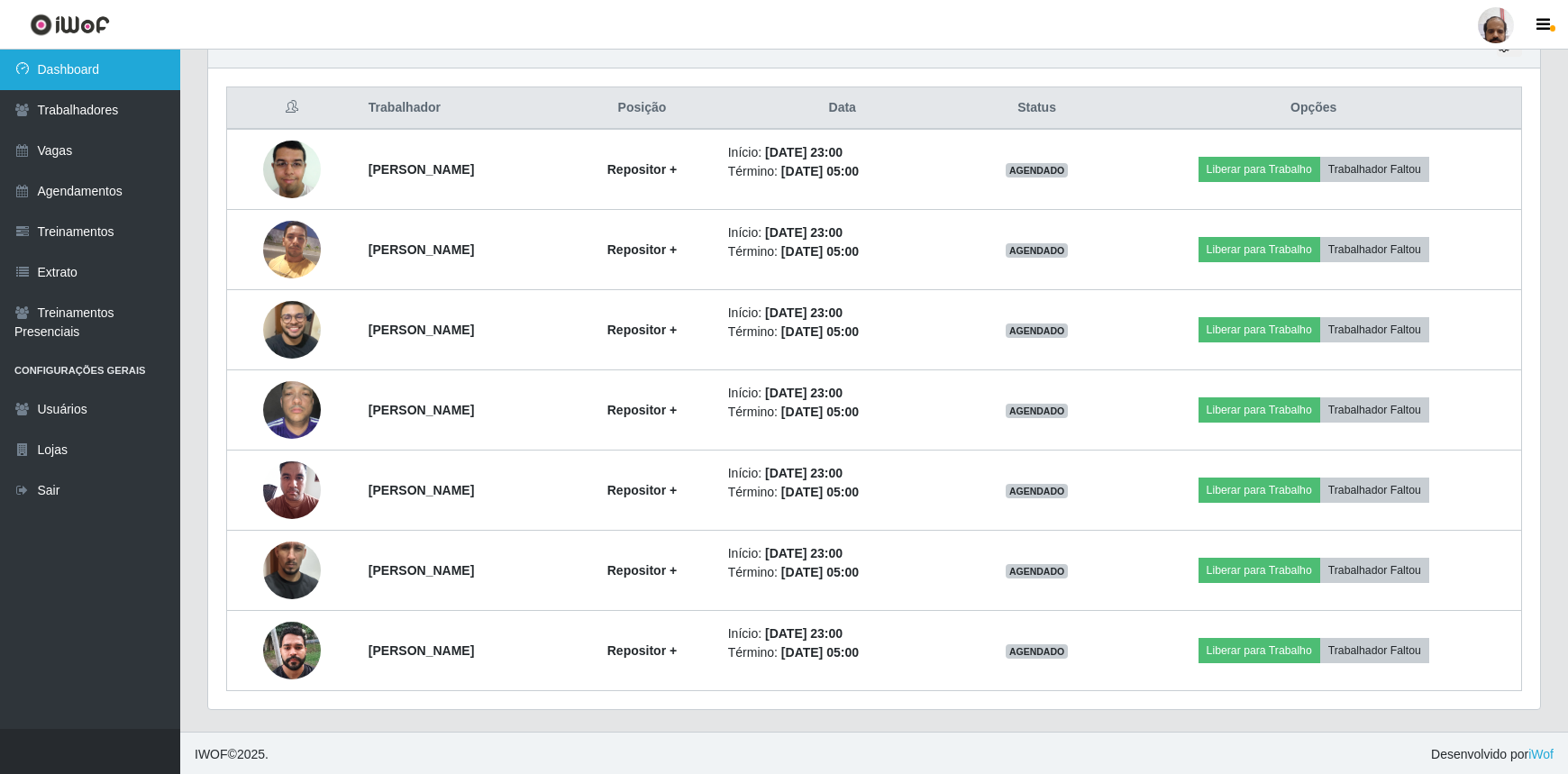
click at [69, 68] on link "Dashboard" at bounding box center [90, 70] width 181 height 40
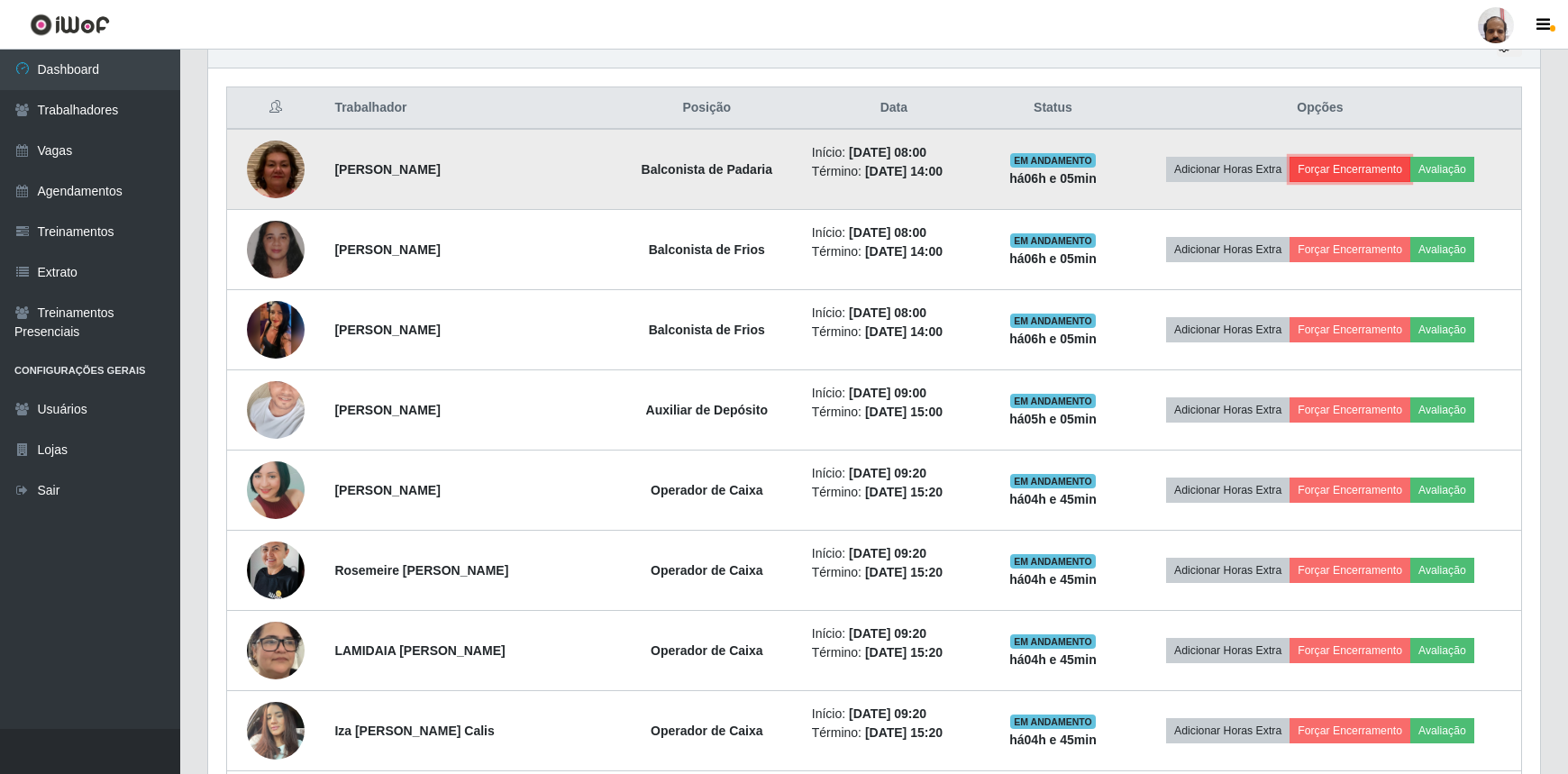
click at [1344, 164] on button "Forçar Encerramento" at bounding box center [1350, 170] width 121 height 26
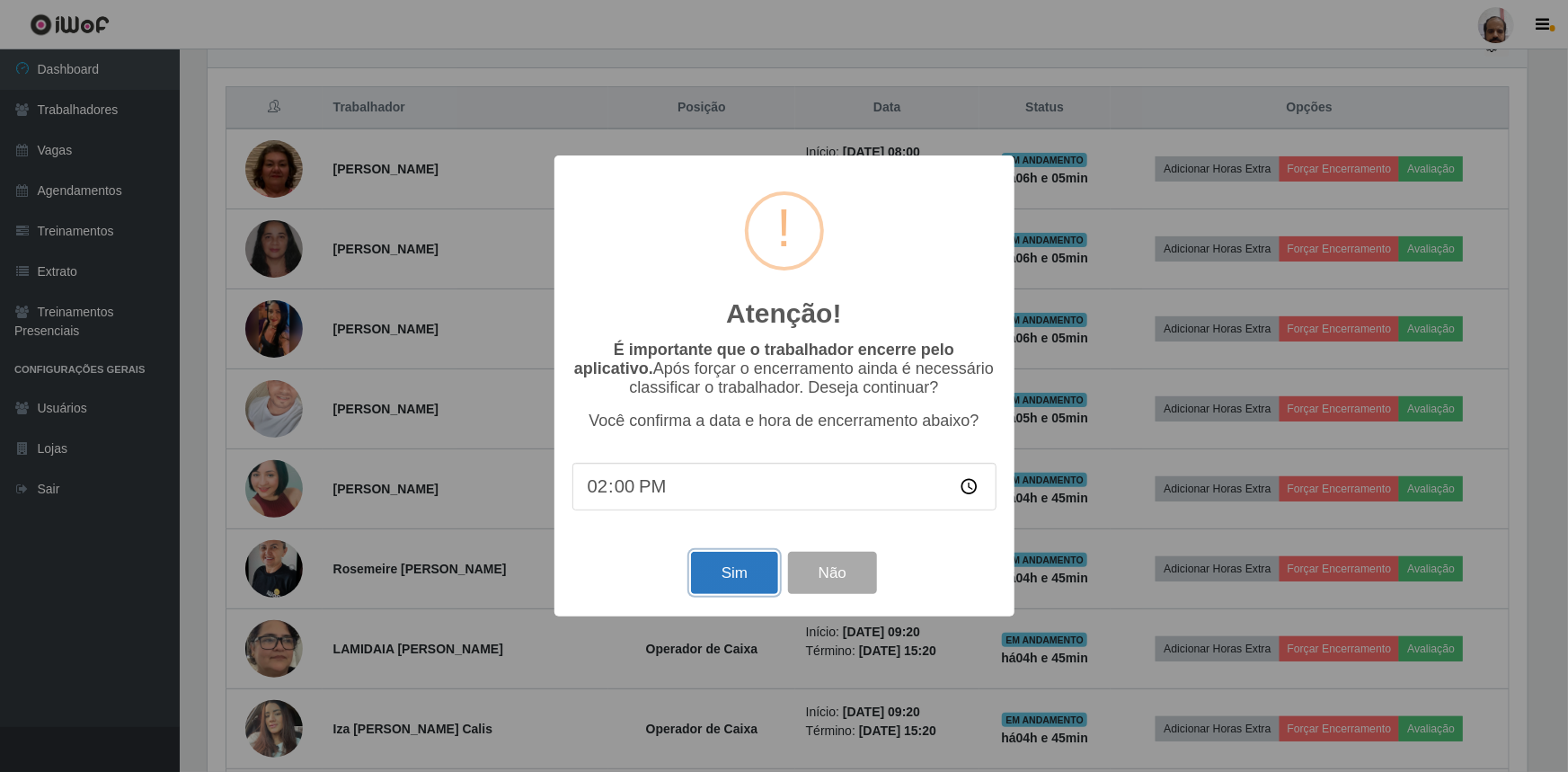
click at [744, 580] on button "Sim" at bounding box center [734, 573] width 87 height 42
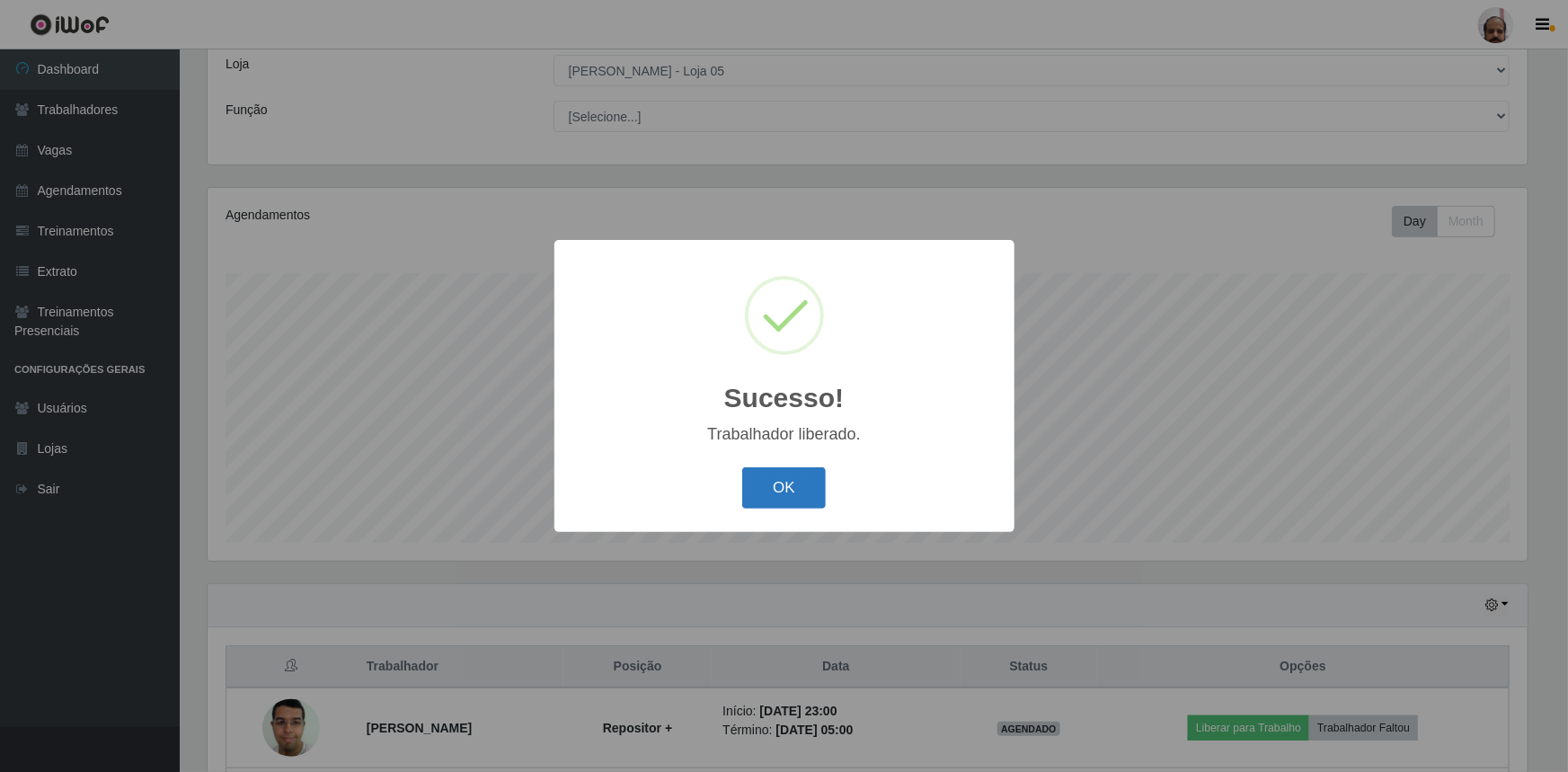
click at [801, 494] on button "OK" at bounding box center [784, 488] width 83 height 42
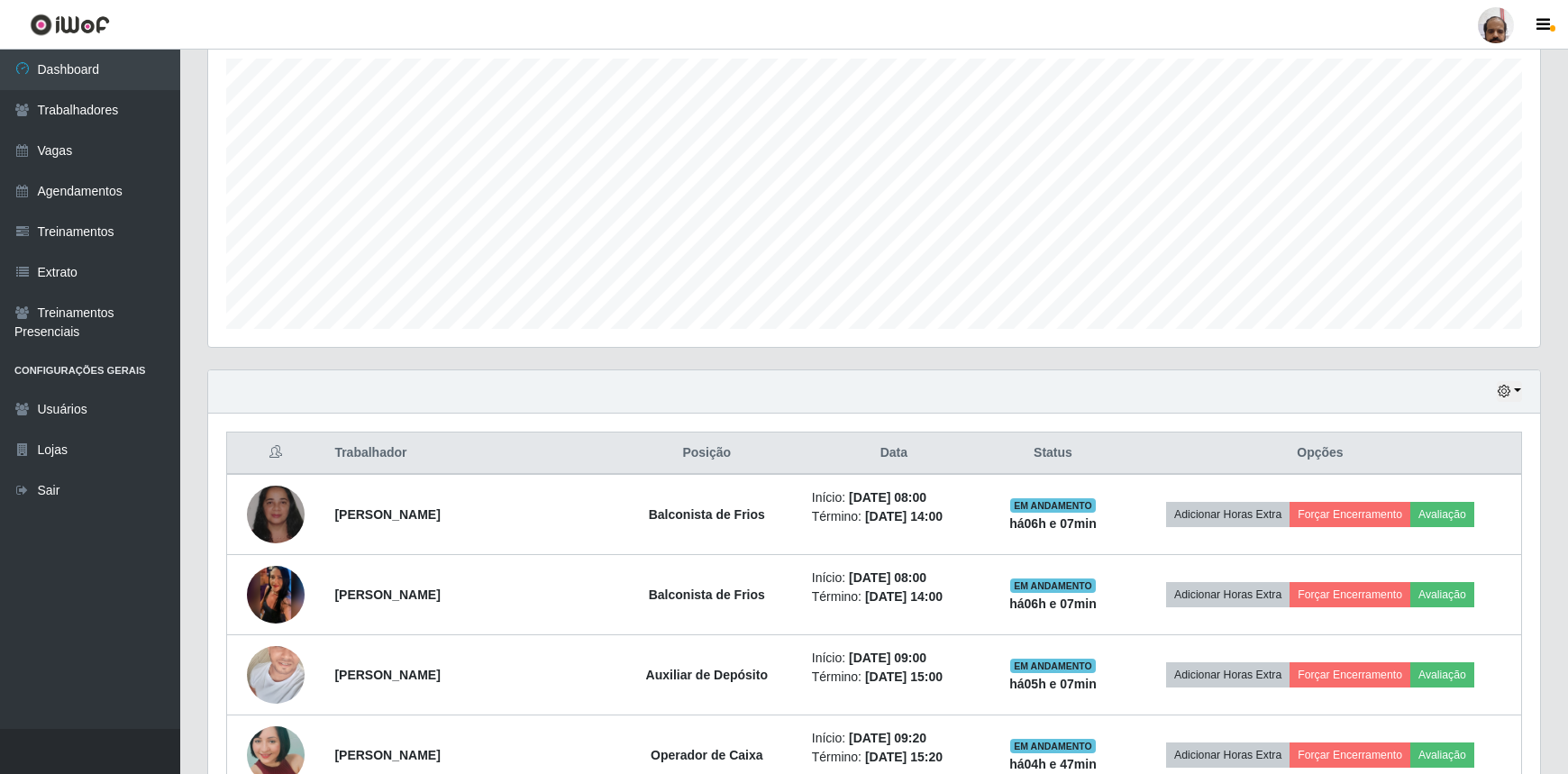
scroll to position [415, 0]
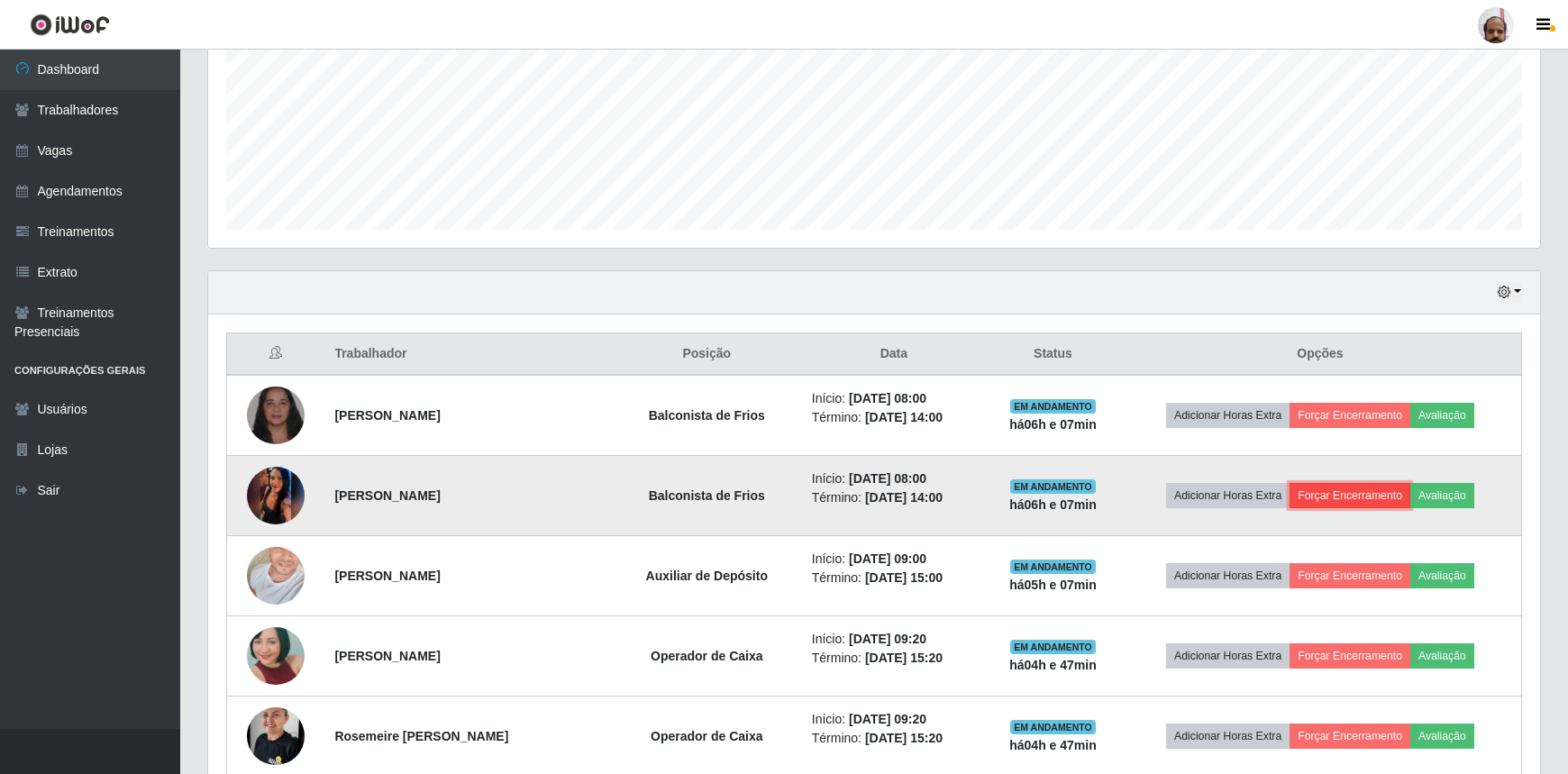
click at [1320, 491] on button "Forçar Encerramento" at bounding box center [1350, 496] width 121 height 26
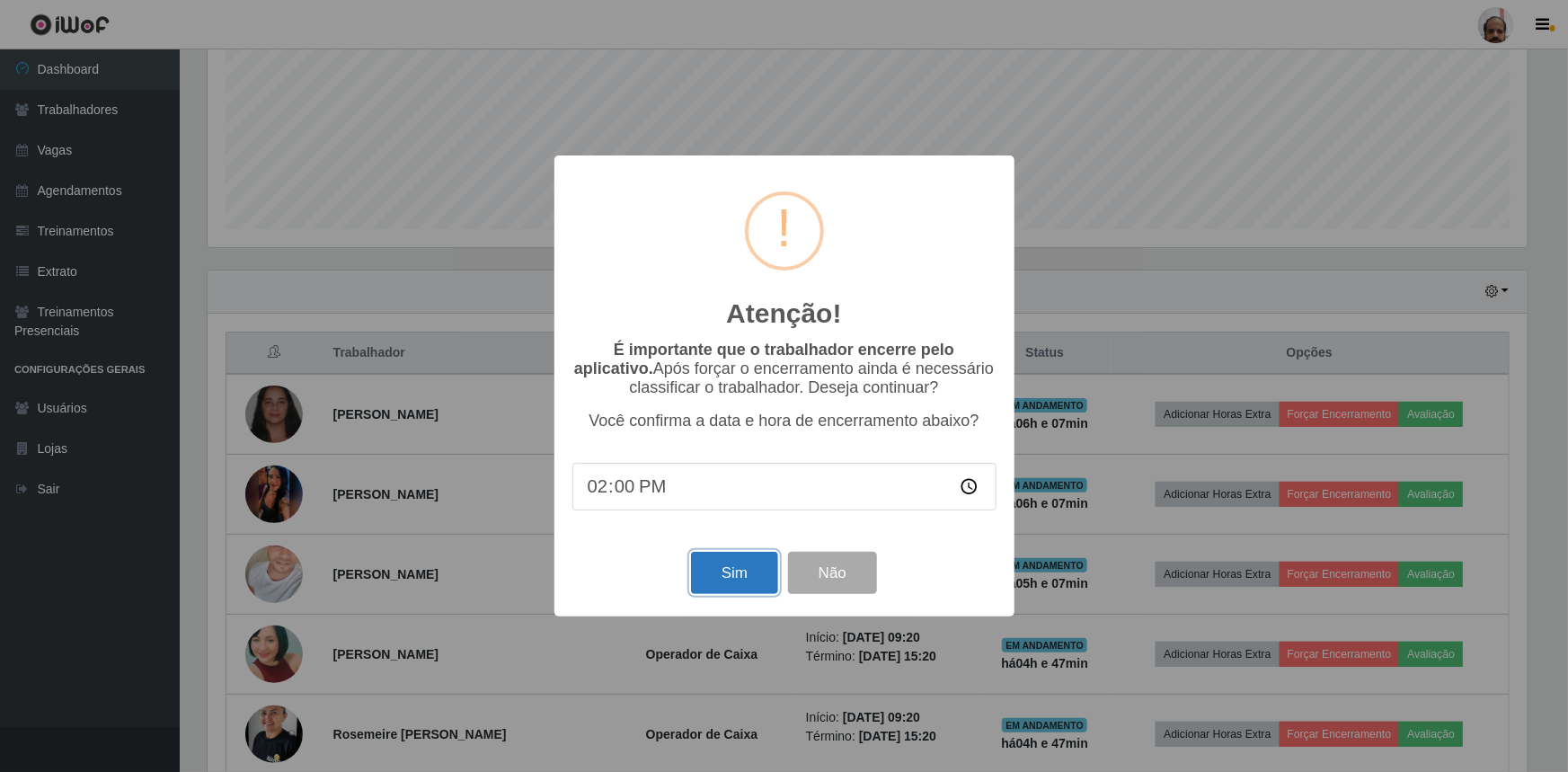
click at [724, 575] on button "Sim" at bounding box center [734, 573] width 87 height 42
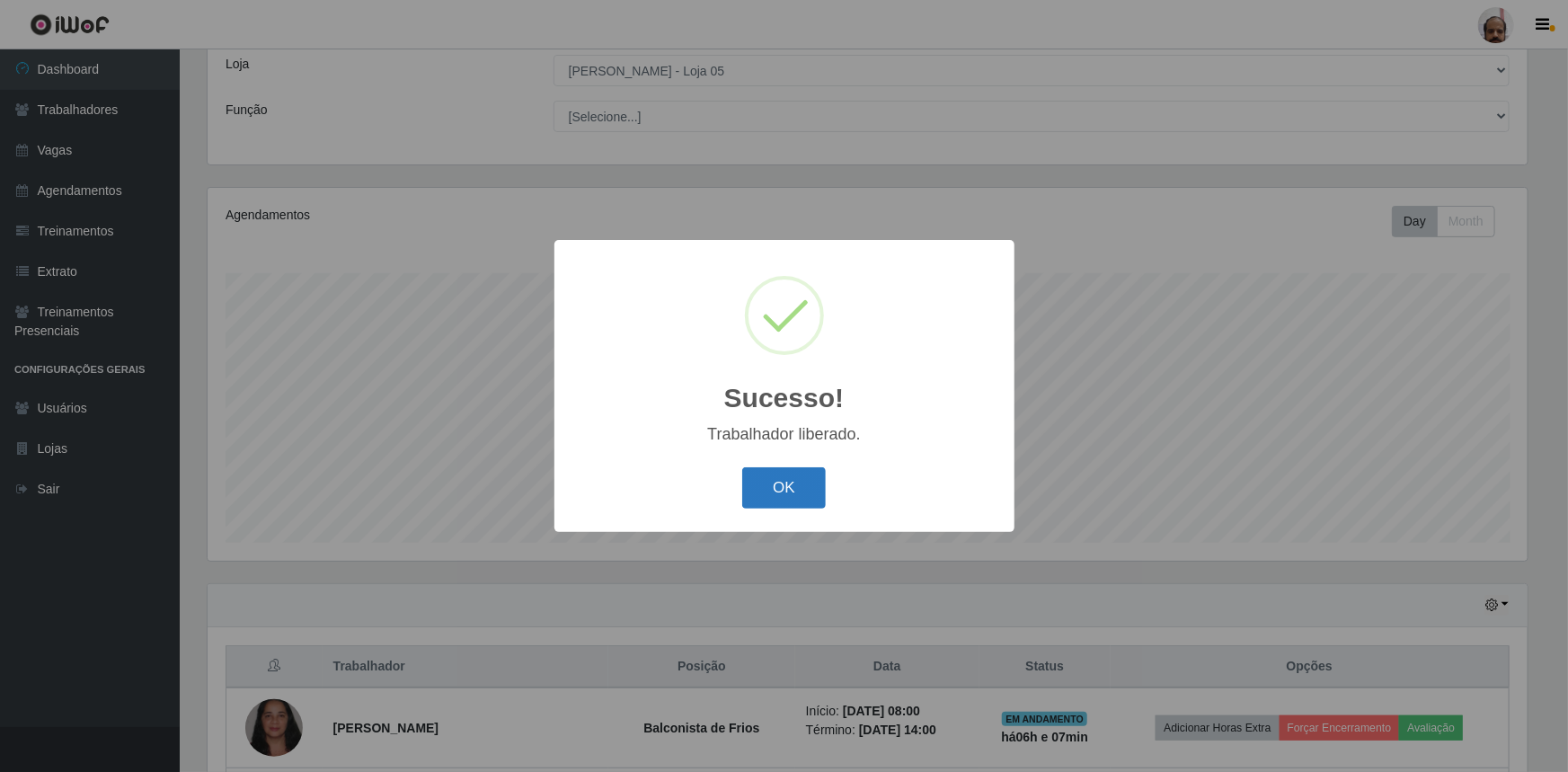
click at [796, 486] on button "OK" at bounding box center [784, 488] width 83 height 42
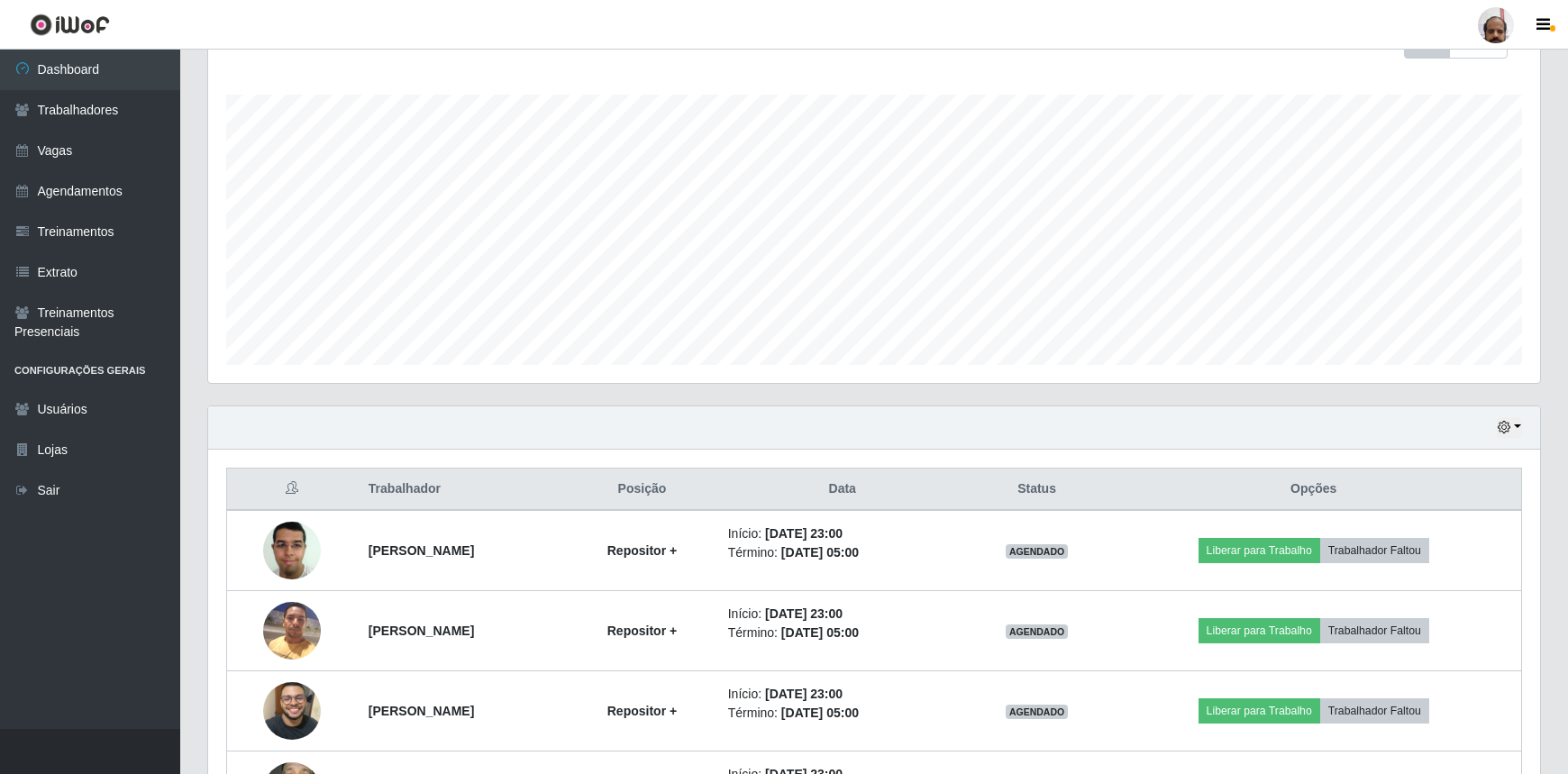
scroll to position [607, 0]
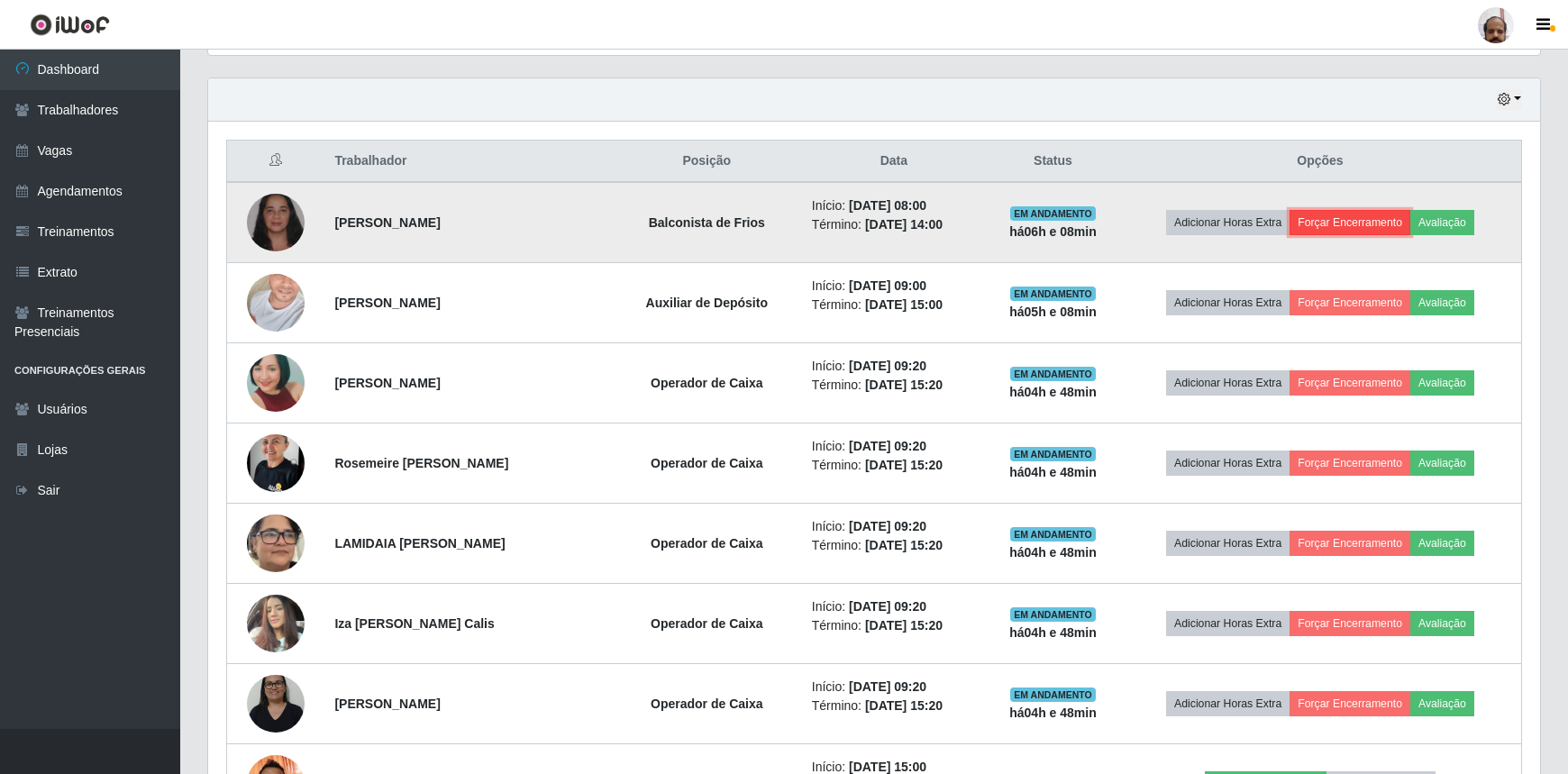
click at [1357, 223] on button "Forçar Encerramento" at bounding box center [1350, 223] width 121 height 26
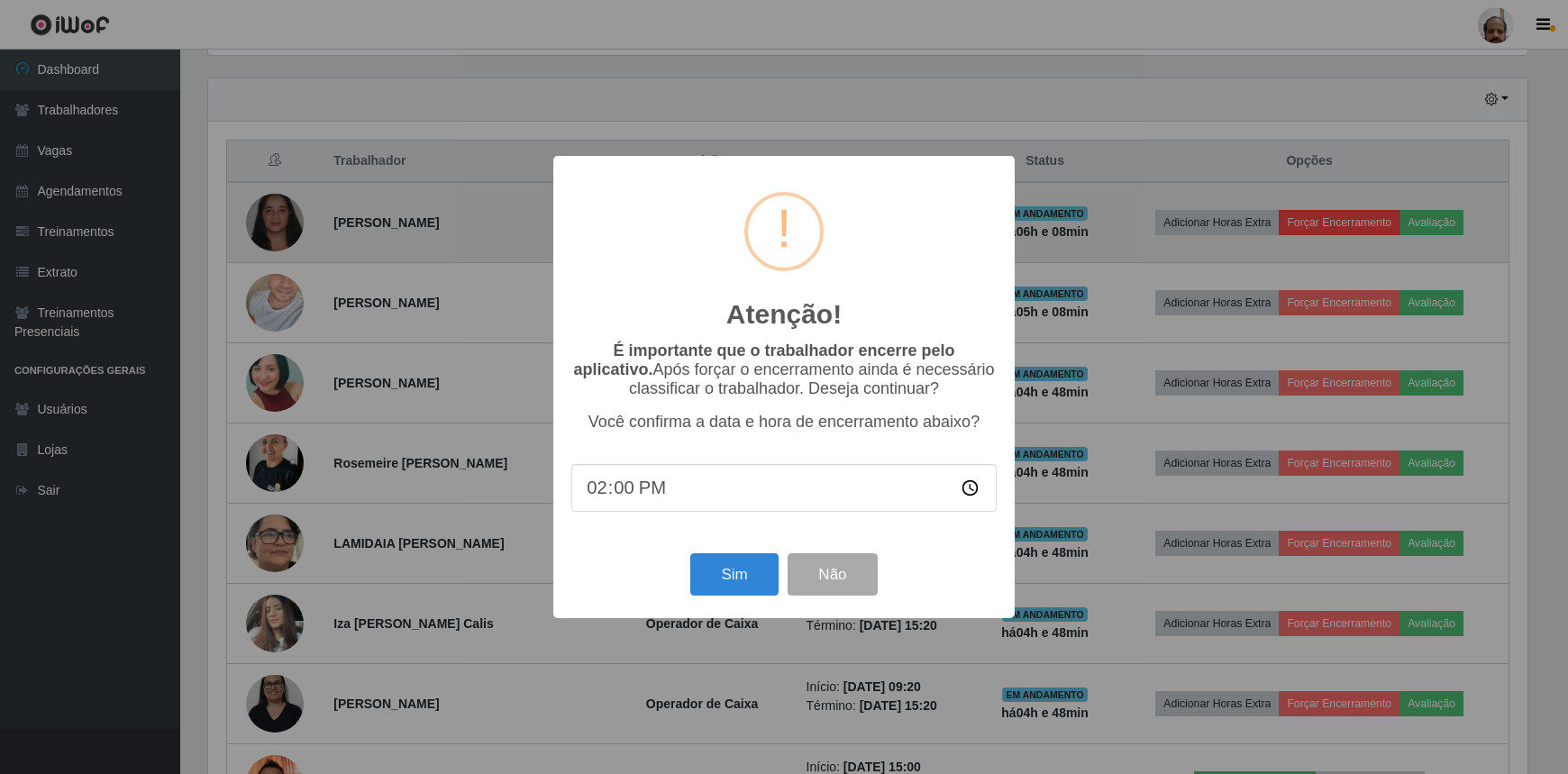
scroll to position [374, 1323]
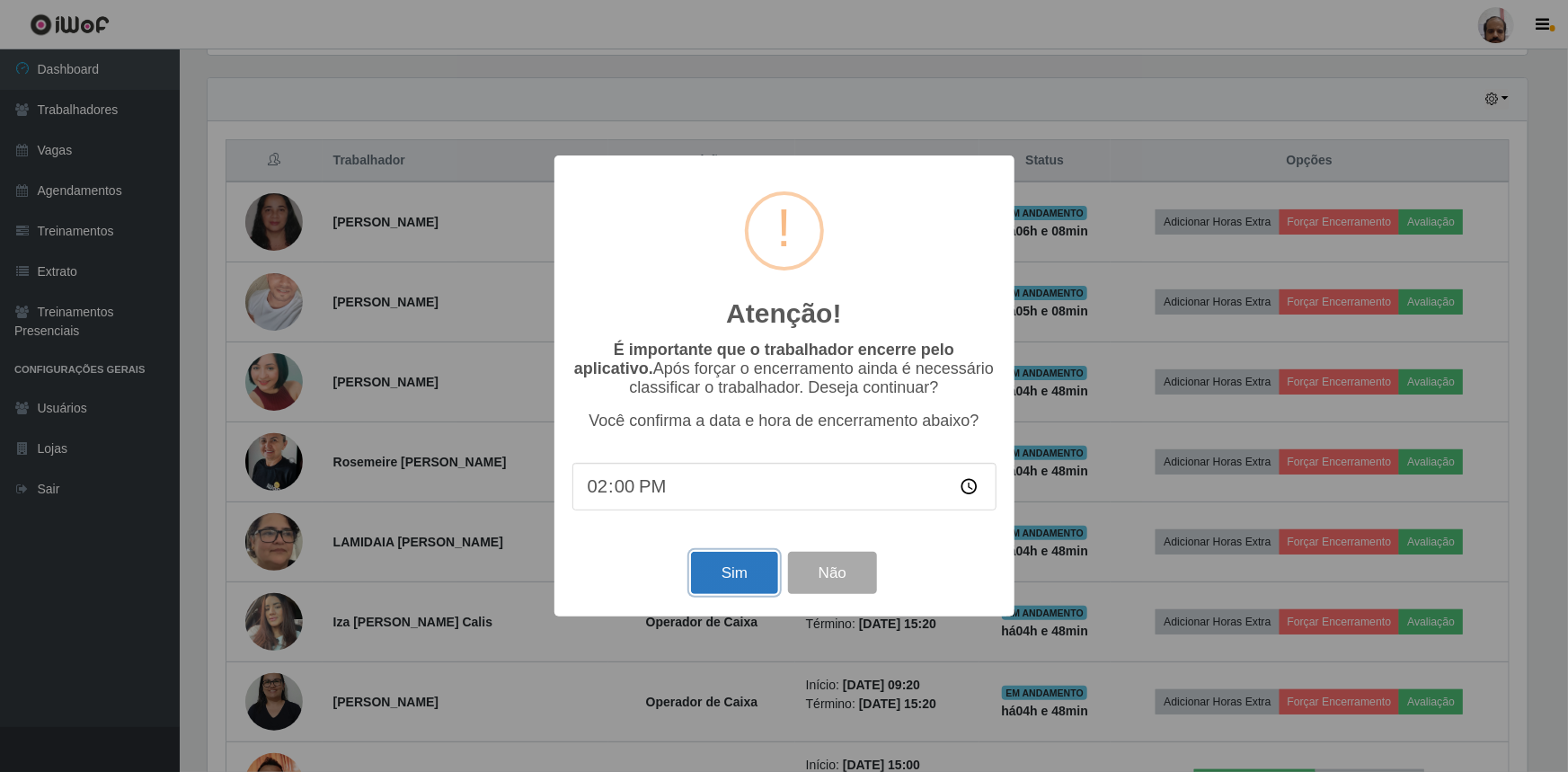
click at [721, 580] on button "Sim" at bounding box center [734, 573] width 87 height 42
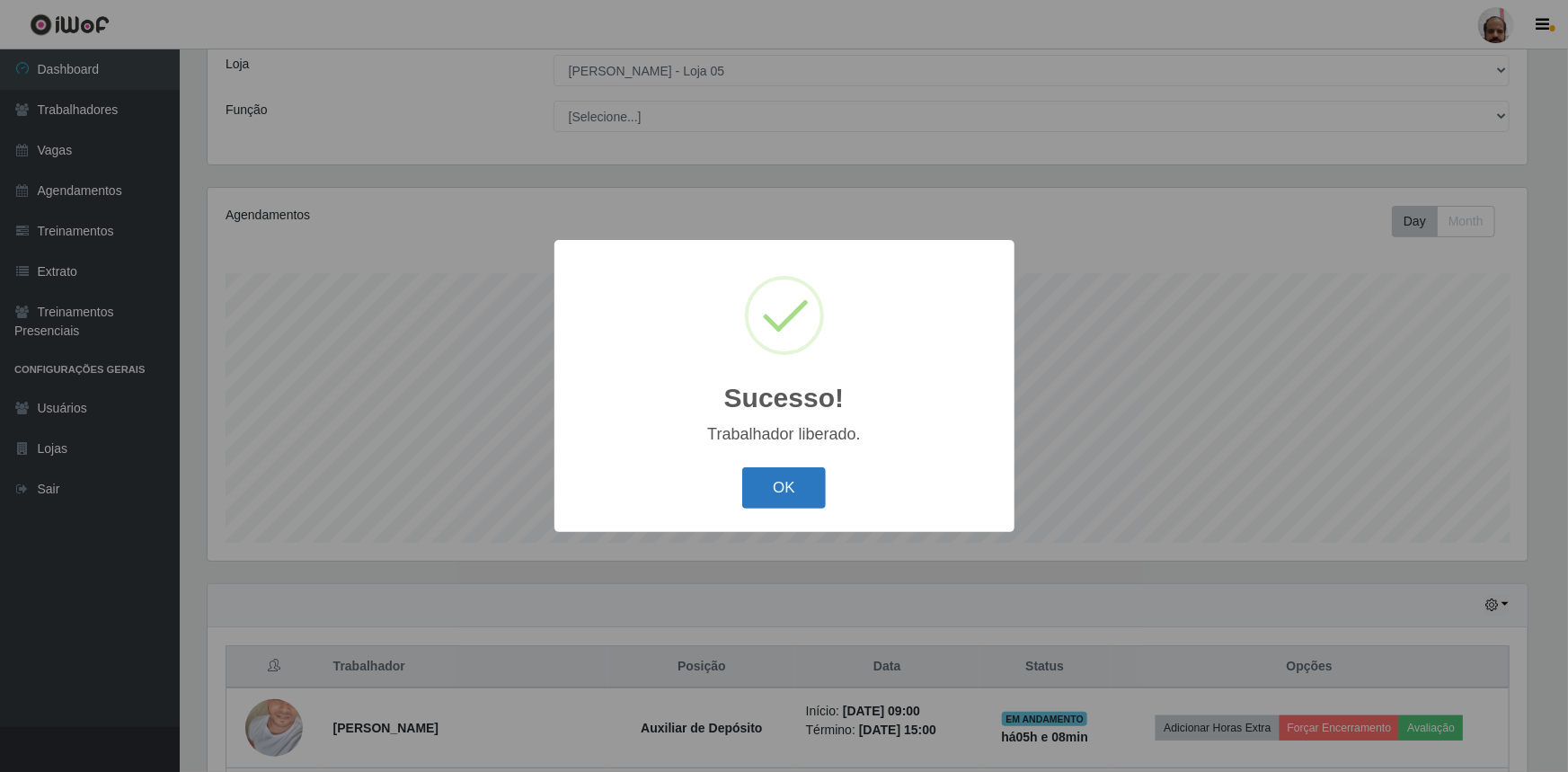
click at [757, 494] on button "OK" at bounding box center [784, 488] width 83 height 42
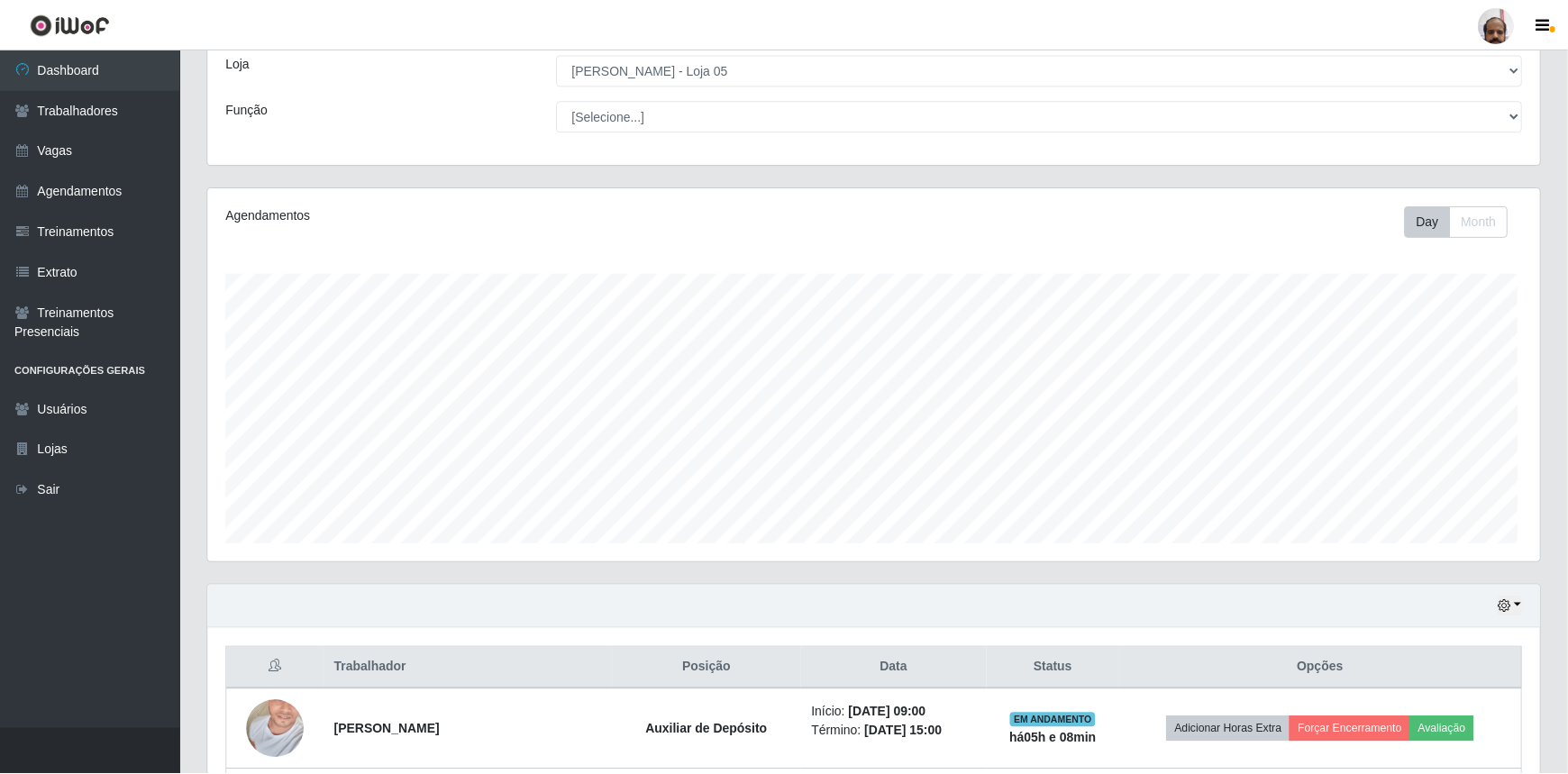
scroll to position [374, 1331]
